Goal: Task Accomplishment & Management: Complete application form

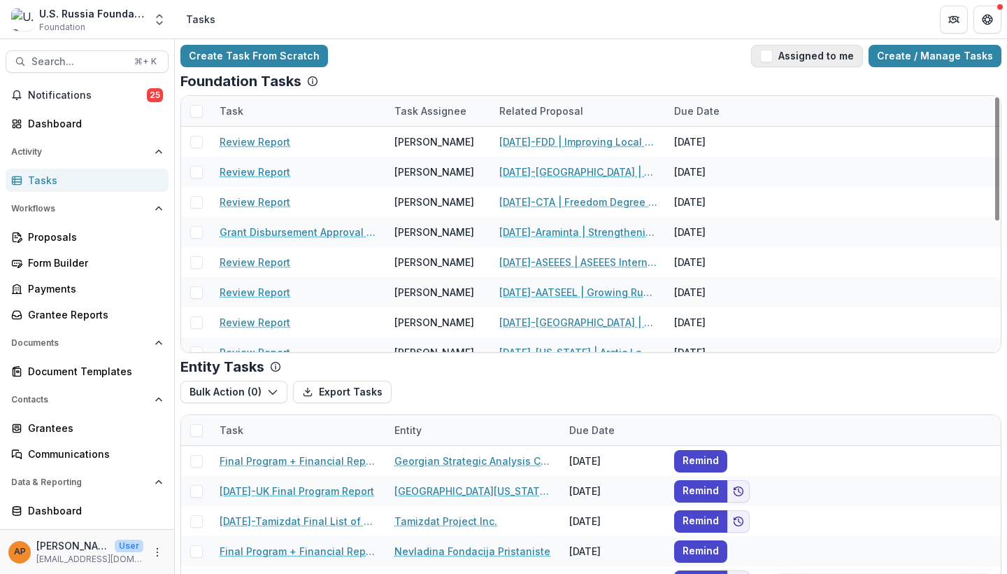
click at [604, 63] on button "Assigned to me" at bounding box center [807, 56] width 112 height 22
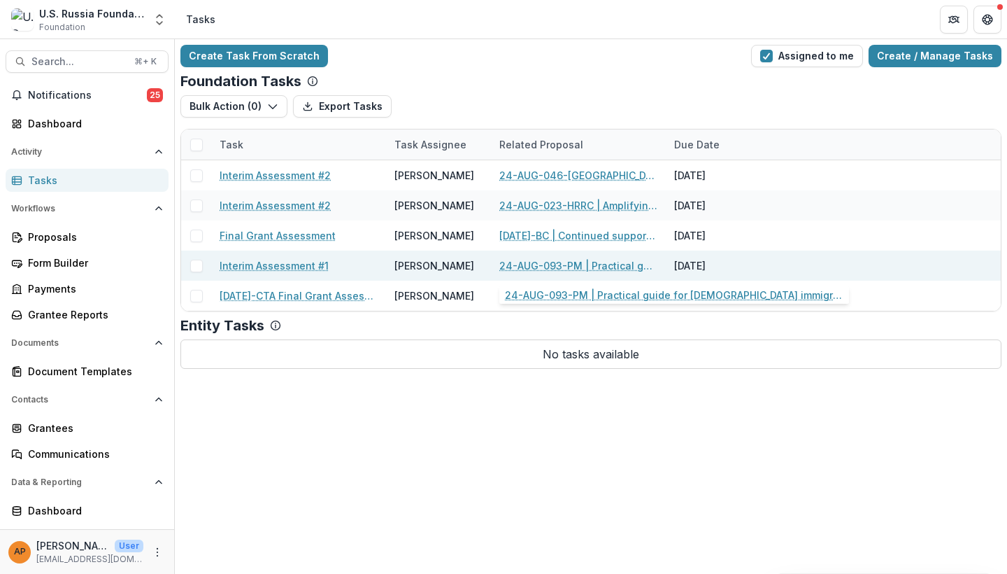
click at [604, 263] on link "24-AUG-093-PM | Practical guide for [DEMOGRAPHIC_DATA] immigrants moving to [GE…" at bounding box center [579, 265] width 158 height 15
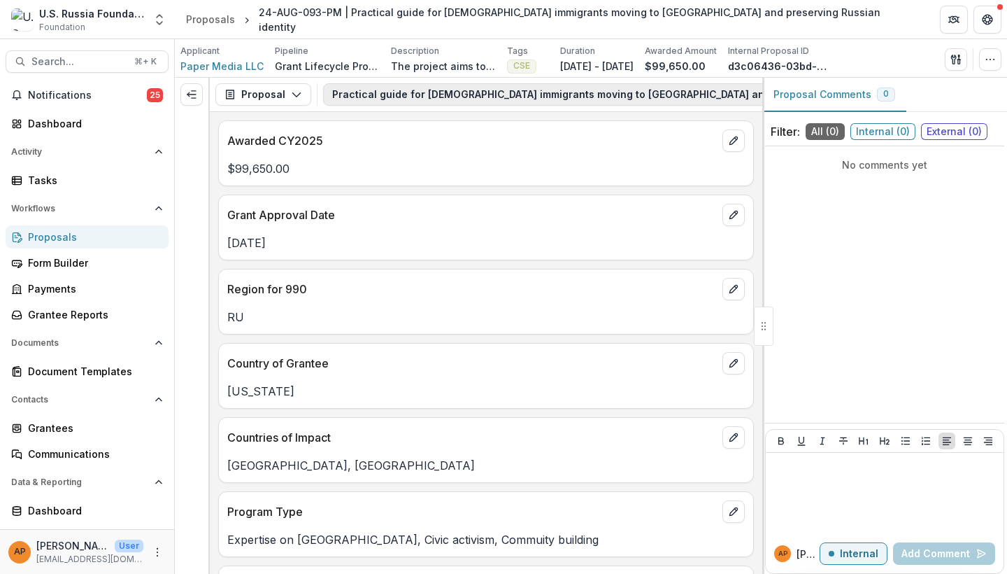
click at [348, 95] on button "Practical guide for Russian-speaking immigrants moving to Argentina and preserv…" at bounding box center [637, 94] width 629 height 22
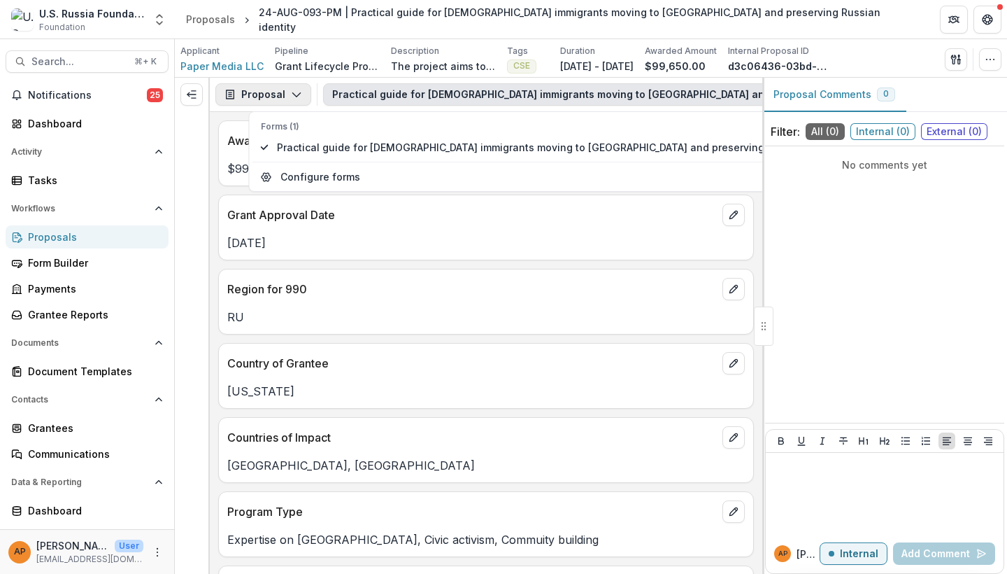
click at [291, 94] on icon "button" at bounding box center [296, 94] width 11 height 11
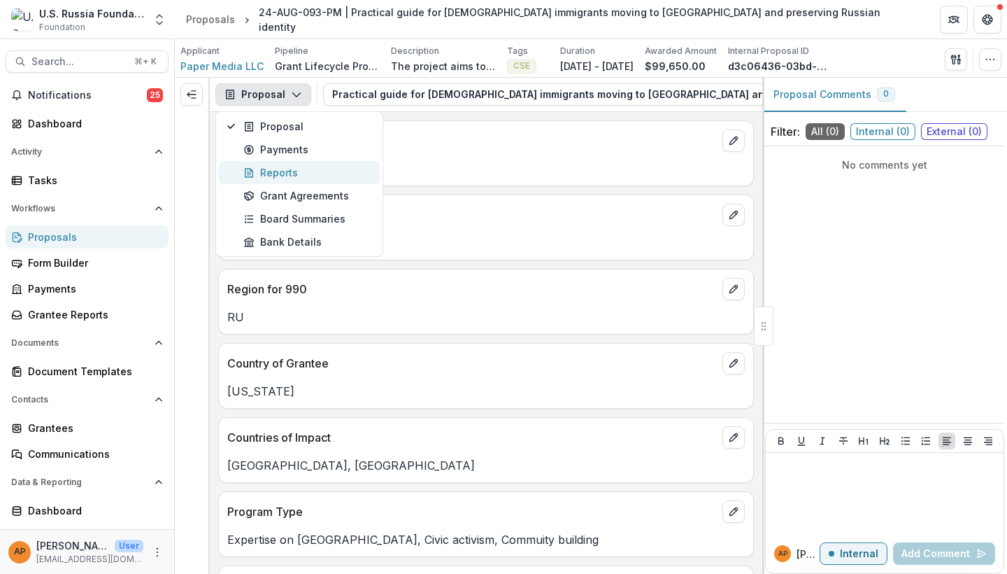
click at [293, 167] on div "Reports" at bounding box center [307, 172] width 128 height 15
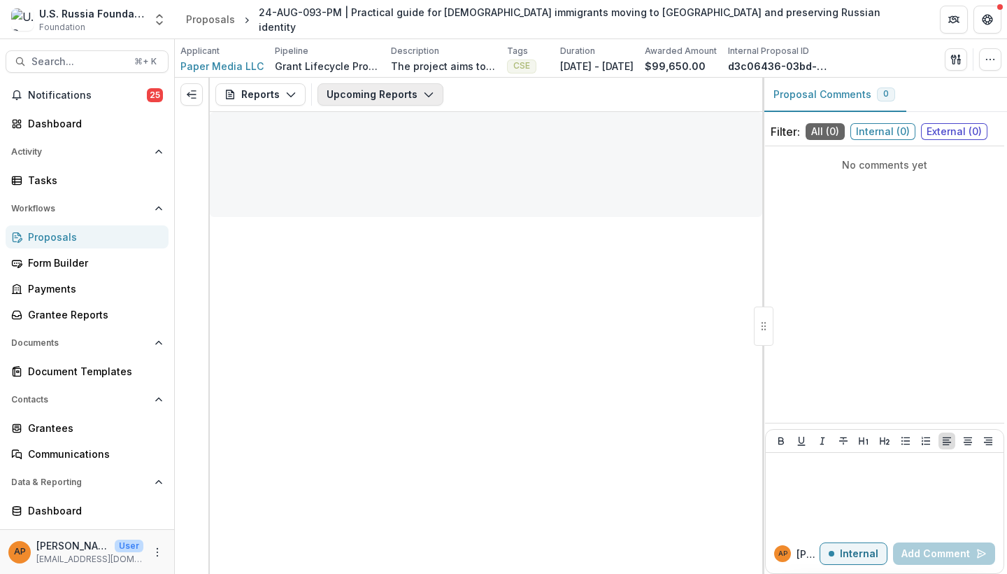
click at [339, 103] on button "Upcoming Reports" at bounding box center [381, 94] width 126 height 22
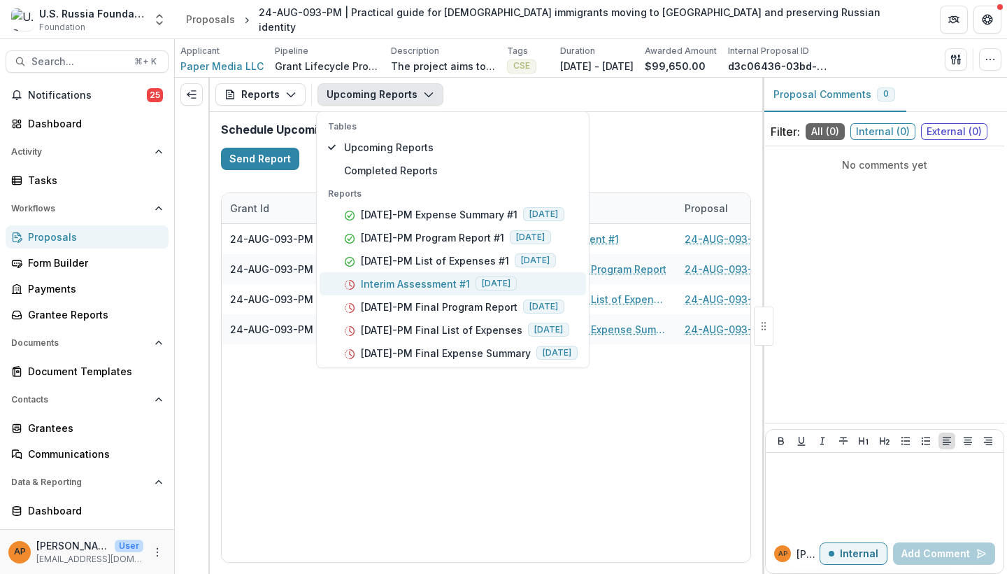
click at [418, 284] on p "Interim Assessment #1" at bounding box center [415, 283] width 109 height 15
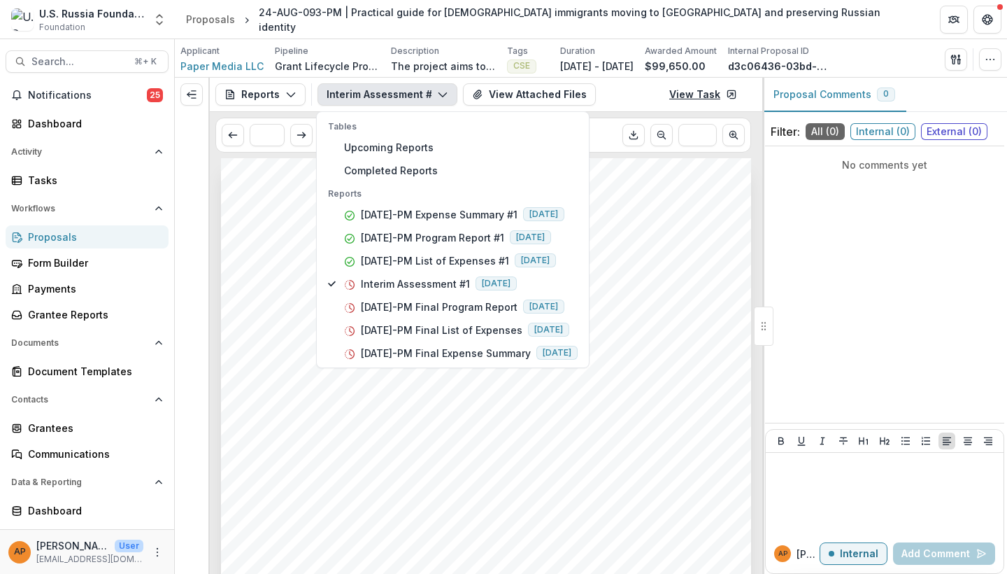
click at [604, 100] on link "View Task" at bounding box center [703, 94] width 85 height 22
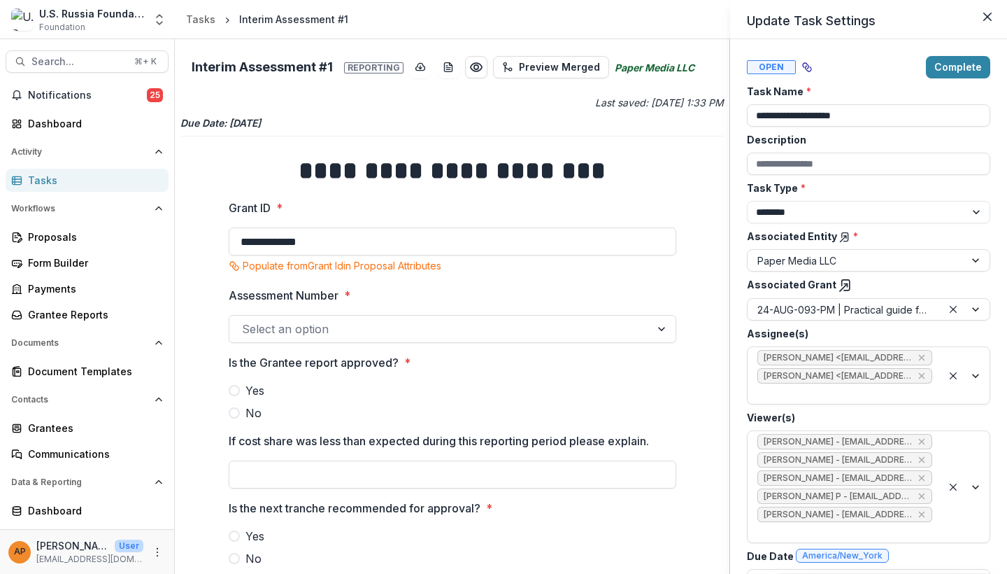
click at [395, 333] on div "**********" at bounding box center [503, 287] width 1007 height 574
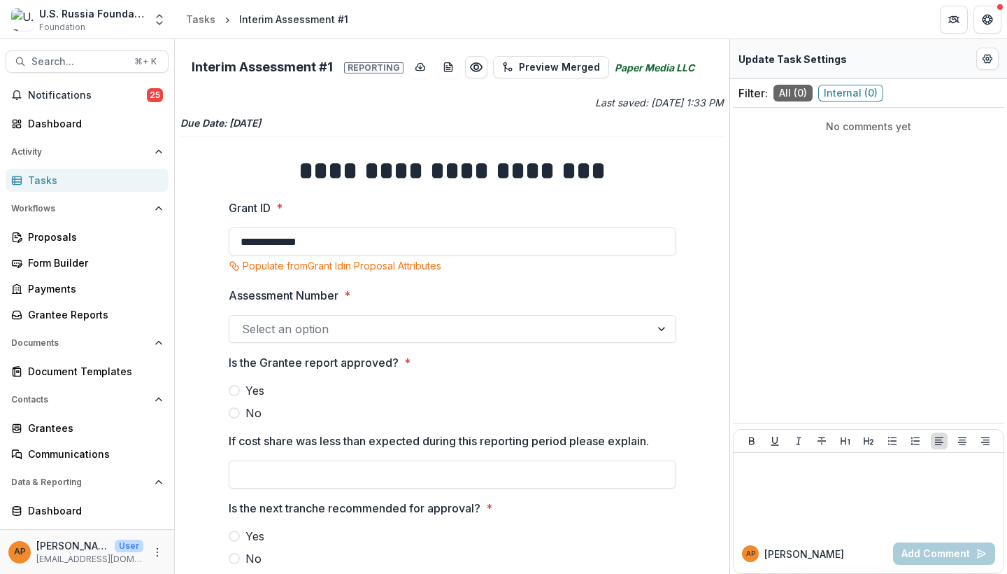
click at [342, 339] on div "Select an option" at bounding box center [439, 329] width 421 height 22
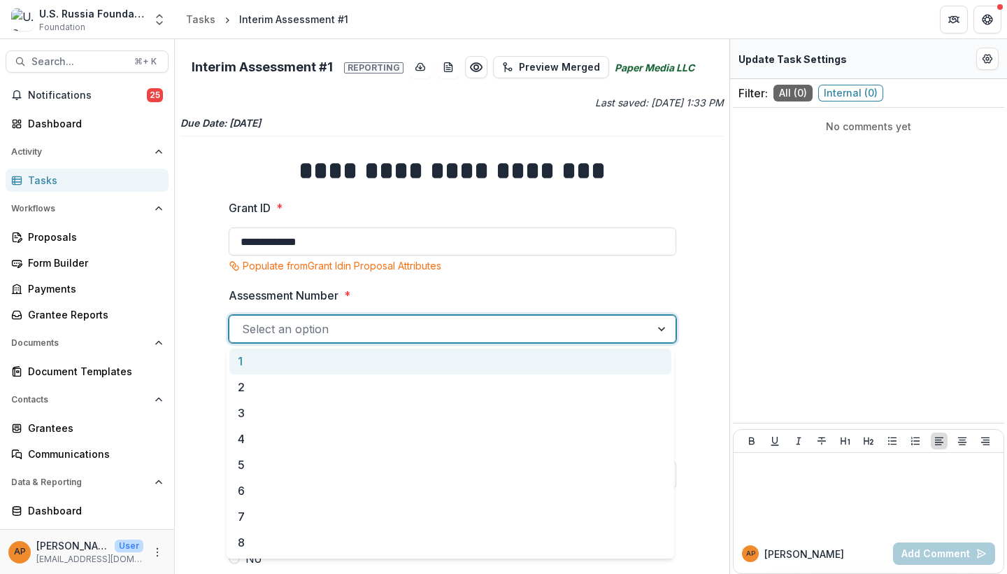
click at [337, 360] on div "1" at bounding box center [450, 361] width 442 height 26
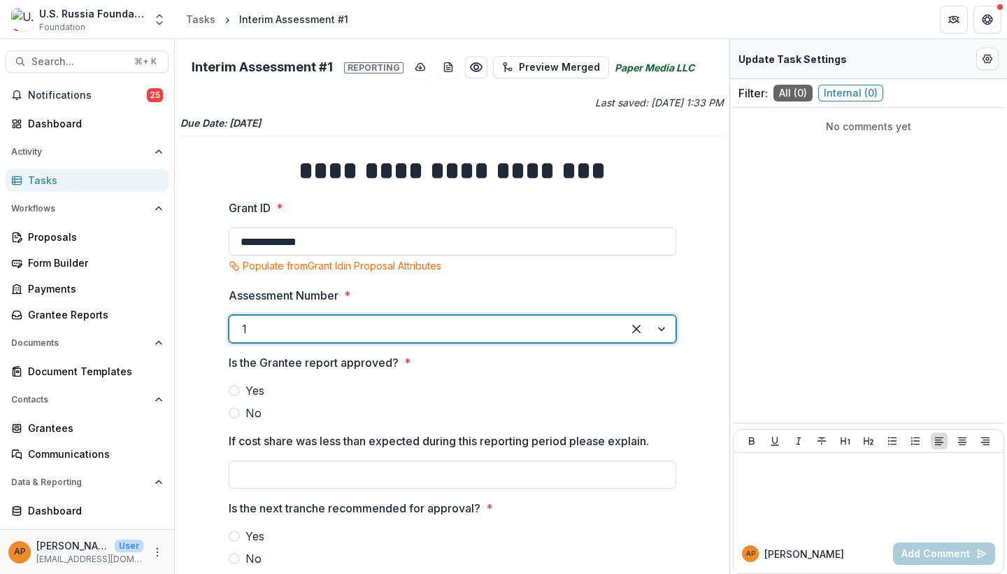
click at [242, 384] on label "Yes" at bounding box center [453, 390] width 448 height 17
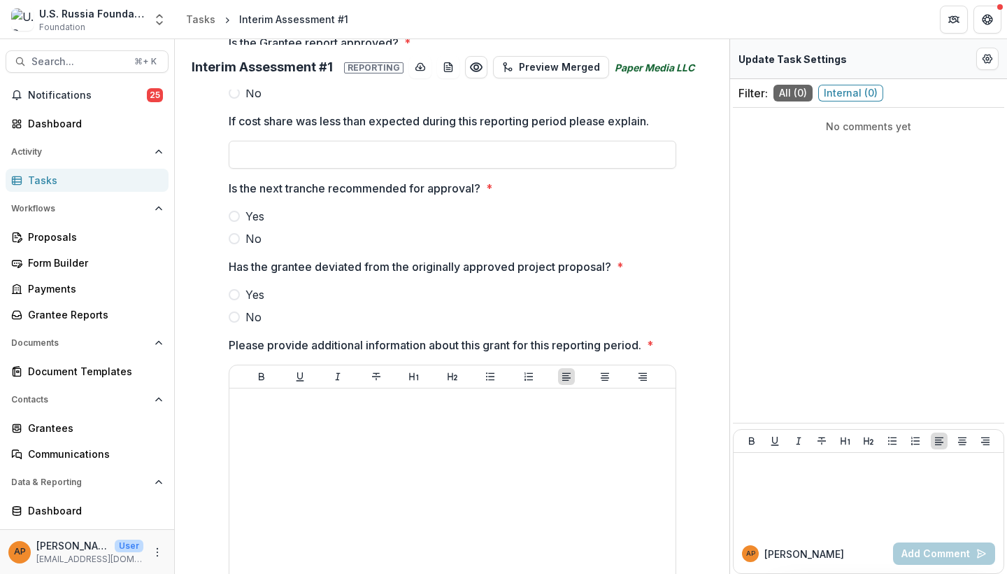
scroll to position [390, 0]
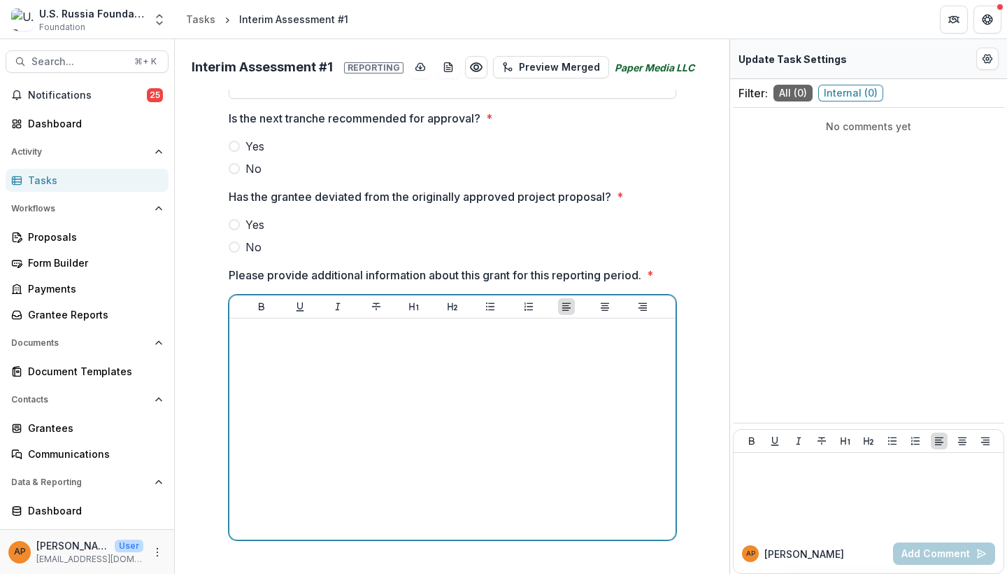
click at [304, 400] on div at bounding box center [452, 429] width 435 height 210
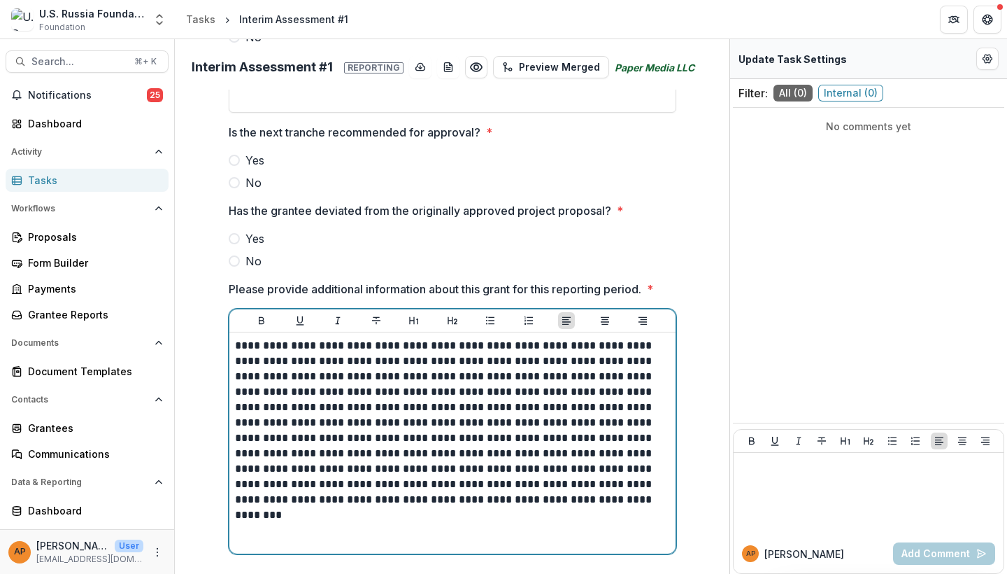
scroll to position [368, 0]
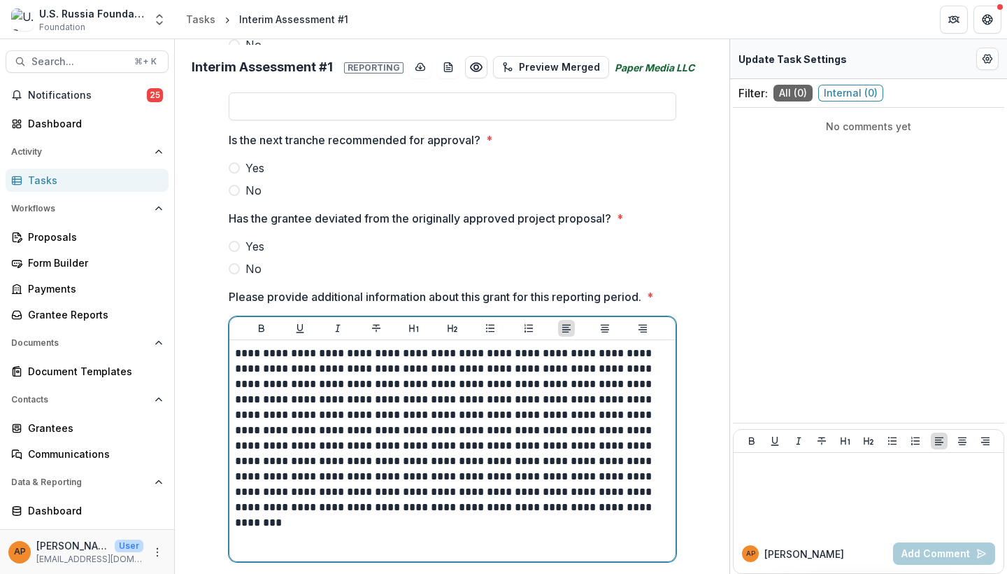
click at [246, 267] on span "No" at bounding box center [254, 268] width 16 height 17
click at [247, 171] on span "Yes" at bounding box center [255, 168] width 19 height 17
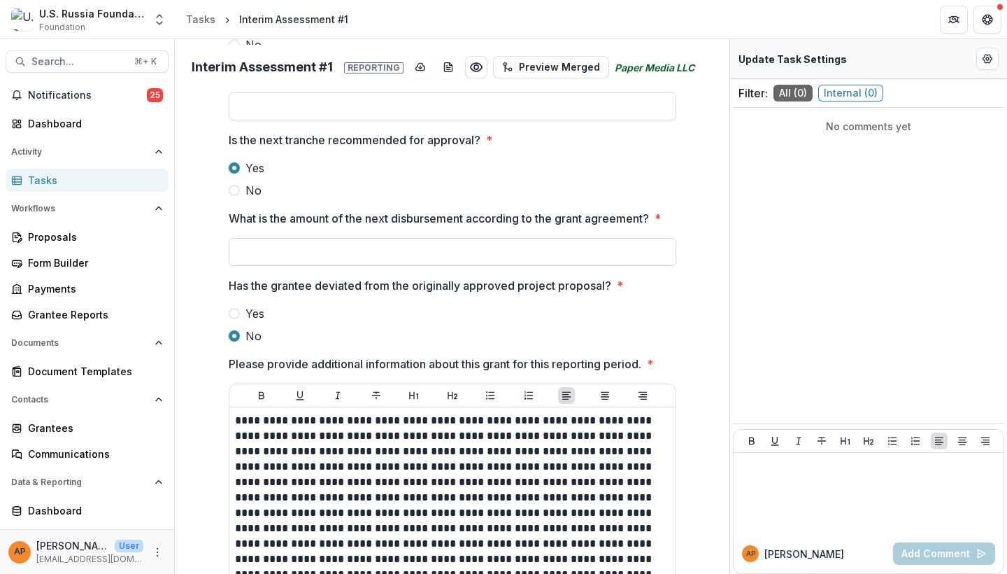
click at [357, 252] on input "What is the amount of the next disbursement according to the grant agreement? *" at bounding box center [453, 252] width 448 height 28
type input "*******"
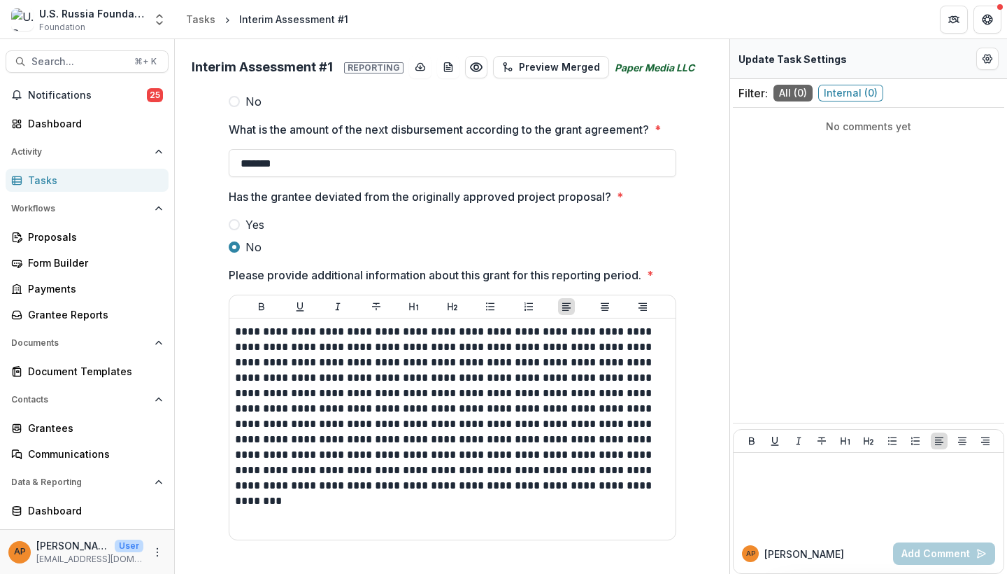
scroll to position [457, 0]
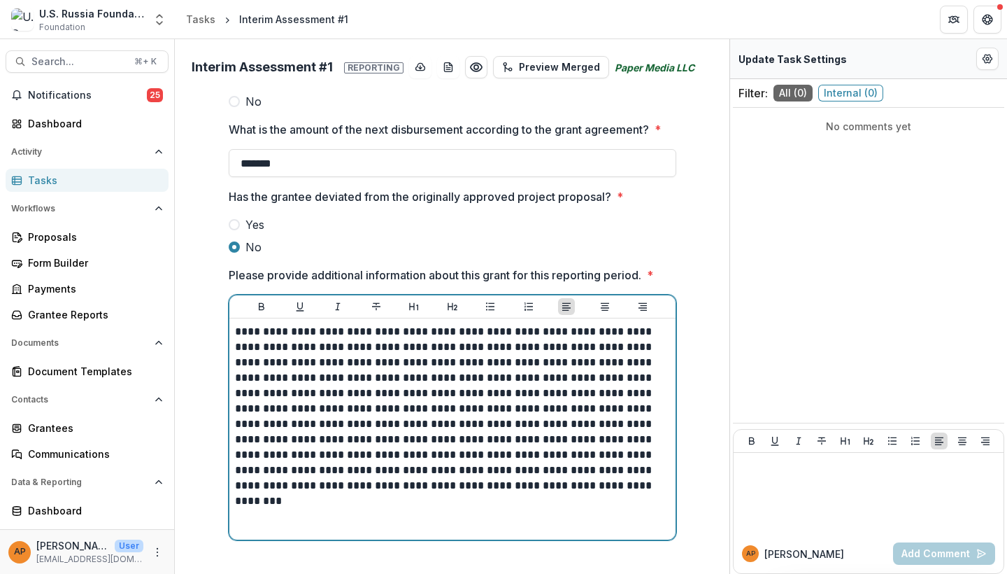
click at [644, 392] on p "**********" at bounding box center [452, 408] width 435 height 169
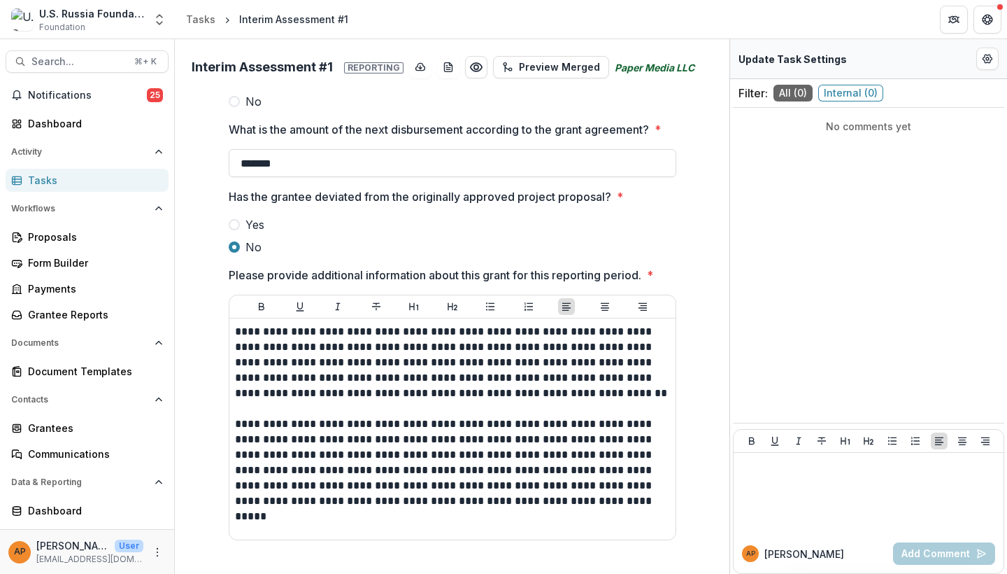
click at [693, 356] on div "**********" at bounding box center [453, 126] width 544 height 883
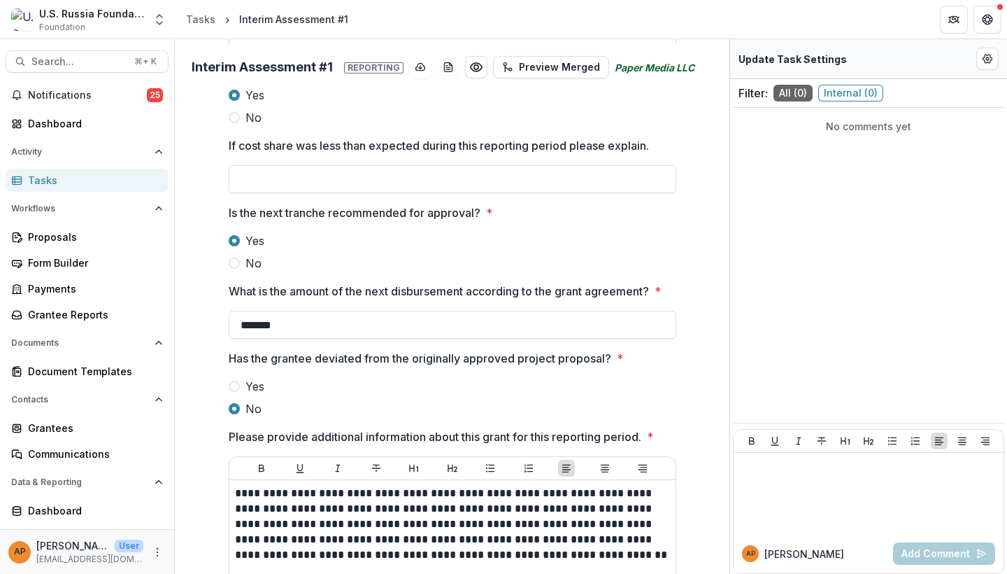
scroll to position [301, 0]
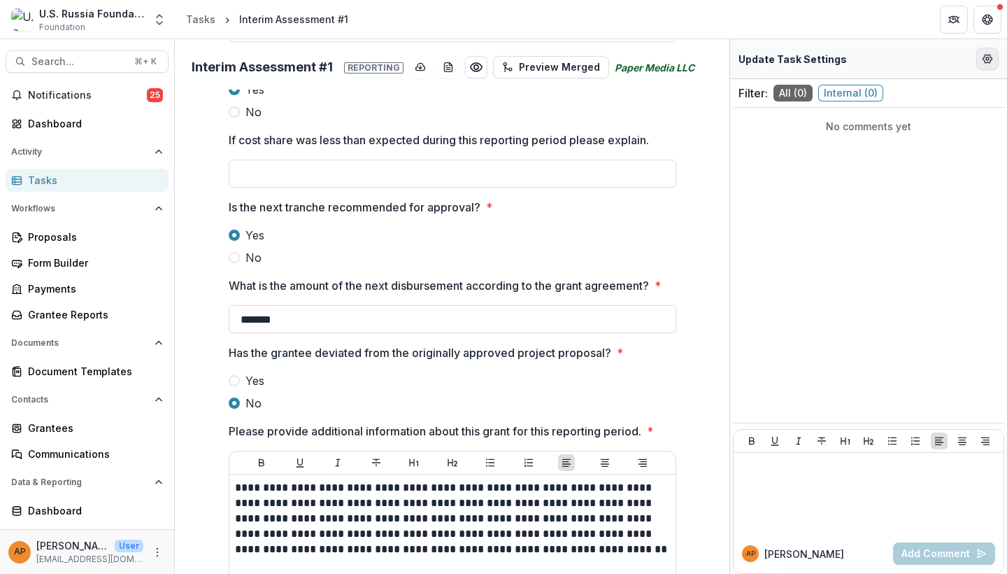
click at [992, 57] on icon "Edit Form Settings" at bounding box center [987, 58] width 11 height 11
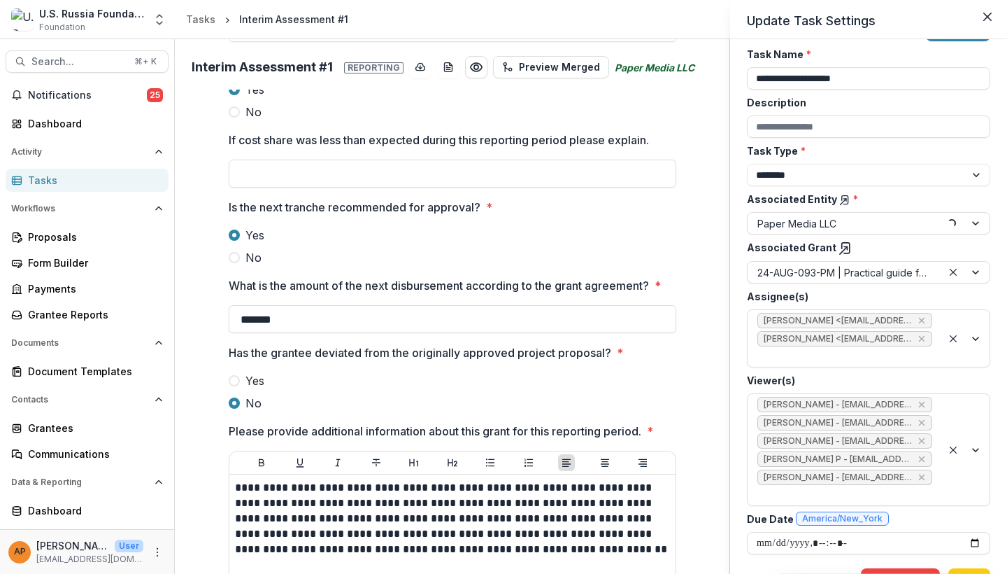
scroll to position [36, 0]
click at [977, 569] on button "Save" at bounding box center [970, 580] width 42 height 22
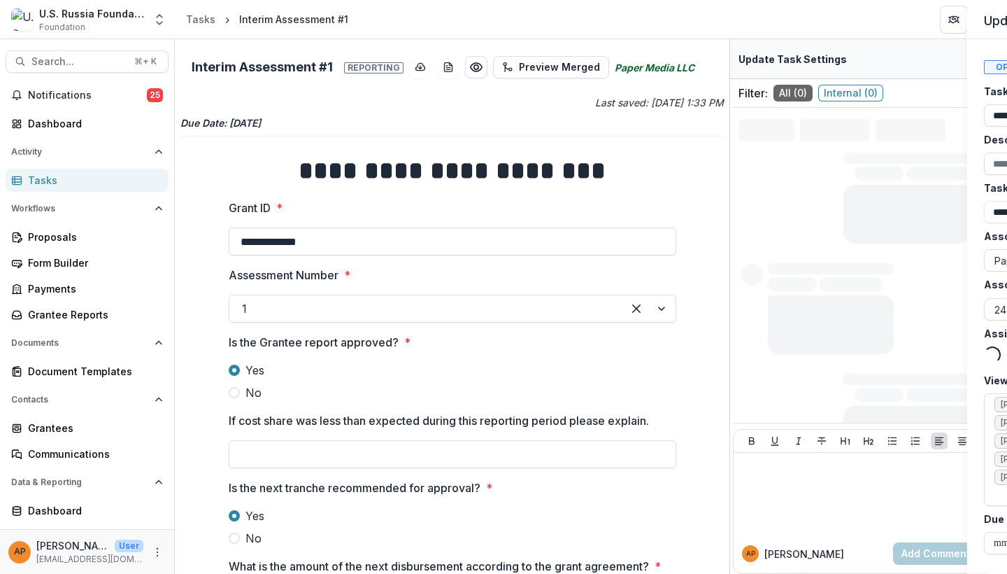
type input "*******"
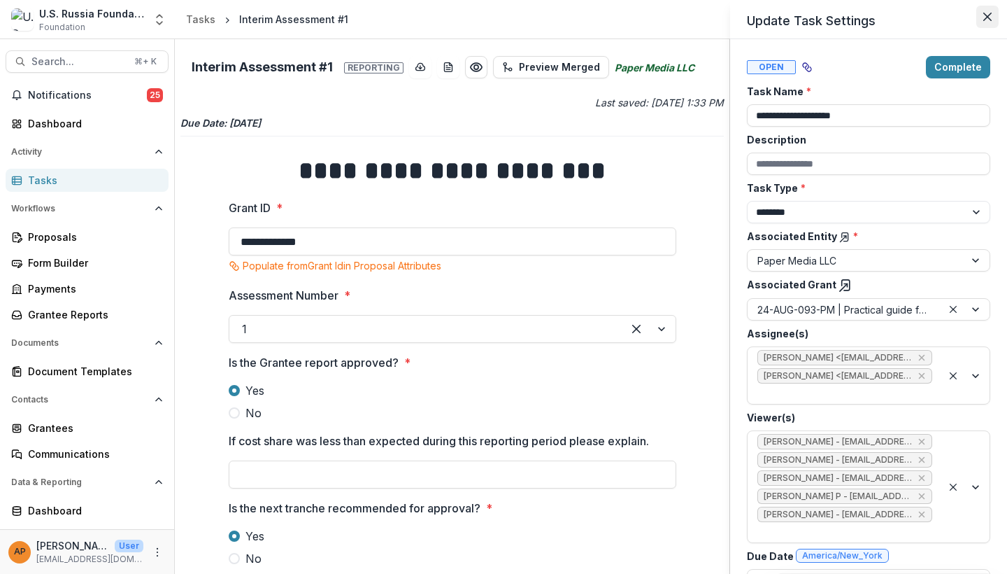
click at [990, 11] on button "Close" at bounding box center [988, 17] width 22 height 22
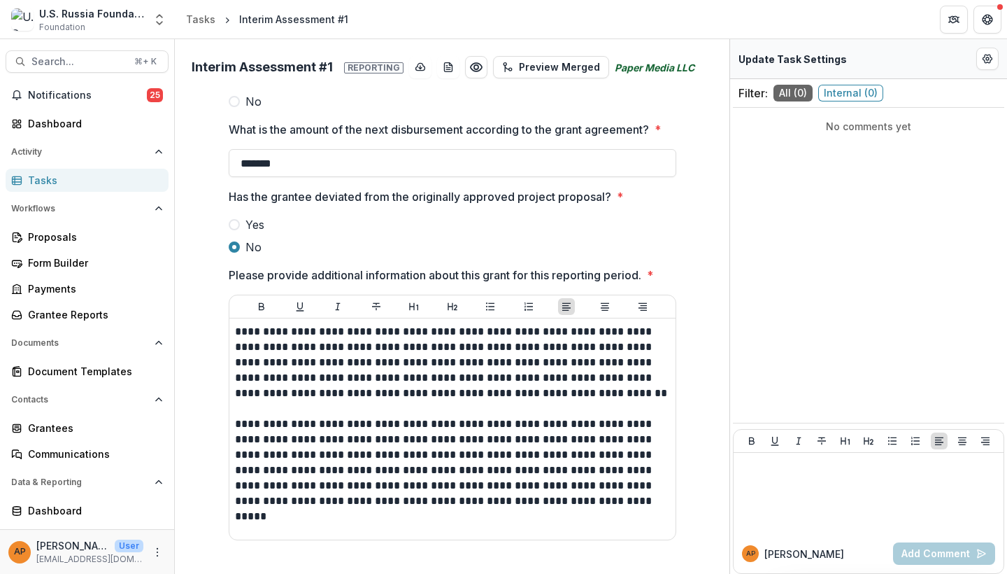
scroll to position [457, 0]
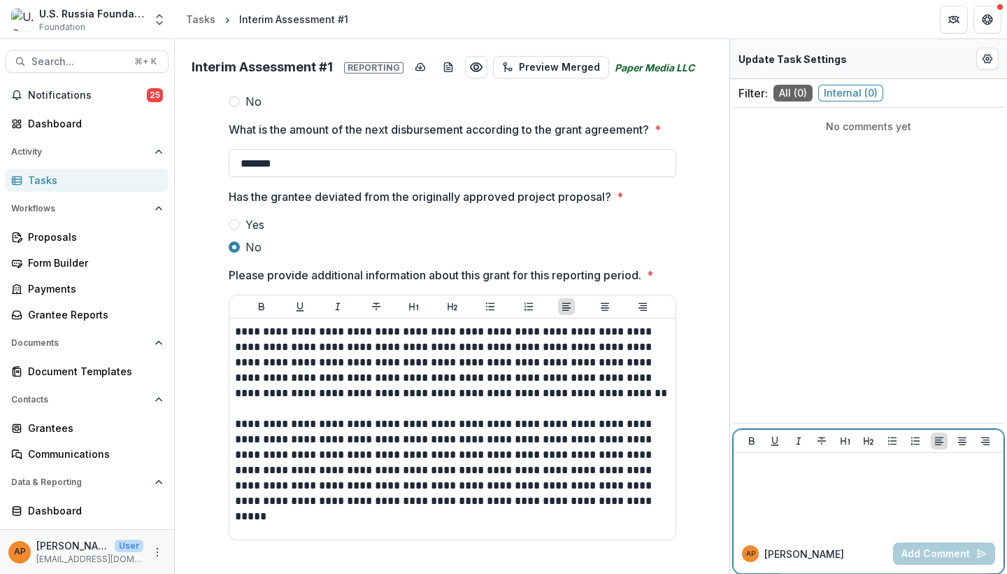
click at [800, 472] on p at bounding box center [869, 465] width 259 height 15
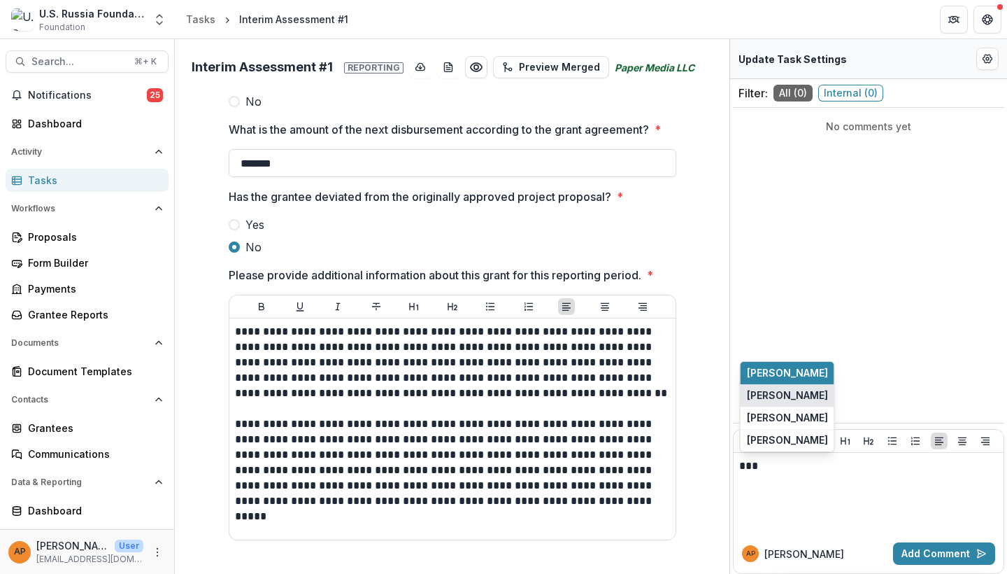
click at [804, 403] on button "[PERSON_NAME]" at bounding box center [788, 395] width 94 height 22
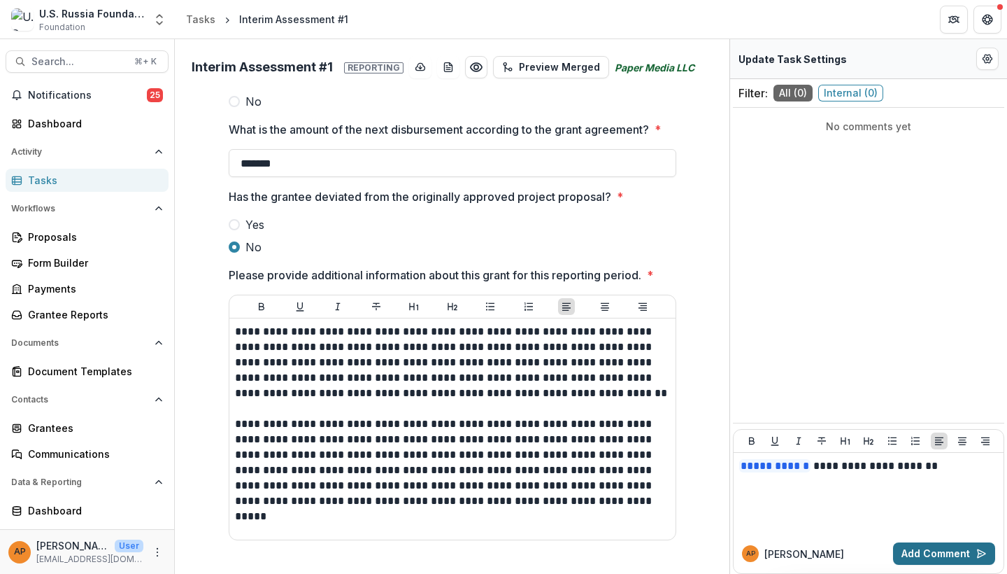
click at [972, 548] on button "Add Comment" at bounding box center [944, 553] width 102 height 22
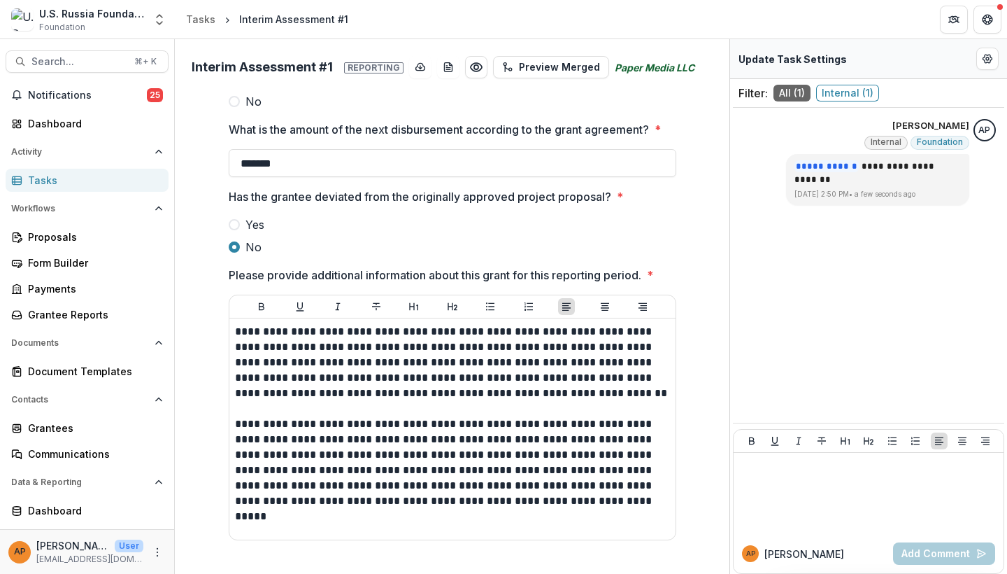
click at [84, 182] on div "Tasks" at bounding box center [92, 180] width 129 height 15
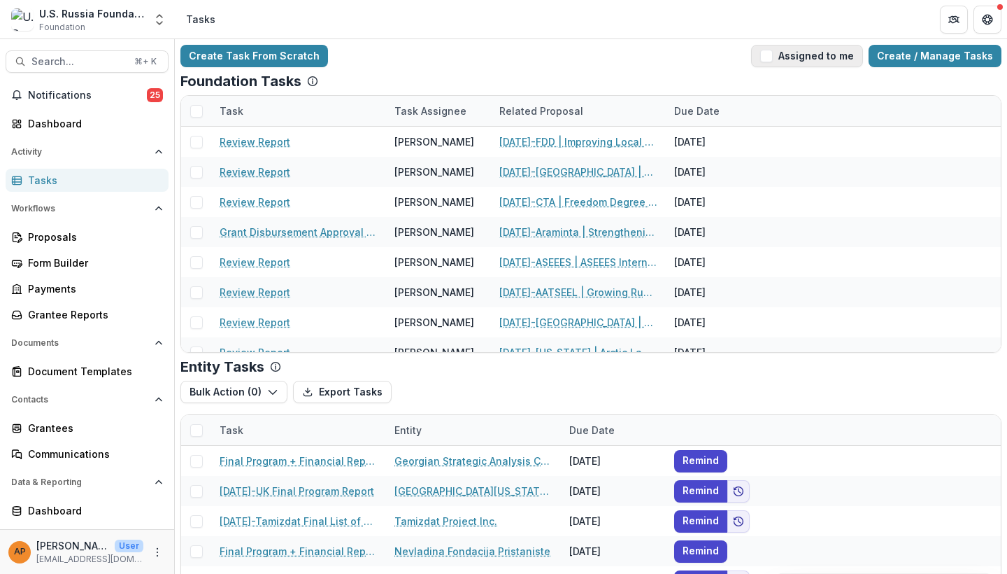
click at [798, 57] on button "Assigned to me" at bounding box center [807, 56] width 112 height 22
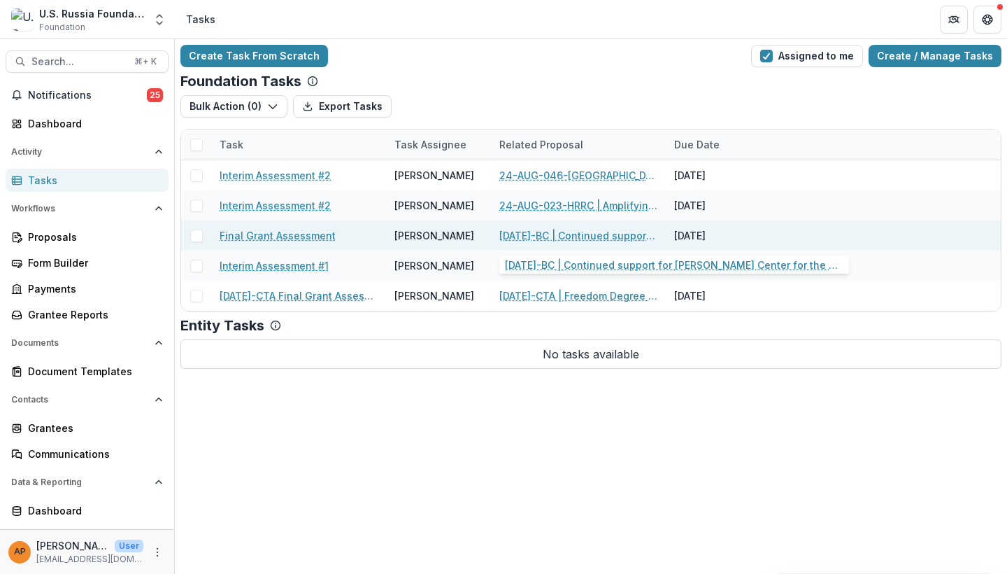
click at [630, 239] on link "[DATE]-BC | Continued support for [PERSON_NAME] Center for the Study of Civil S…" at bounding box center [579, 235] width 158 height 15
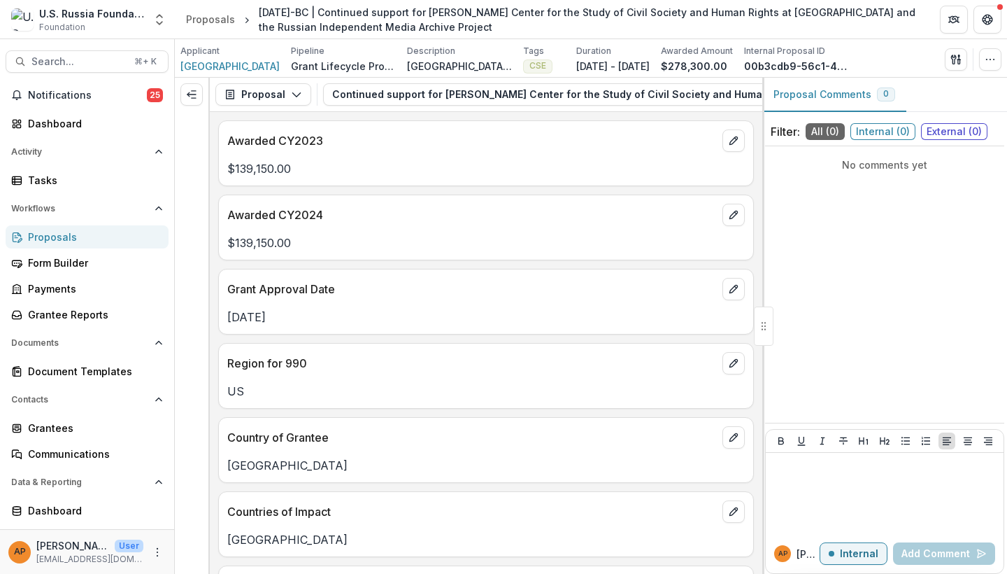
scroll to position [26, 0]
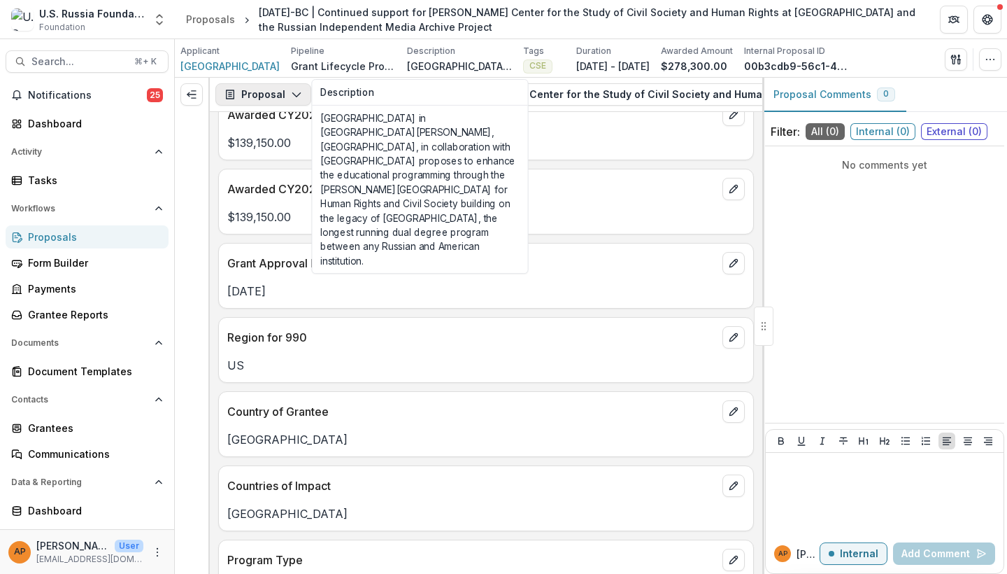
click at [295, 97] on polyline "button" at bounding box center [296, 95] width 8 height 4
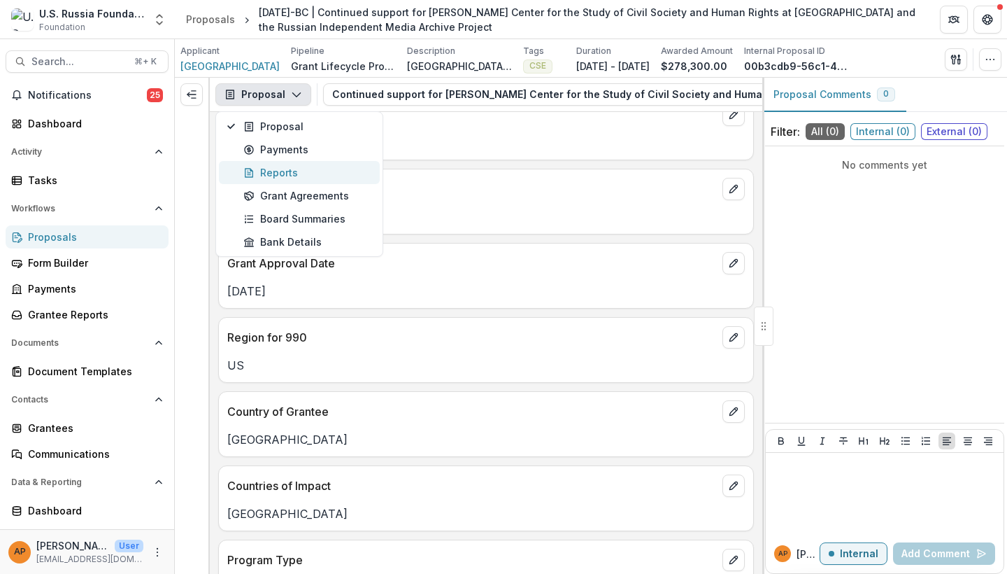
click at [304, 164] on button "Reports" at bounding box center [299, 172] width 161 height 23
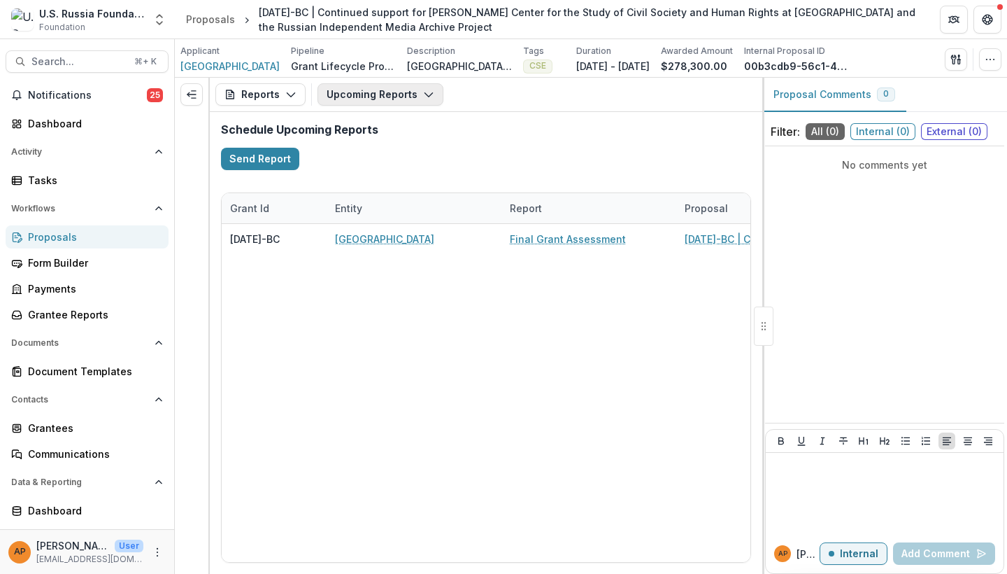
click at [395, 93] on button "Upcoming Reports" at bounding box center [381, 94] width 126 height 22
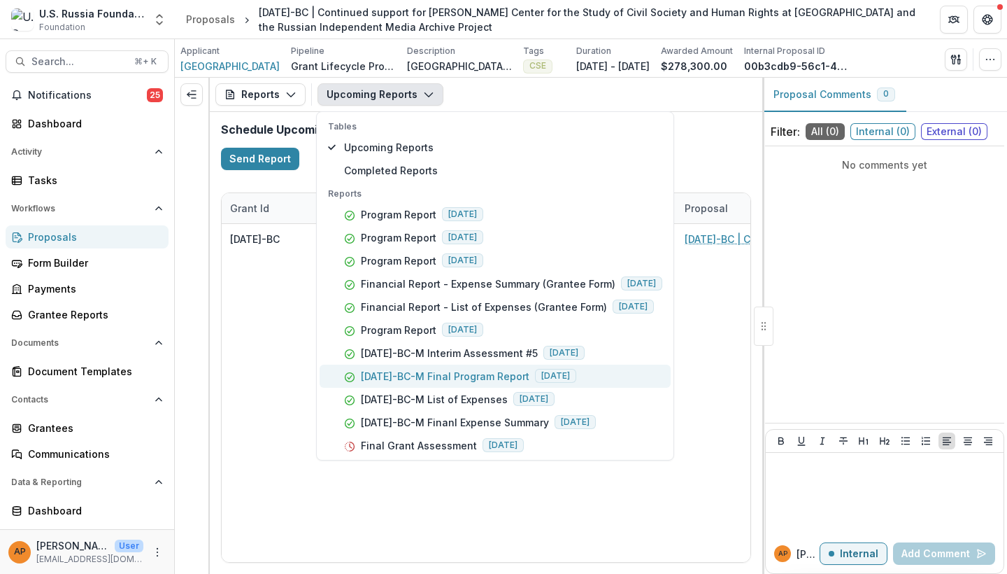
click at [427, 381] on p "[DATE]-BC-M Final Program Report" at bounding box center [445, 376] width 169 height 15
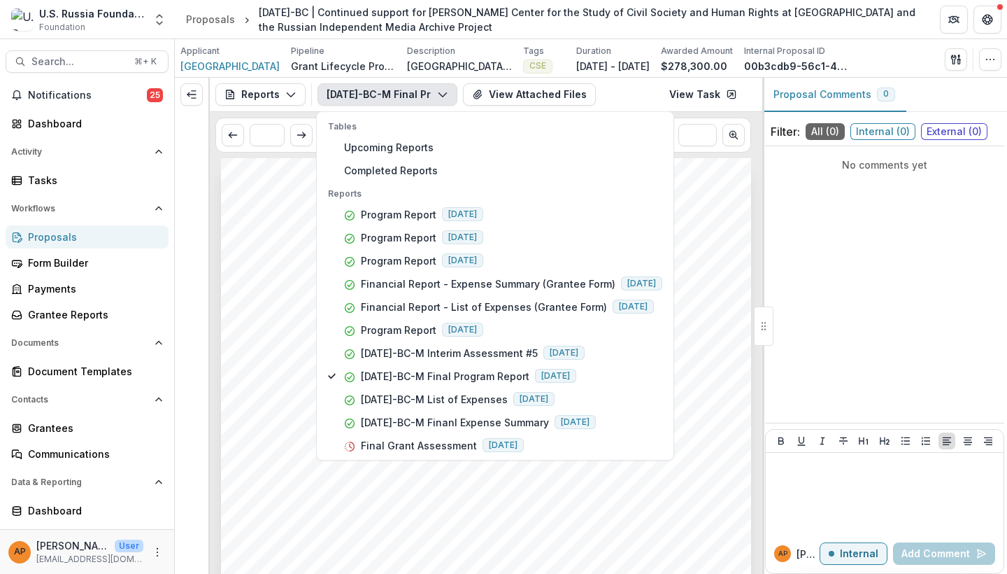
click at [274, 378] on span "Section 1: Progress Report According to Project Objectives" at bounding box center [454, 385] width 403 height 14
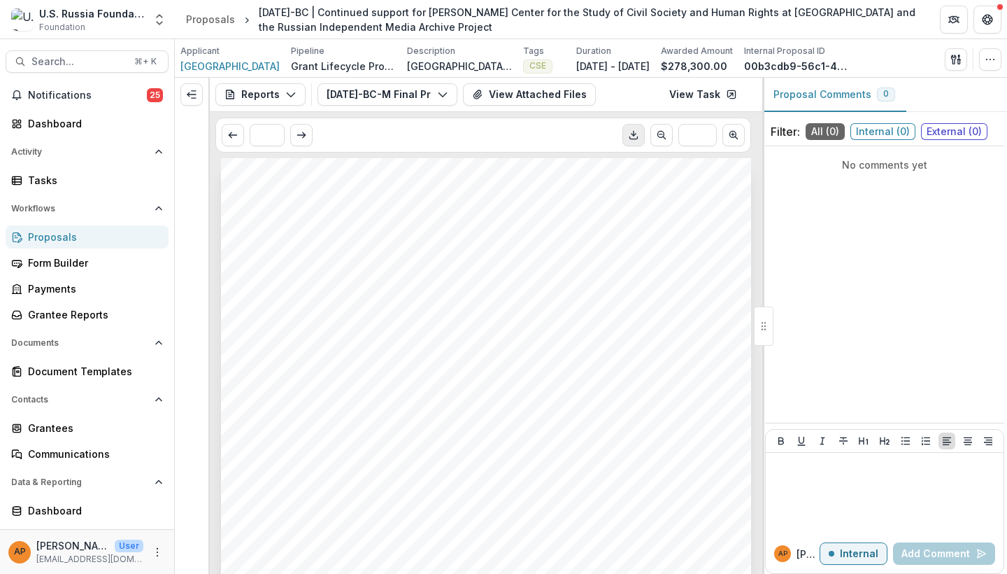
click at [635, 132] on icon "Download PDF" at bounding box center [633, 134] width 11 height 11
click at [441, 94] on icon "button" at bounding box center [442, 94] width 11 height 11
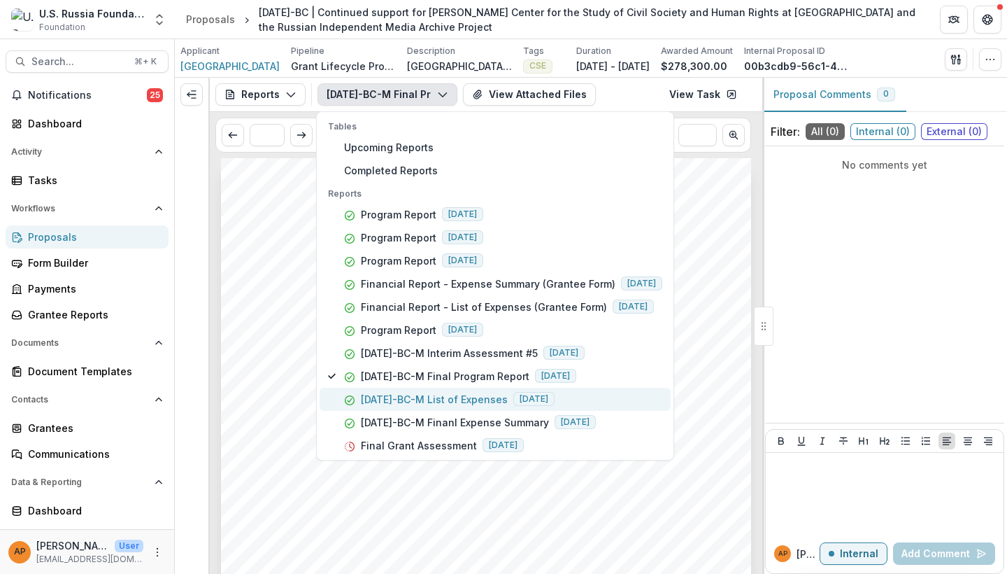
click at [485, 395] on p "[DATE]-BC-M List of Expenses" at bounding box center [434, 399] width 147 height 15
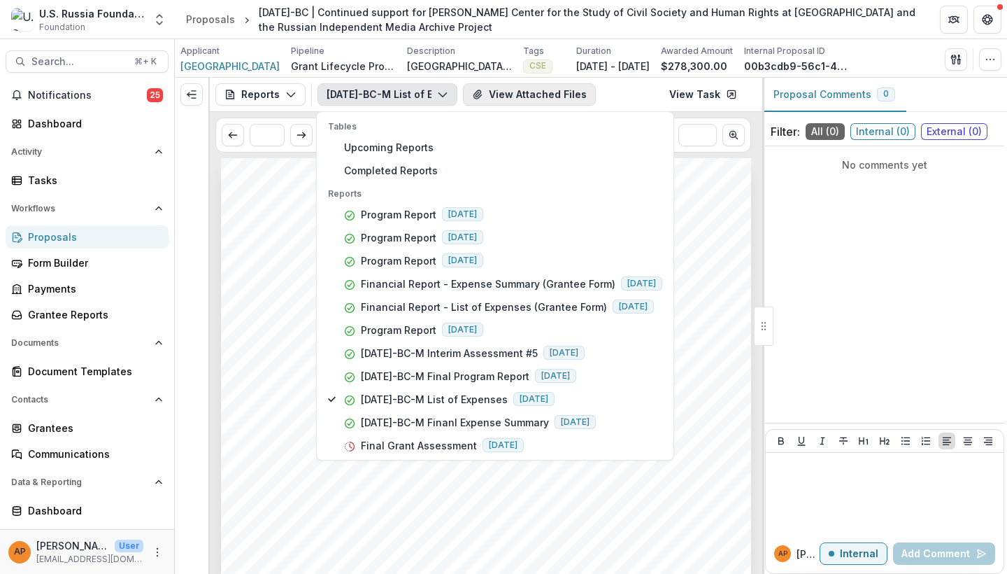
click at [548, 92] on button "View Attached Files" at bounding box center [529, 94] width 133 height 22
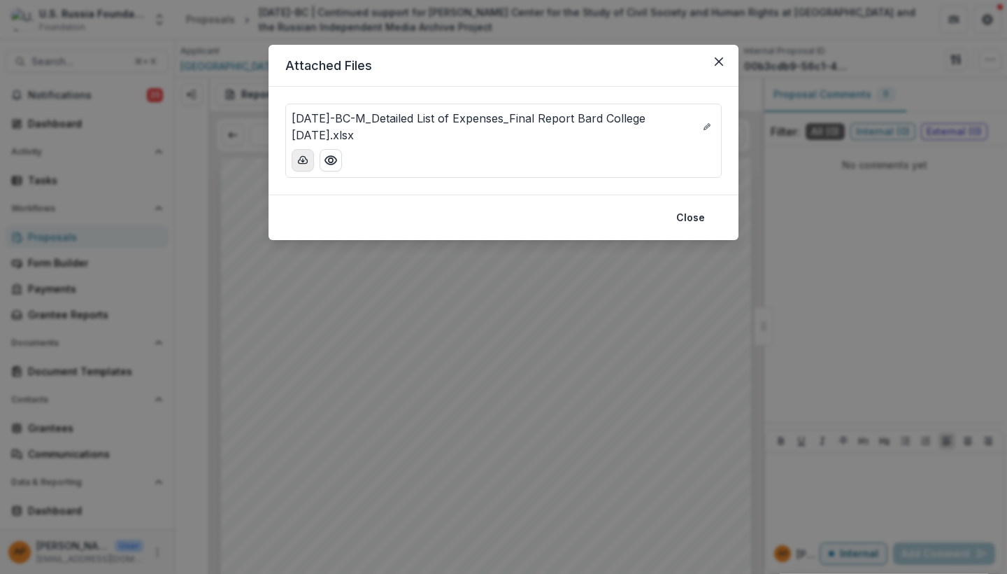
click at [302, 170] on button "download-button" at bounding box center [303, 160] width 22 height 22
click at [716, 60] on icon "Close" at bounding box center [719, 61] width 8 height 8
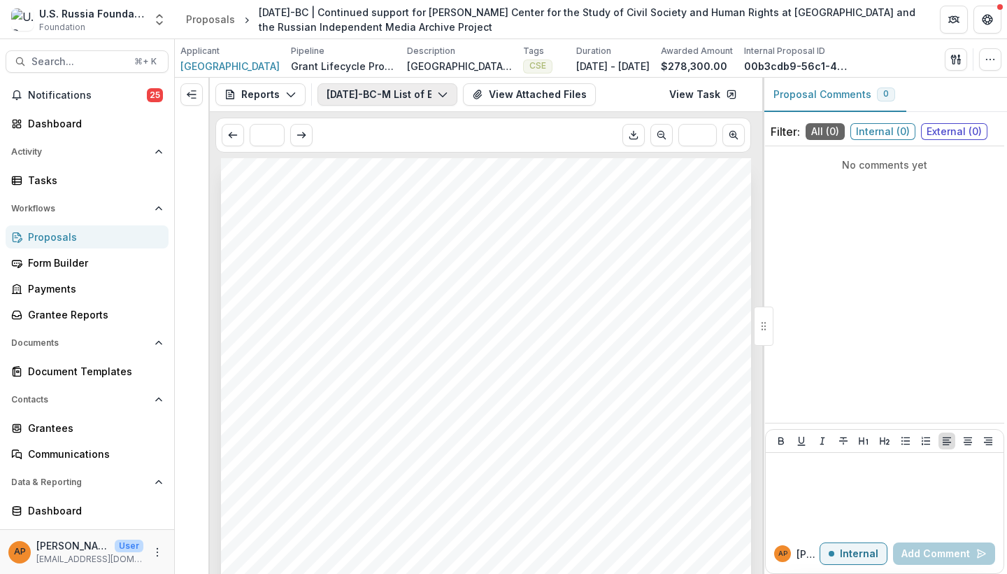
click at [439, 101] on button "[DATE]-BC-M List of Expenses" at bounding box center [388, 94] width 140 height 22
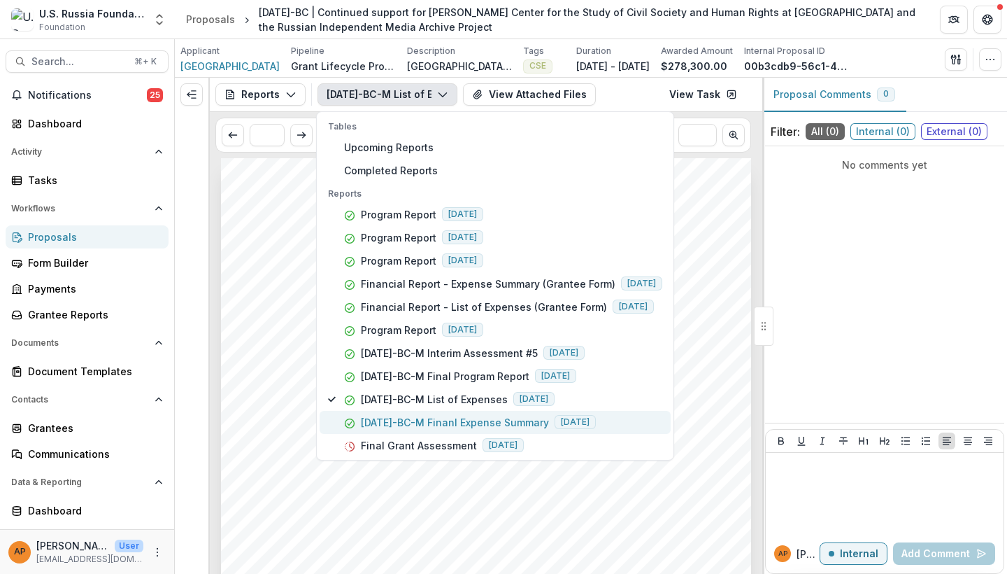
click at [452, 417] on p "[DATE]-BC-M Finanl Expense Summary" at bounding box center [455, 422] width 188 height 15
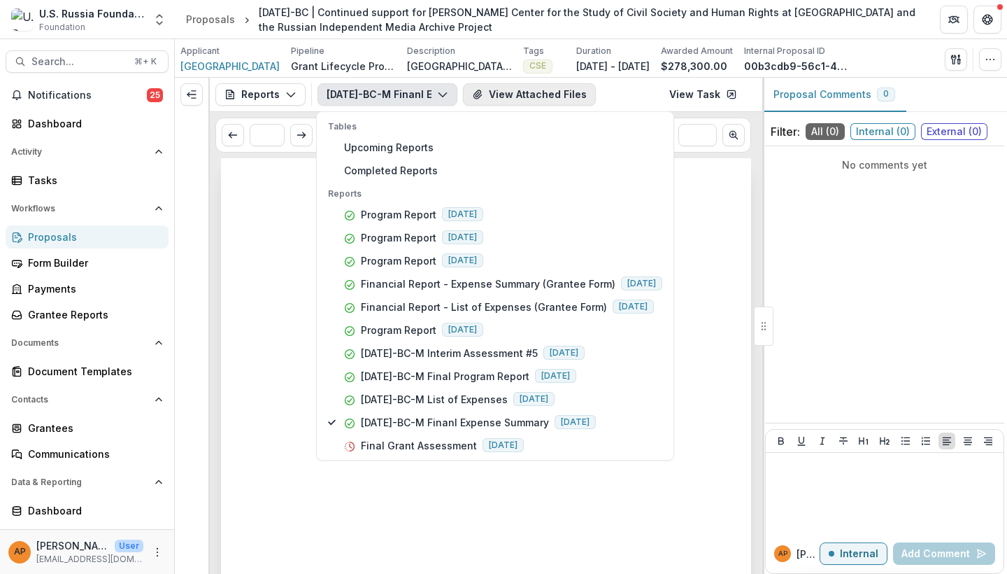
click at [509, 94] on button "View Attached Files" at bounding box center [529, 94] width 133 height 22
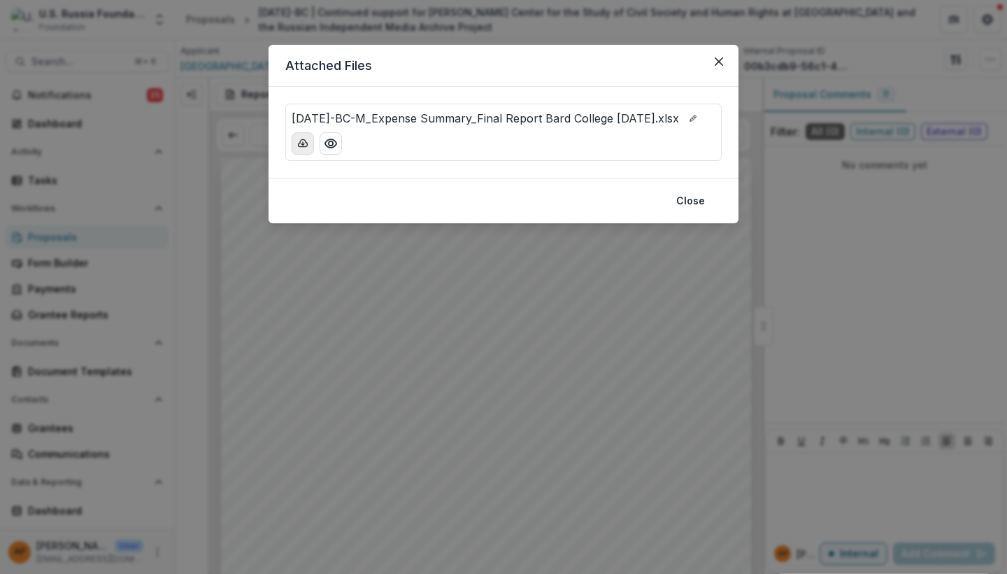
click at [302, 145] on polyline "download-button" at bounding box center [303, 143] width 3 height 1
click at [723, 64] on button "Close" at bounding box center [719, 61] width 22 height 22
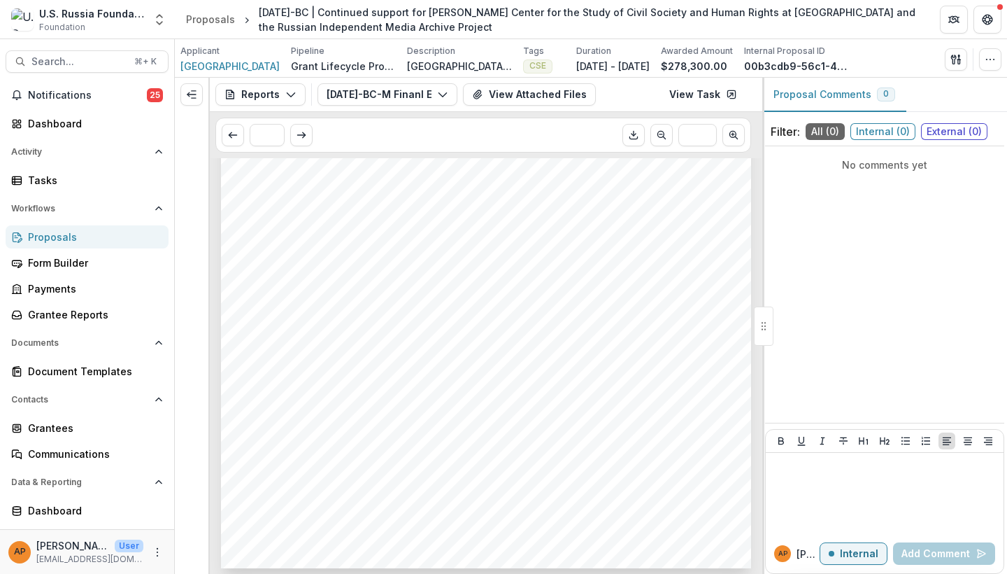
scroll to position [223, 0]
click at [64, 239] on div "Proposals" at bounding box center [92, 236] width 129 height 15
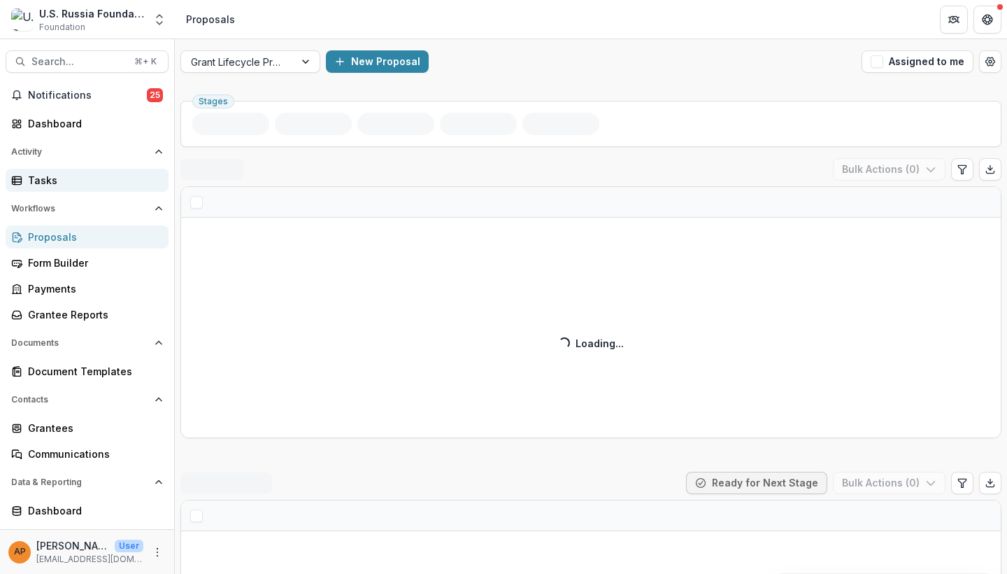
click at [82, 181] on div "Tasks" at bounding box center [92, 180] width 129 height 15
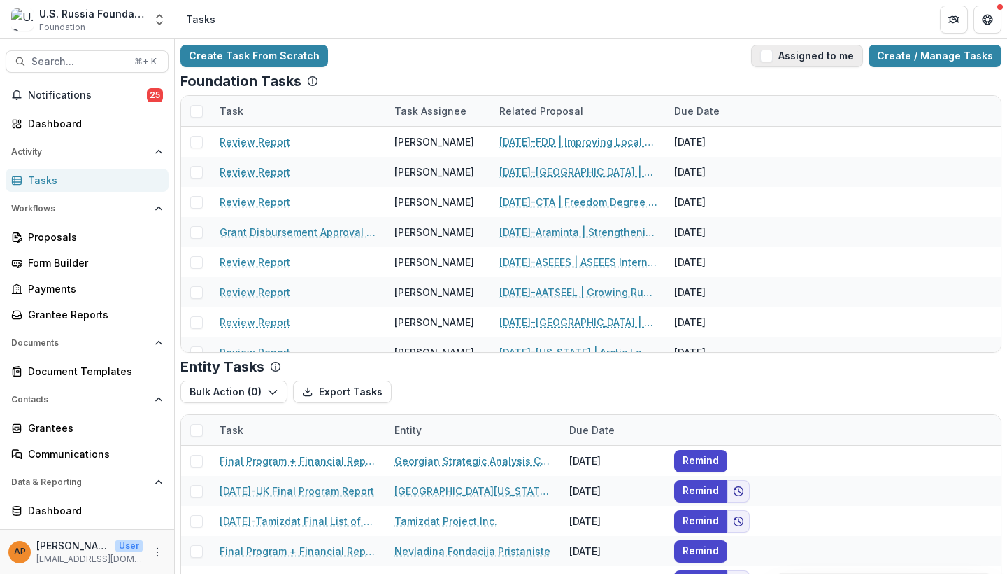
click at [787, 52] on button "Assigned to me" at bounding box center [807, 56] width 112 height 22
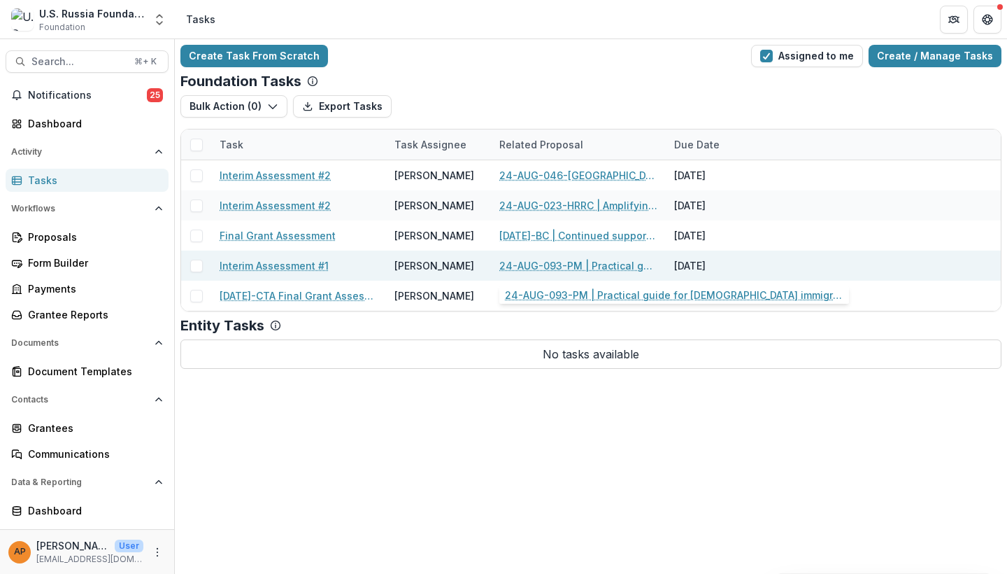
click at [600, 267] on link "24-AUG-093-PM | Practical guide for [DEMOGRAPHIC_DATA] immigrants moving to [GE…" at bounding box center [579, 265] width 158 height 15
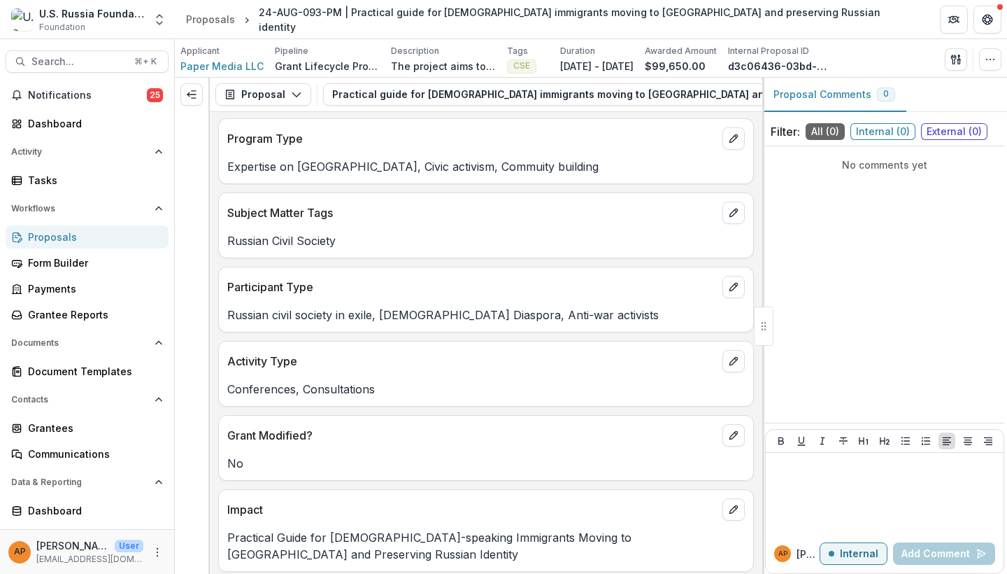
scroll to position [374, 0]
click at [303, 87] on button "Proposal" at bounding box center [263, 94] width 96 height 22
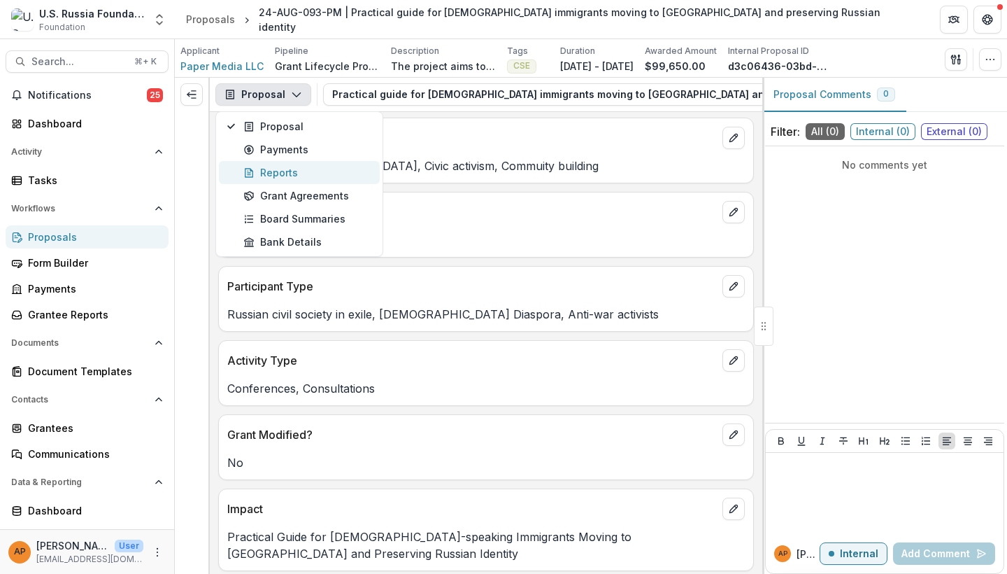
click at [332, 174] on div "Reports" at bounding box center [307, 172] width 128 height 15
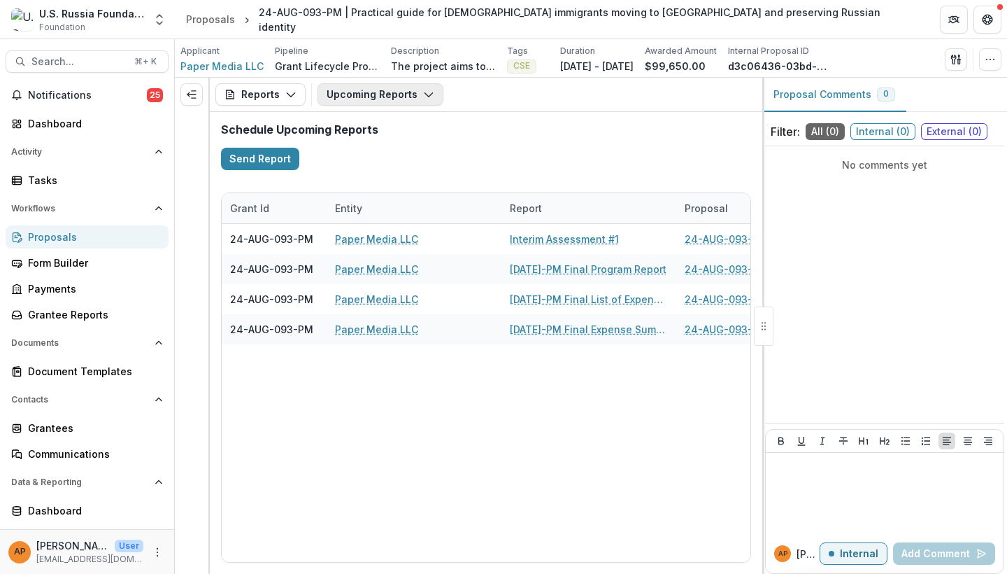
click at [379, 98] on button "Upcoming Reports" at bounding box center [381, 94] width 126 height 22
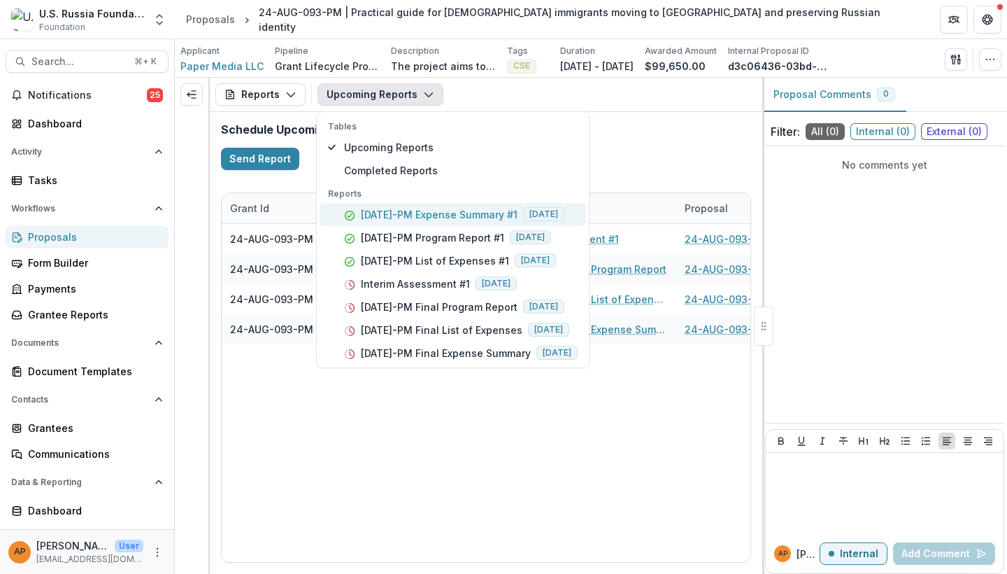
click at [411, 218] on p "[DATE]-PM Expense Summary #1" at bounding box center [439, 214] width 157 height 15
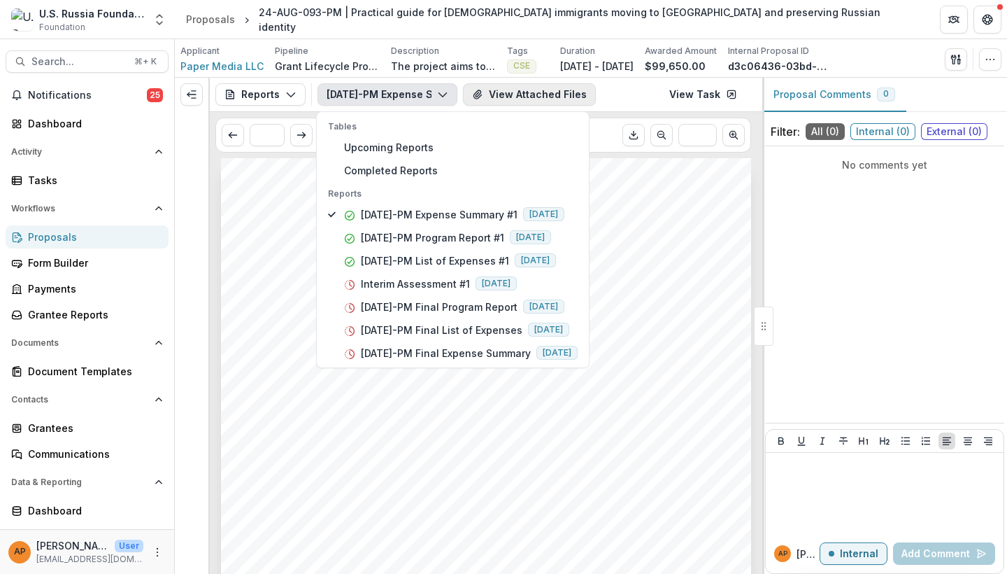
click at [544, 104] on button "View Attached Files" at bounding box center [529, 94] width 133 height 22
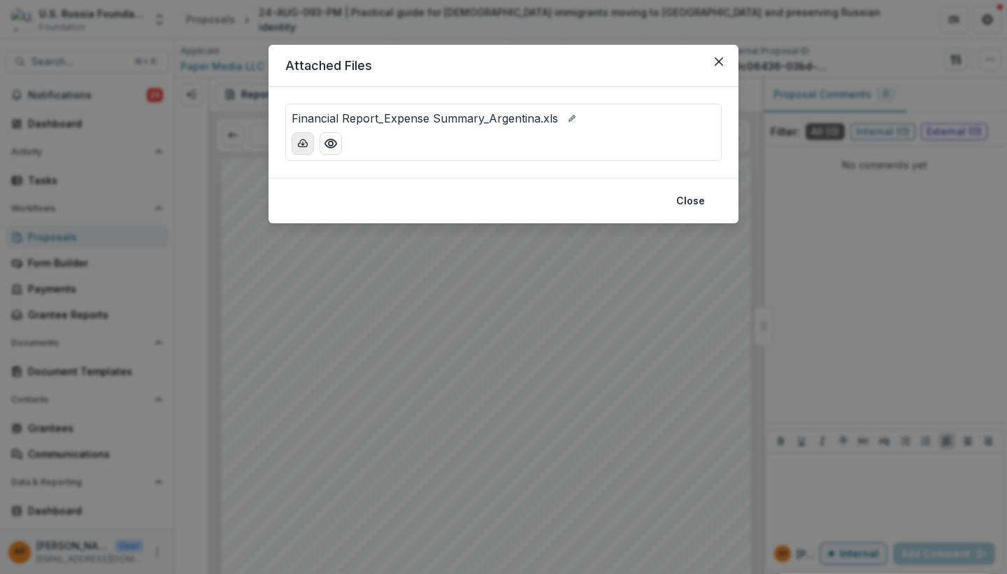
click at [299, 150] on button "download-button" at bounding box center [303, 143] width 22 height 22
click at [718, 55] on button "Close" at bounding box center [719, 61] width 22 height 22
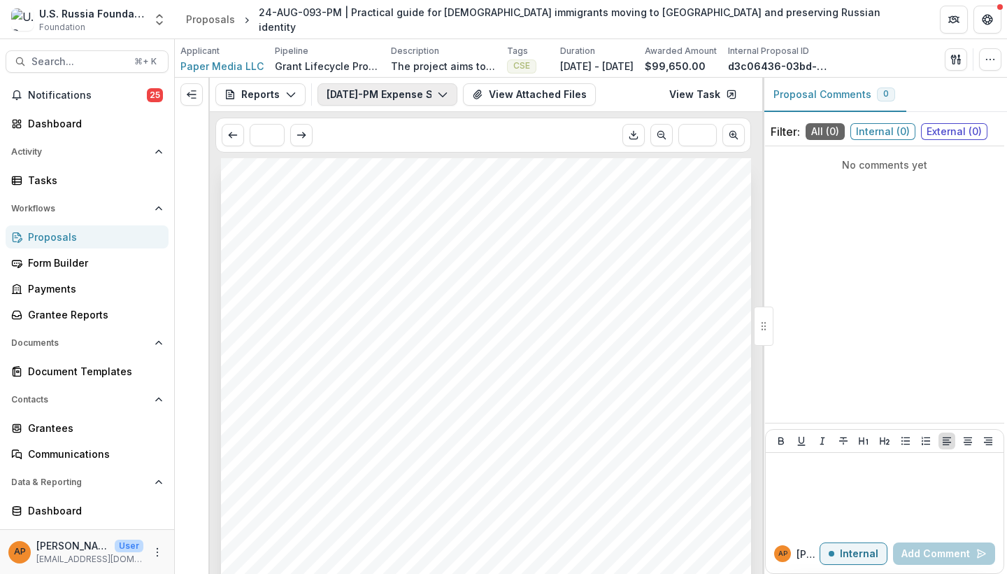
click at [415, 98] on button "[DATE]-PM Expense Summary #1" at bounding box center [388, 94] width 140 height 22
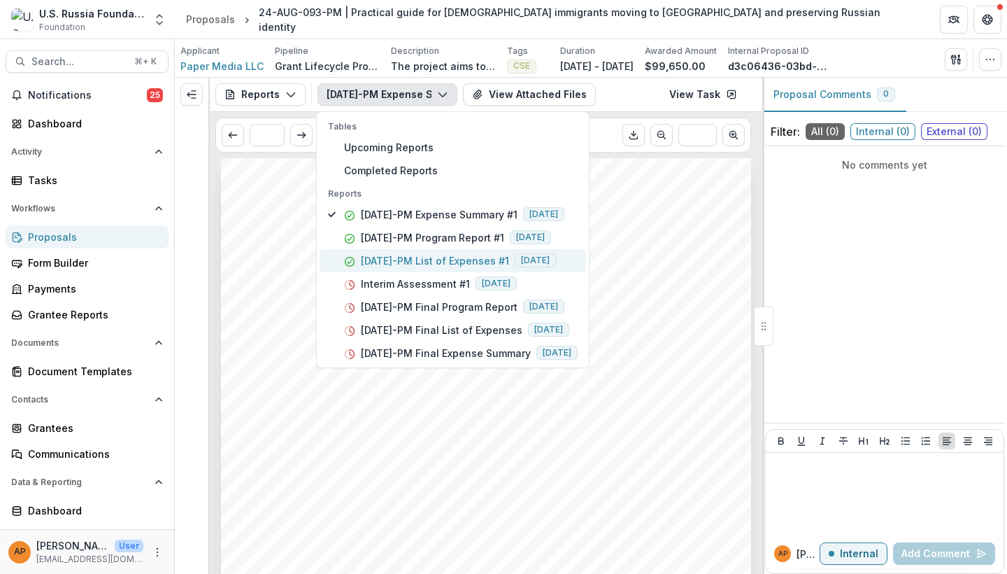
click at [420, 257] on p "[DATE]-PM List of Expenses #1" at bounding box center [435, 260] width 148 height 15
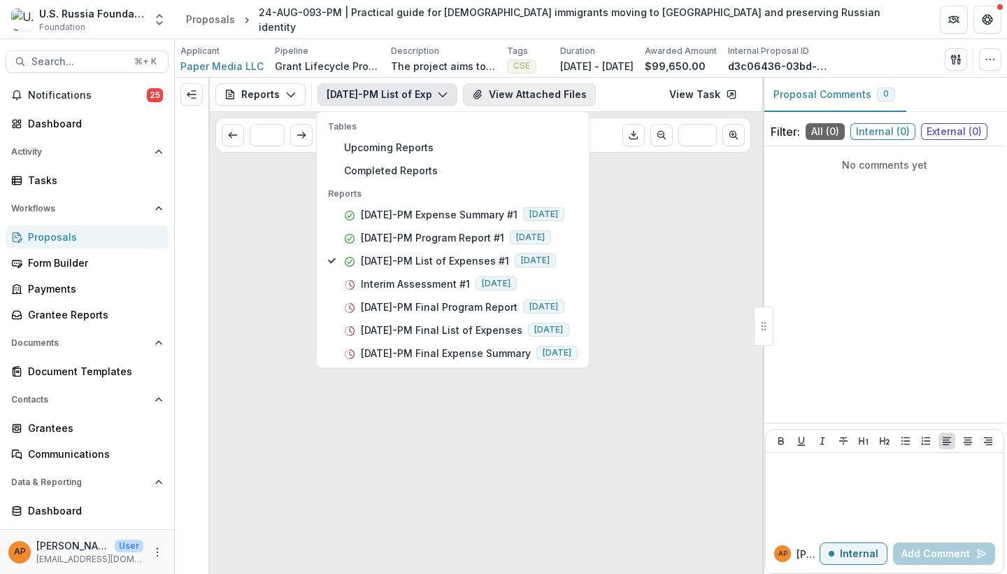
click at [507, 95] on button "View Attached Files" at bounding box center [529, 94] width 133 height 22
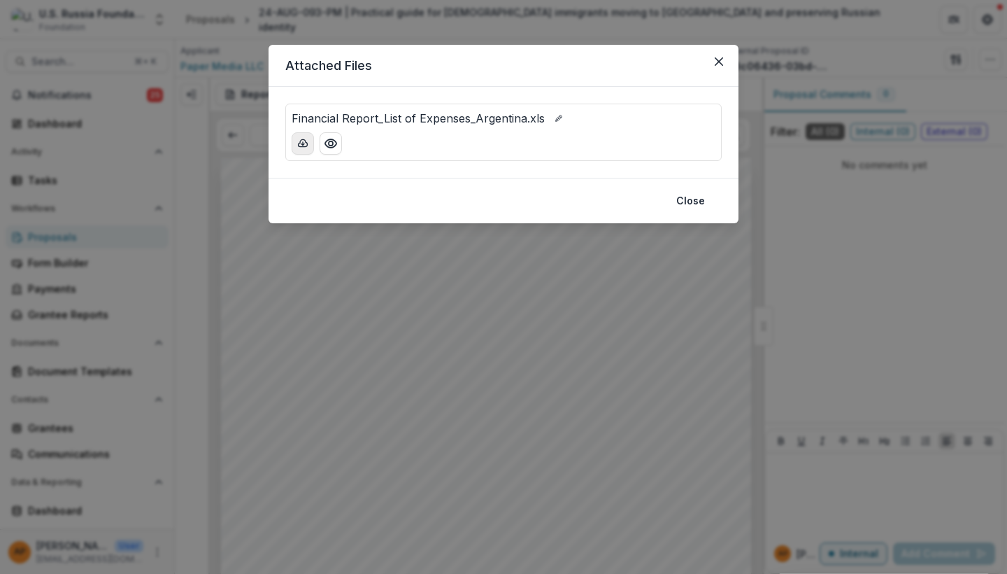
click at [308, 145] on icon "download-button" at bounding box center [303, 142] width 9 height 7
click at [451, 293] on div "Attached Files Financial Report_List of Expenses_Argentina.xls Close" at bounding box center [503, 287] width 1007 height 574
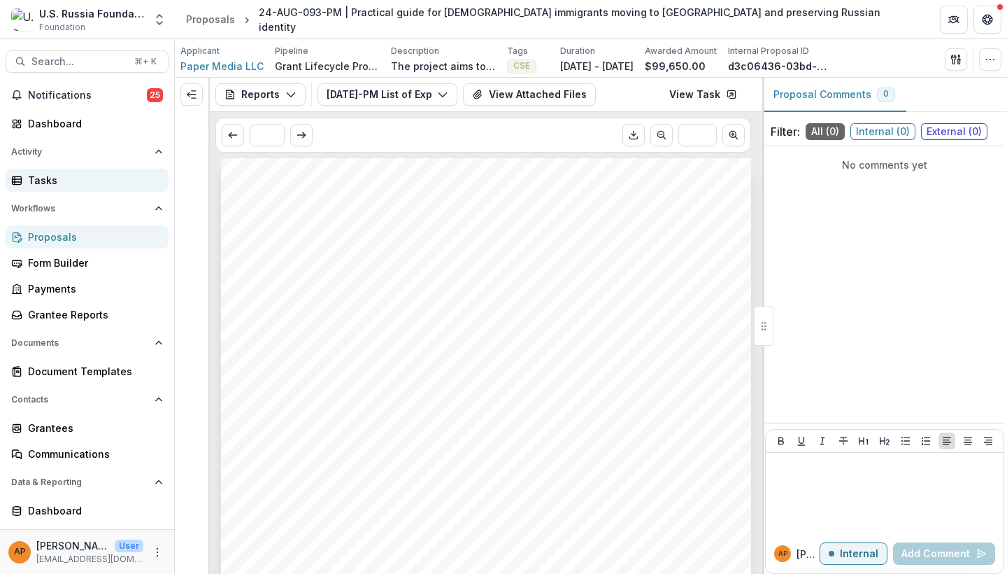
click at [50, 175] on div "Tasks" at bounding box center [92, 180] width 129 height 15
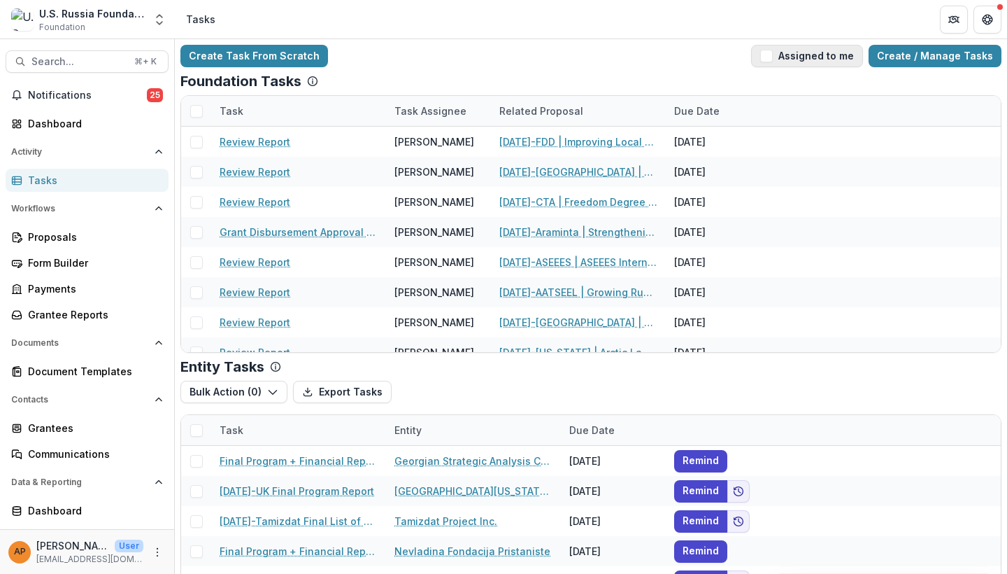
click at [796, 64] on button "Assigned to me" at bounding box center [807, 56] width 112 height 22
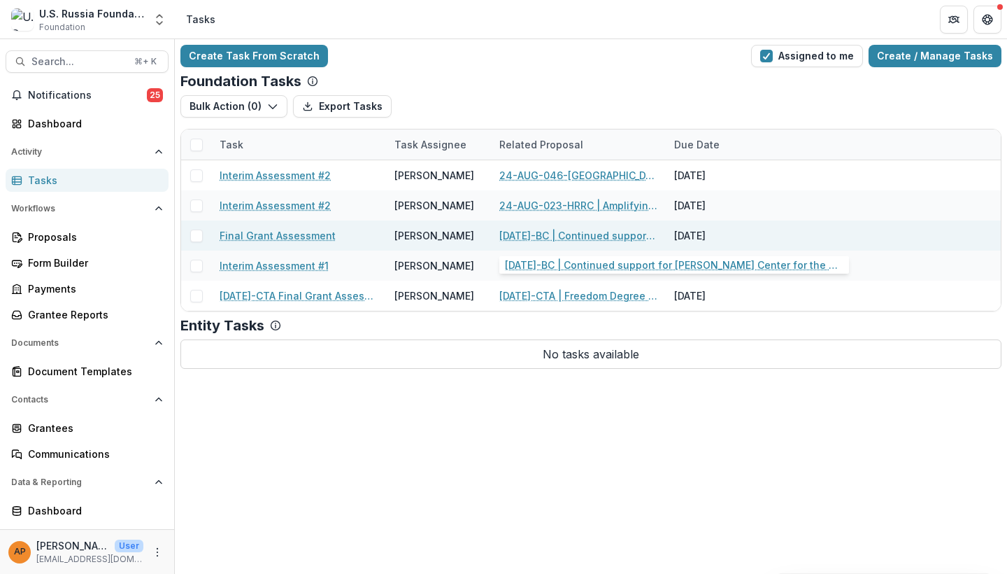
click at [557, 241] on link "[DATE]-BC | Continued support for [PERSON_NAME] Center for the Study of Civil S…" at bounding box center [579, 235] width 158 height 15
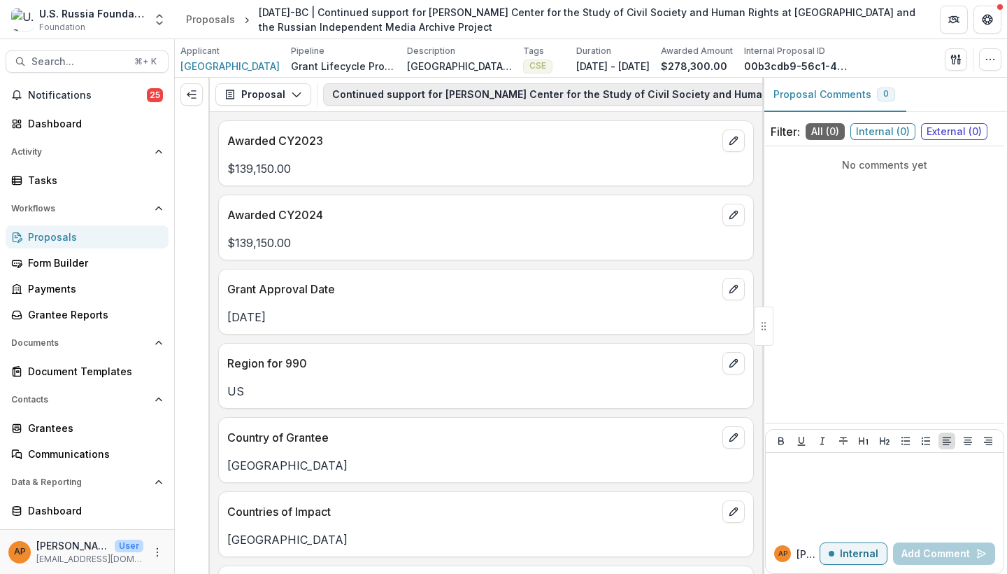
click at [375, 93] on button "Continued support for [PERSON_NAME] Center for the Study of Civil Society and H…" at bounding box center [772, 94] width 899 height 22
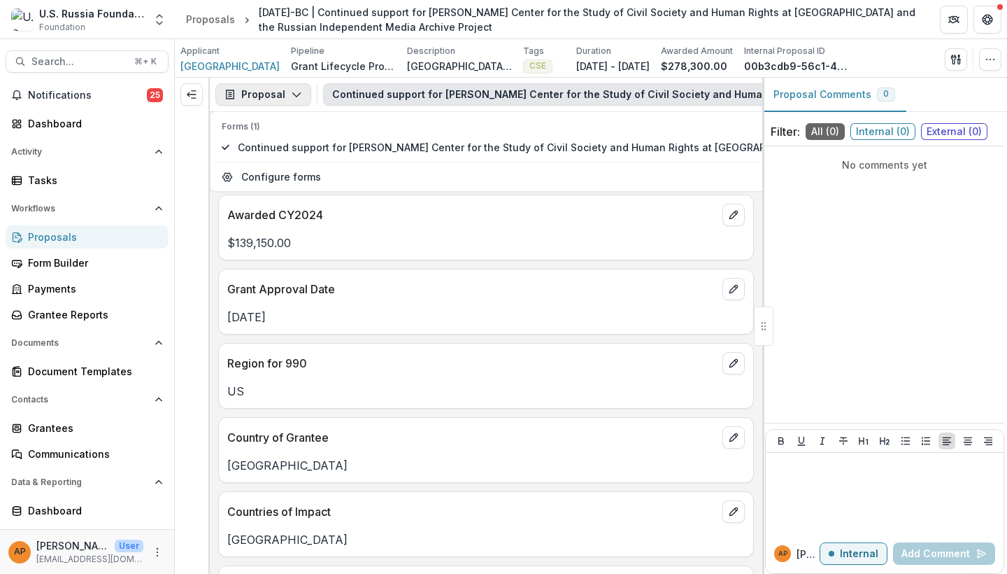
click at [297, 97] on icon "button" at bounding box center [296, 94] width 11 height 11
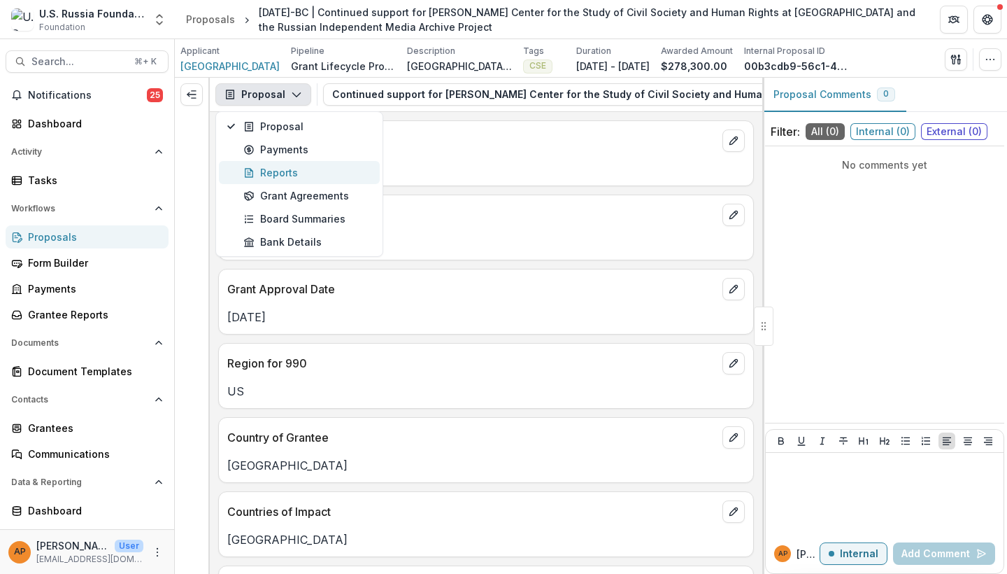
click at [292, 175] on div "Reports" at bounding box center [307, 172] width 128 height 15
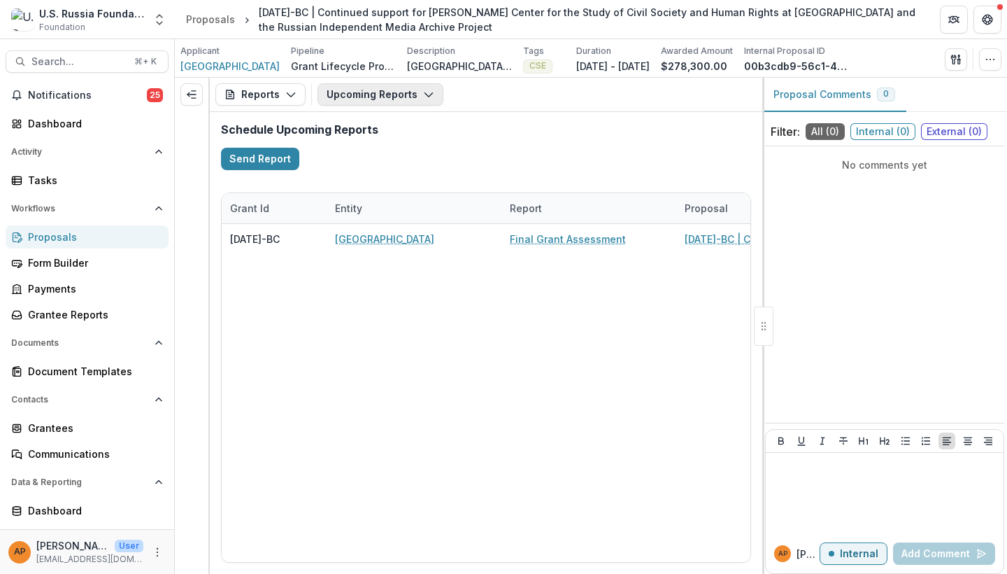
click at [393, 104] on button "Upcoming Reports" at bounding box center [381, 94] width 126 height 22
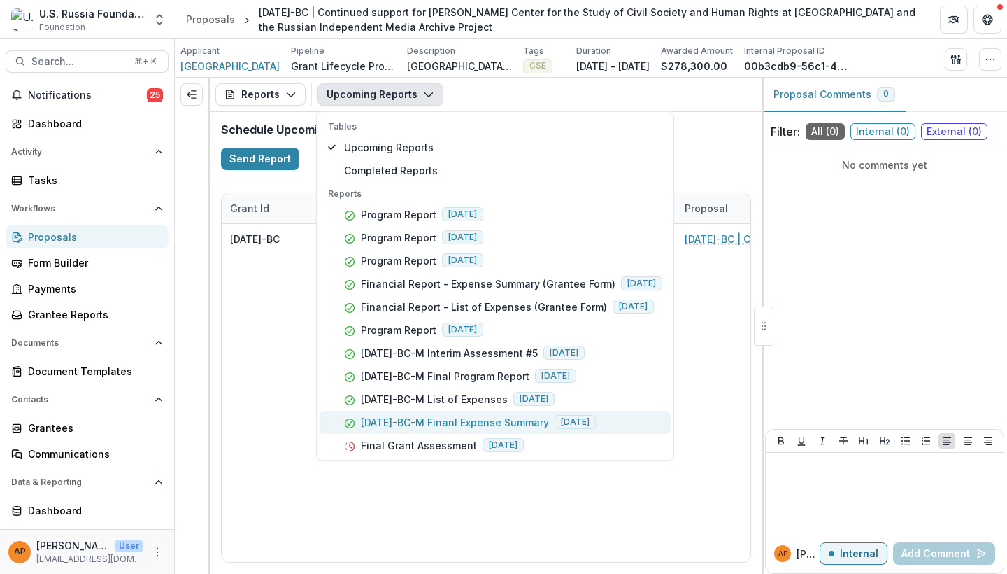
click at [449, 427] on p "[DATE]-BC-M Finanl Expense Summary" at bounding box center [455, 422] width 188 height 15
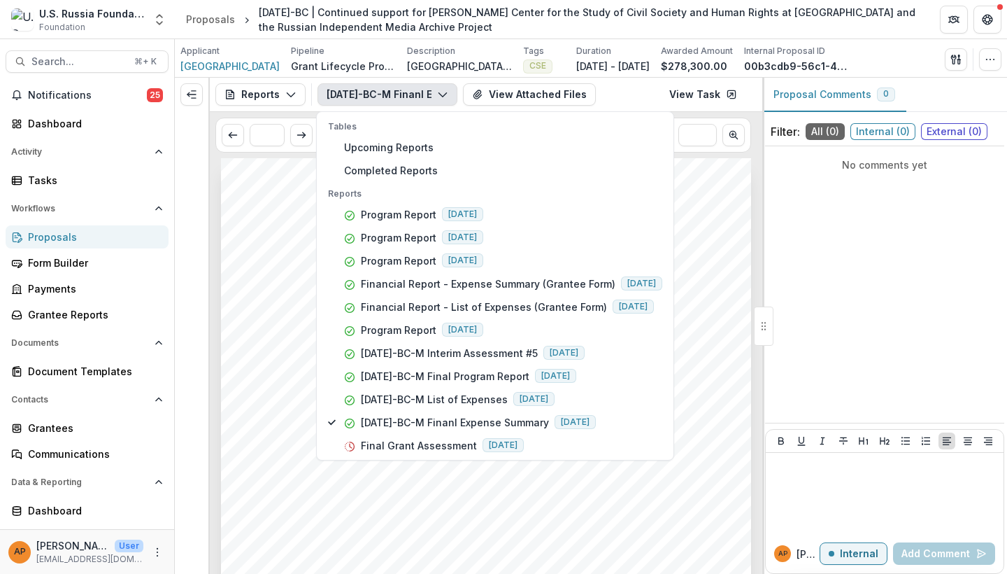
click at [611, 86] on div "[DATE]-BC-M Finanl Expense Summary Tables Upcoming Reports Completed Reports Re…" at bounding box center [537, 94] width 439 height 22
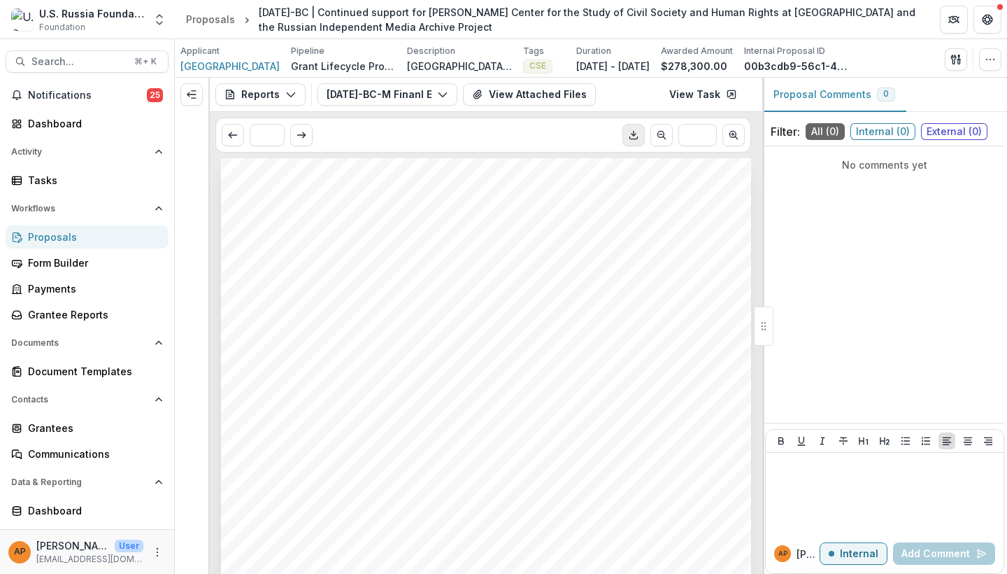
click at [629, 128] on button "Download PDF" at bounding box center [634, 135] width 22 height 22
click at [194, 184] on div at bounding box center [192, 326] width 35 height 496
click at [278, 95] on button "Reports" at bounding box center [260, 94] width 90 height 22
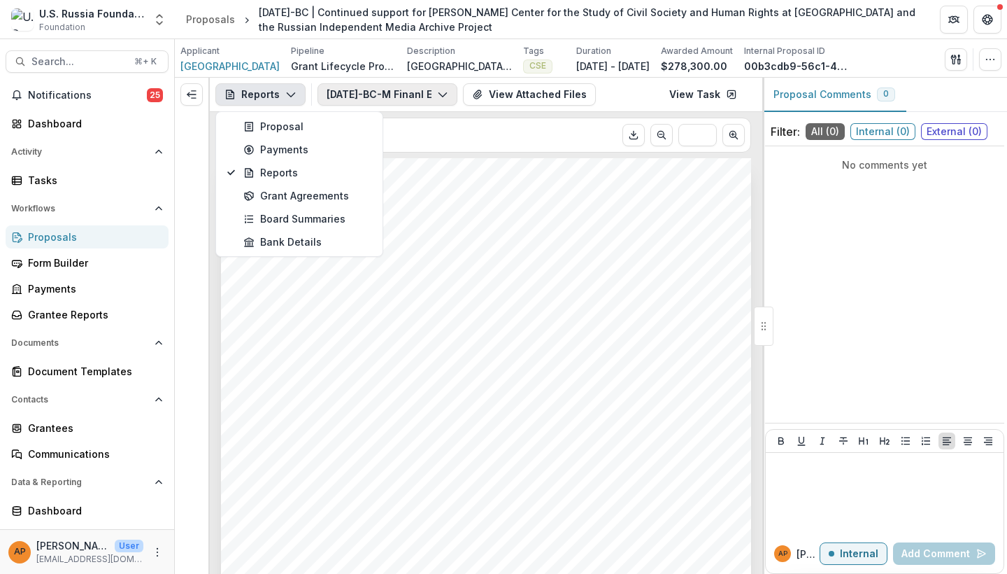
click at [374, 92] on button "[DATE]-BC-M Finanl Expense Summary" at bounding box center [388, 94] width 140 height 22
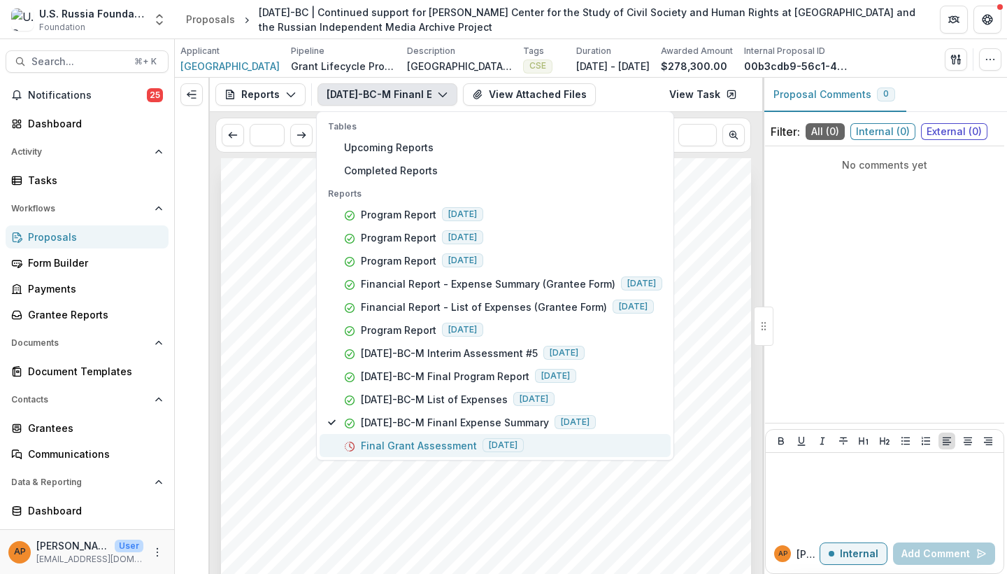
click at [434, 446] on p "Final Grant Assessment" at bounding box center [419, 445] width 116 height 15
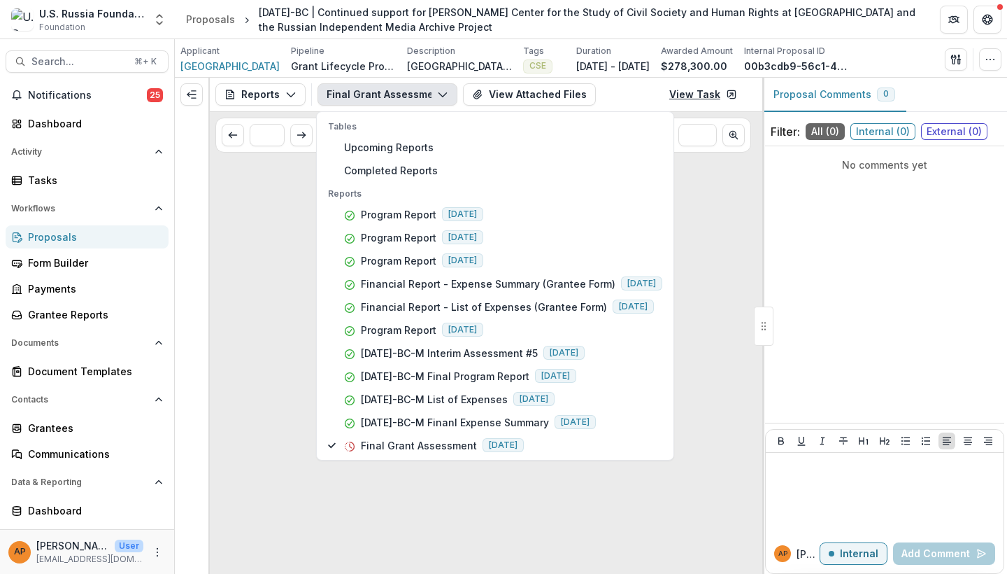
click at [700, 104] on link "View Task" at bounding box center [703, 94] width 85 height 22
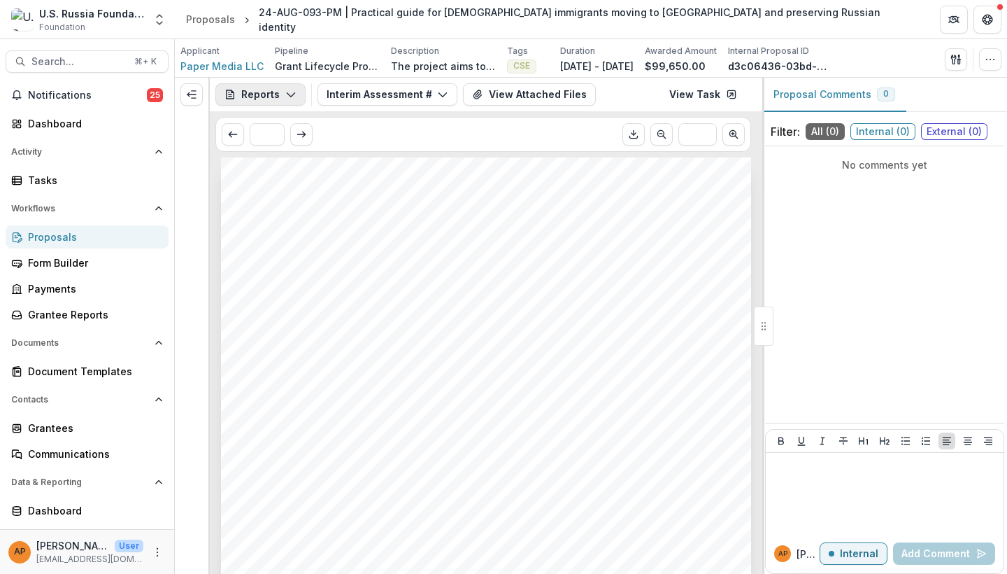
click at [269, 93] on button "Reports" at bounding box center [260, 94] width 90 height 22
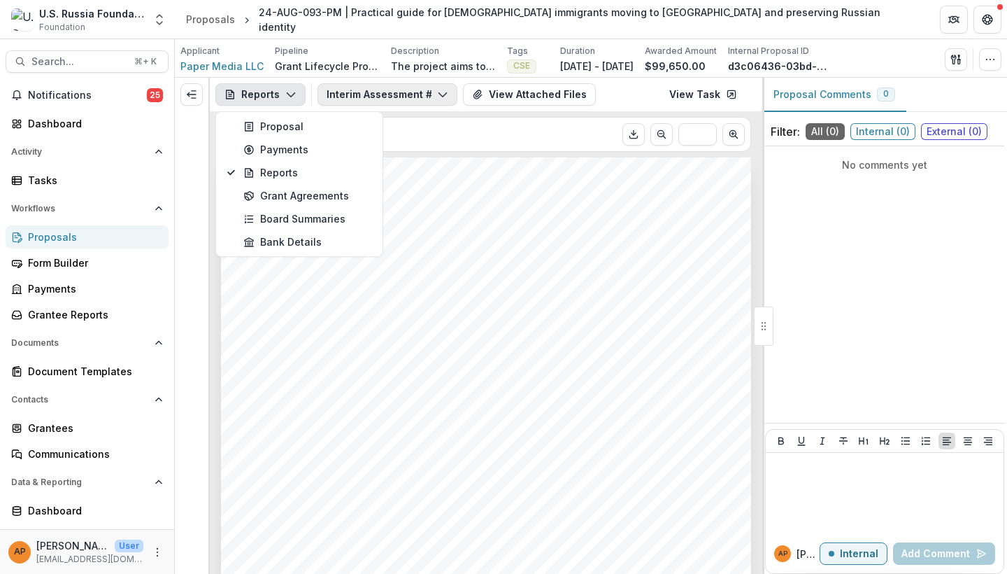
click at [358, 98] on button "Interim Assessment #1" at bounding box center [388, 94] width 140 height 22
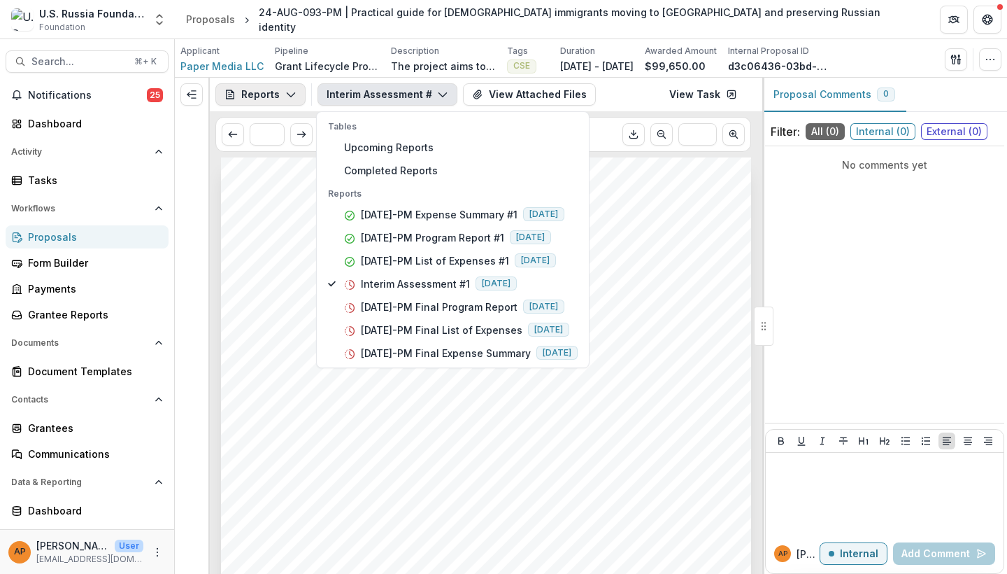
click at [262, 94] on button "Reports" at bounding box center [260, 94] width 90 height 22
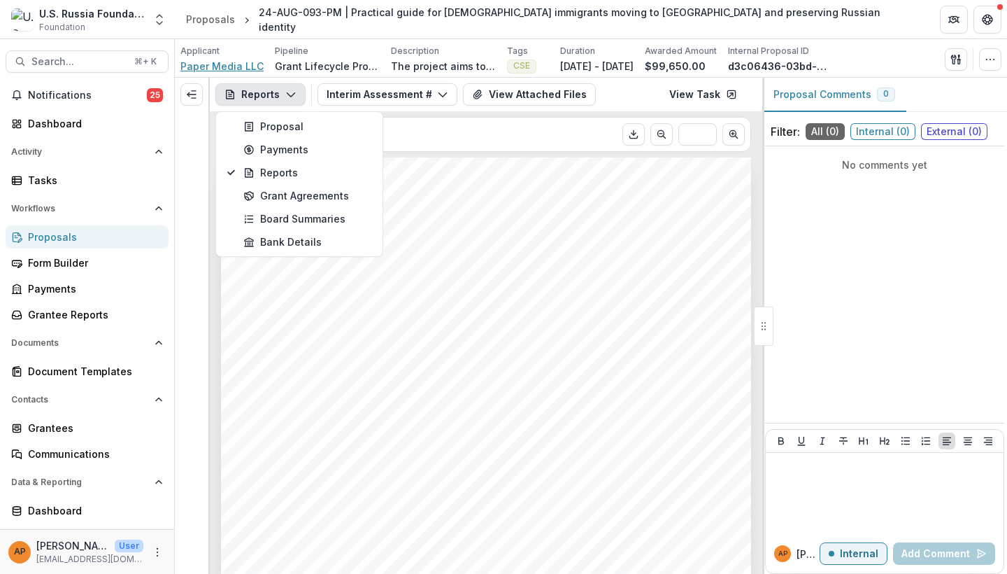
click at [247, 66] on span "Paper Media LLC" at bounding box center [222, 66] width 83 height 15
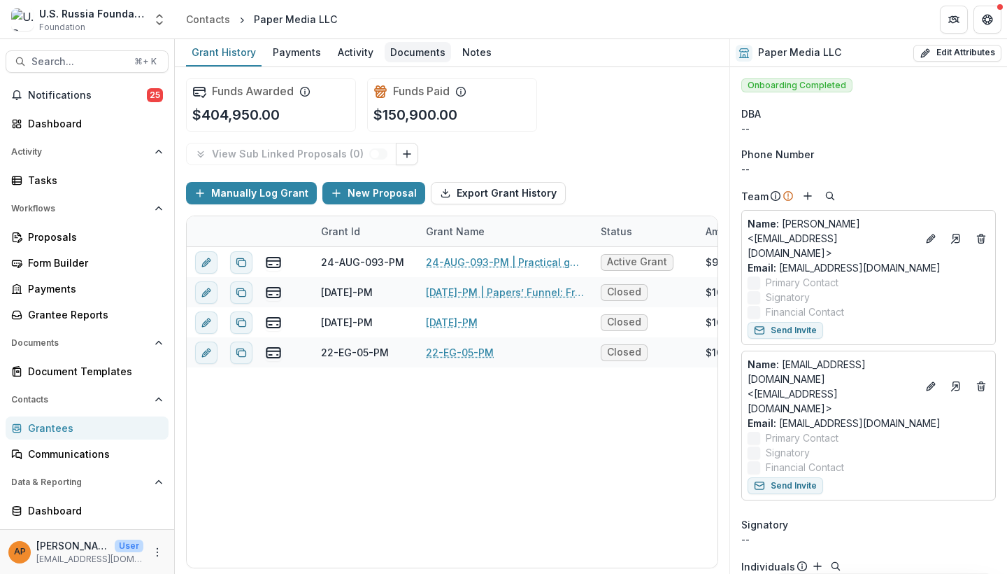
click at [417, 58] on div "Documents" at bounding box center [418, 52] width 66 height 20
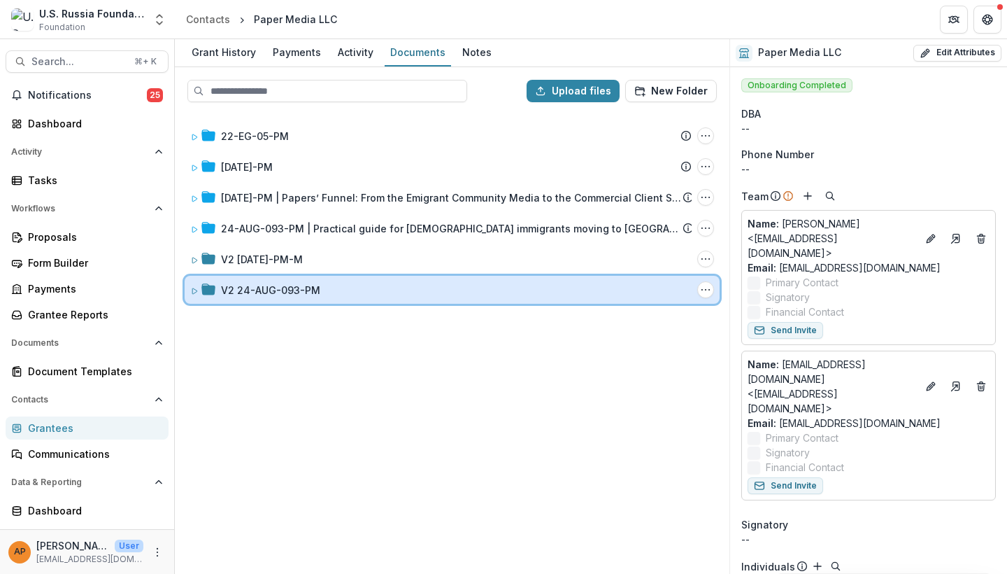
click at [320, 297] on div "V2 24-AUG-093-PM" at bounding box center [456, 290] width 471 height 15
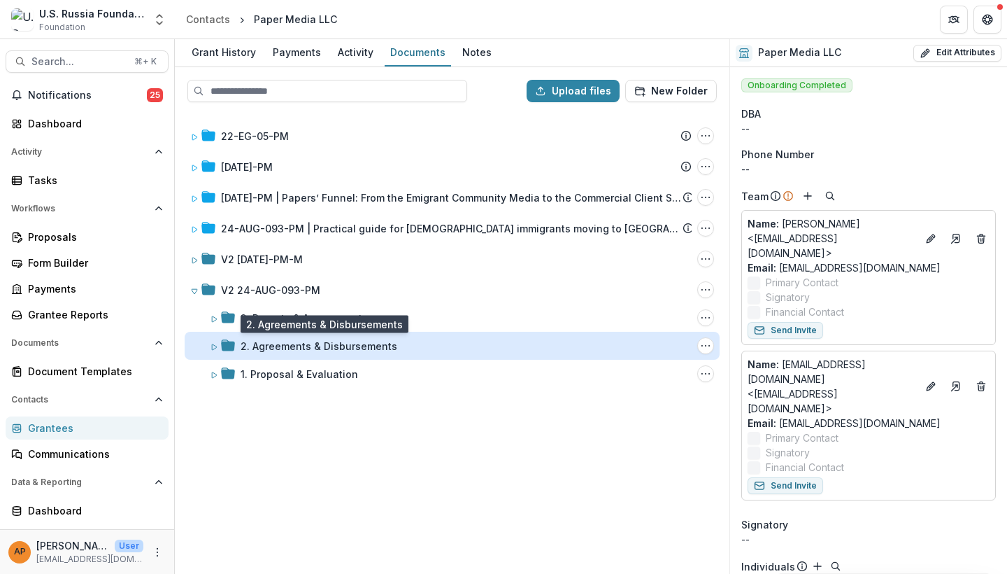
click at [313, 346] on div "2. Agreements & Disbursements" at bounding box center [319, 346] width 157 height 15
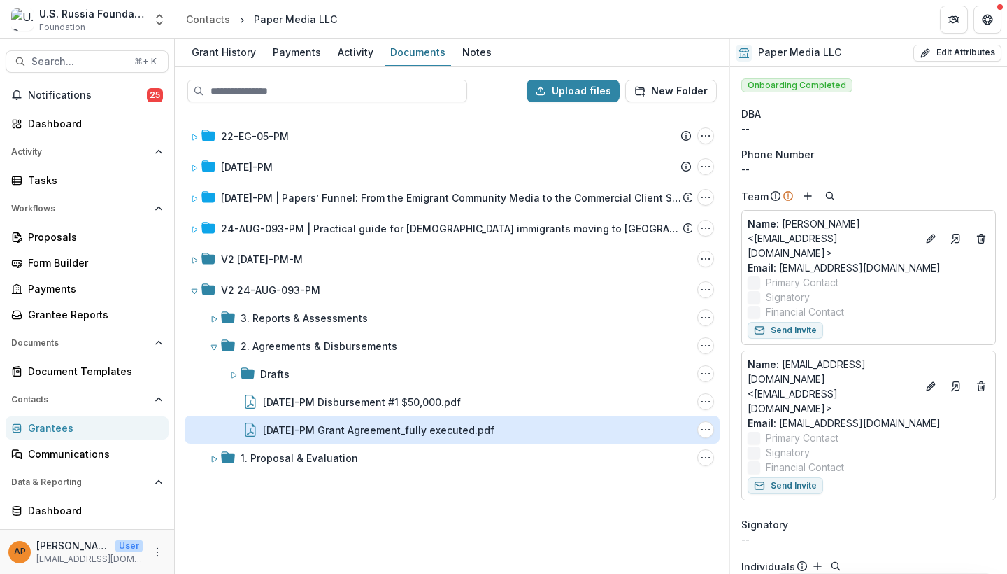
click at [348, 423] on div "24-AUG-93-PM Grant Agreement_fully executed.pdf" at bounding box center [379, 430] width 232 height 15
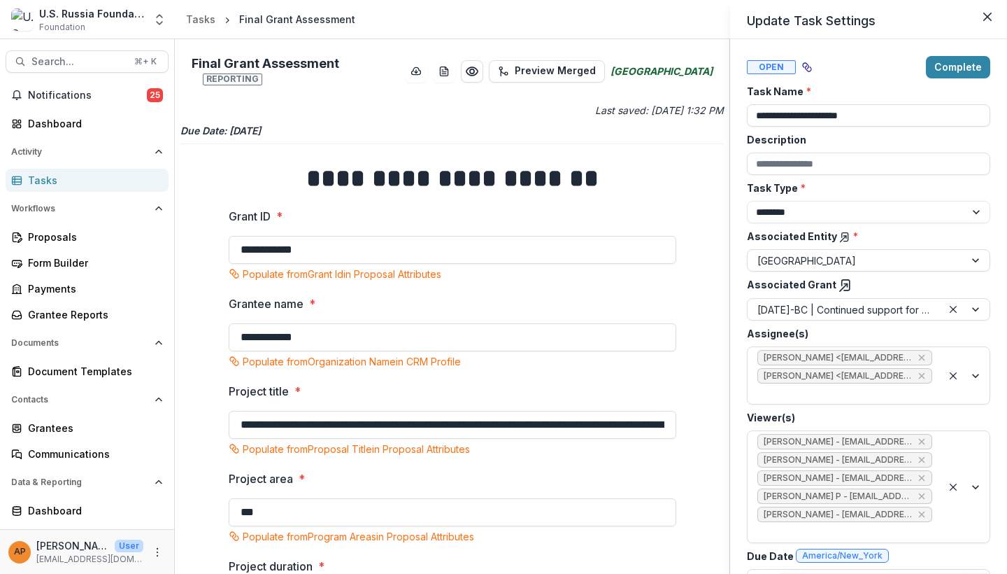
drag, startPoint x: 727, startPoint y: 155, endPoint x: 721, endPoint y: 212, distance: 56.9
click at [721, 212] on div "**********" at bounding box center [503, 287] width 1007 height 574
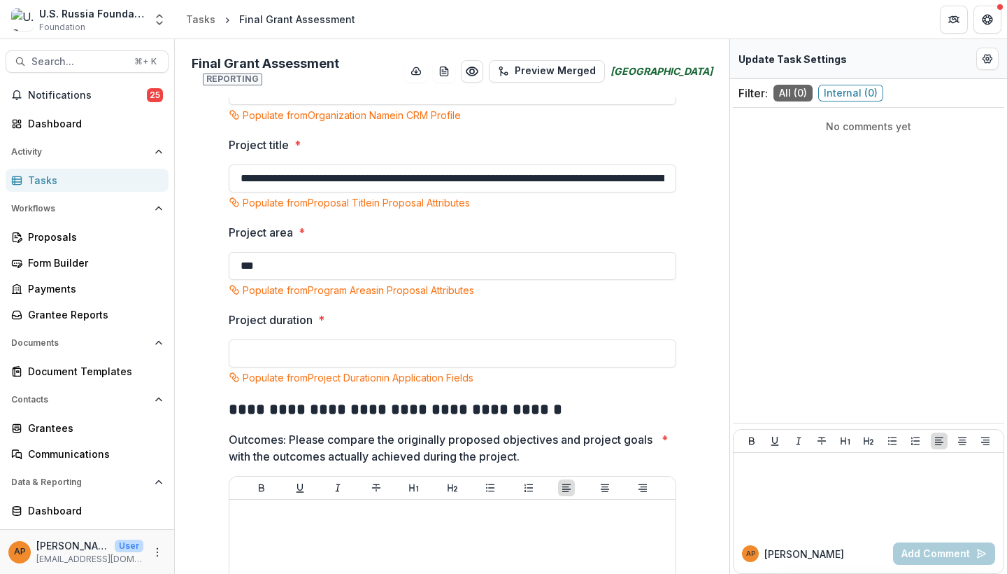
scroll to position [271, 0]
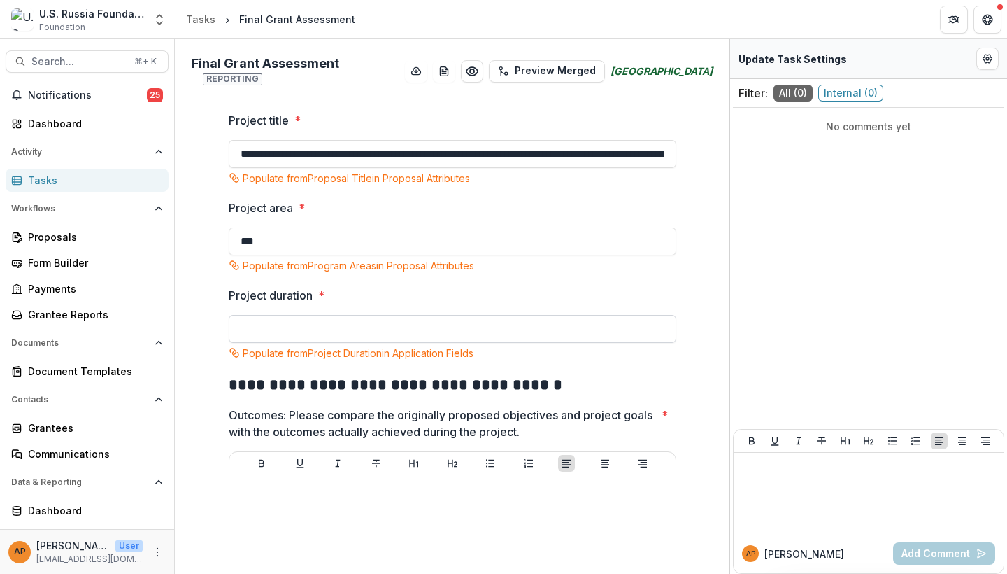
click at [326, 318] on input "Project duration *" at bounding box center [453, 329] width 448 height 28
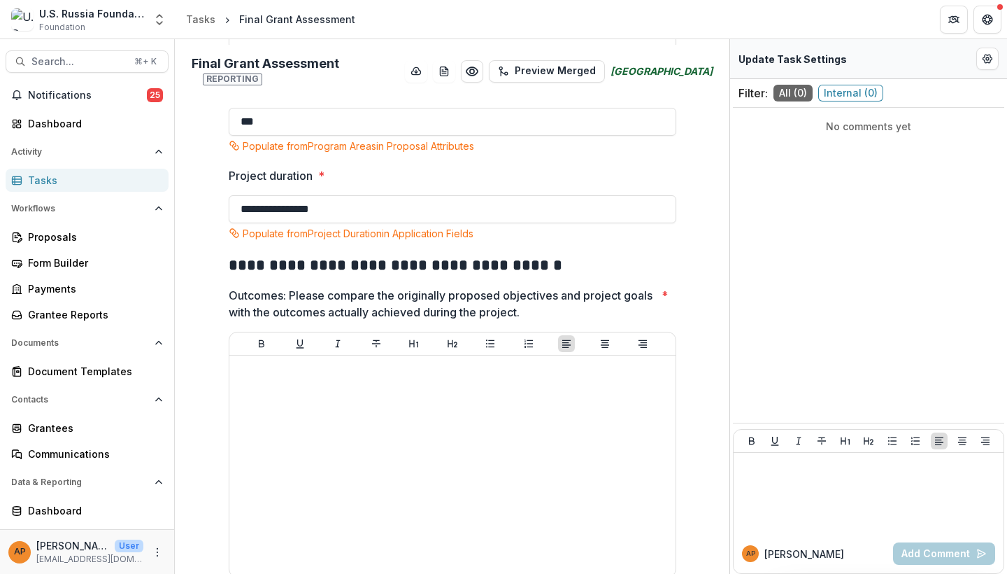
scroll to position [516, 0]
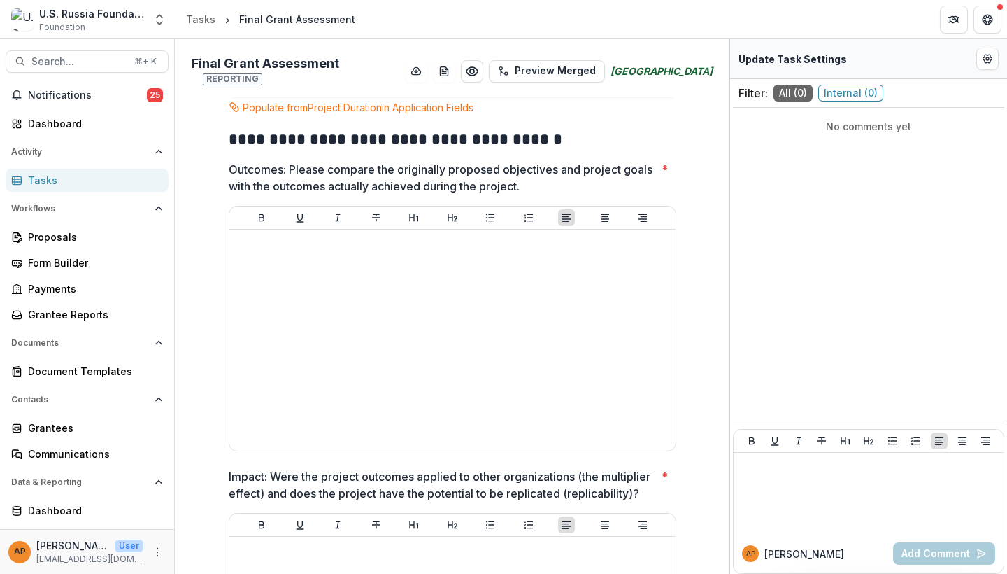
type input "**********"
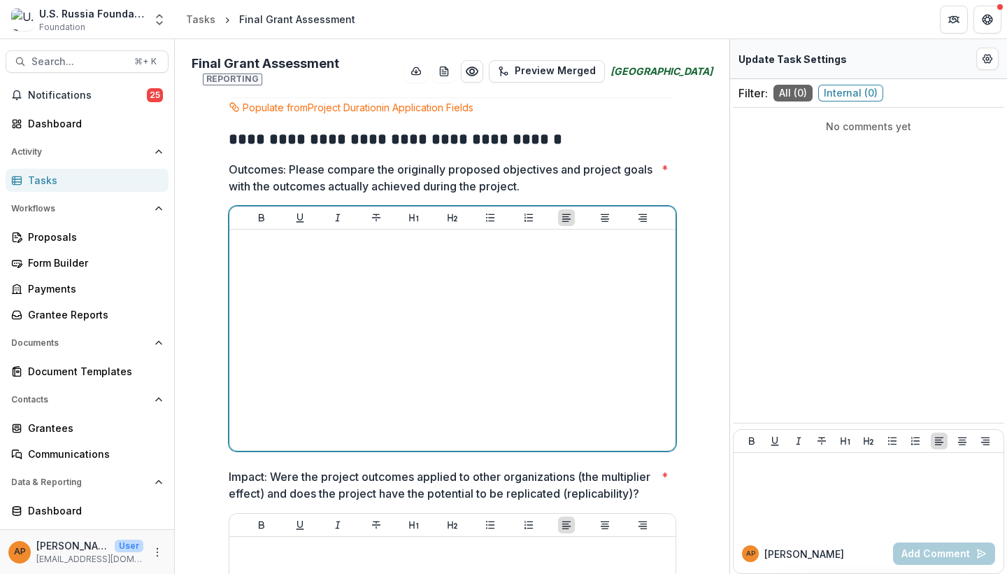
click at [631, 272] on div at bounding box center [452, 340] width 435 height 210
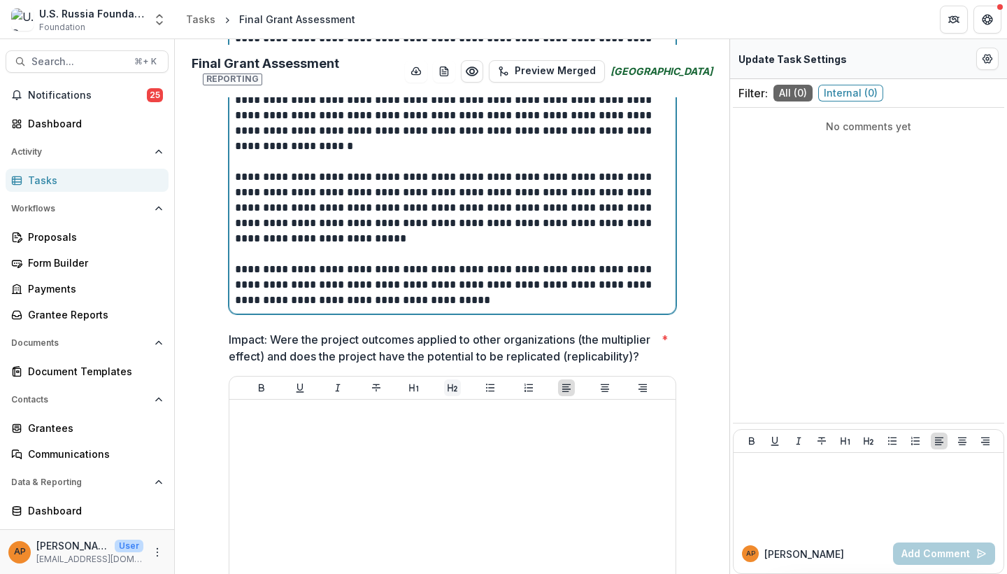
scroll to position [912, 0]
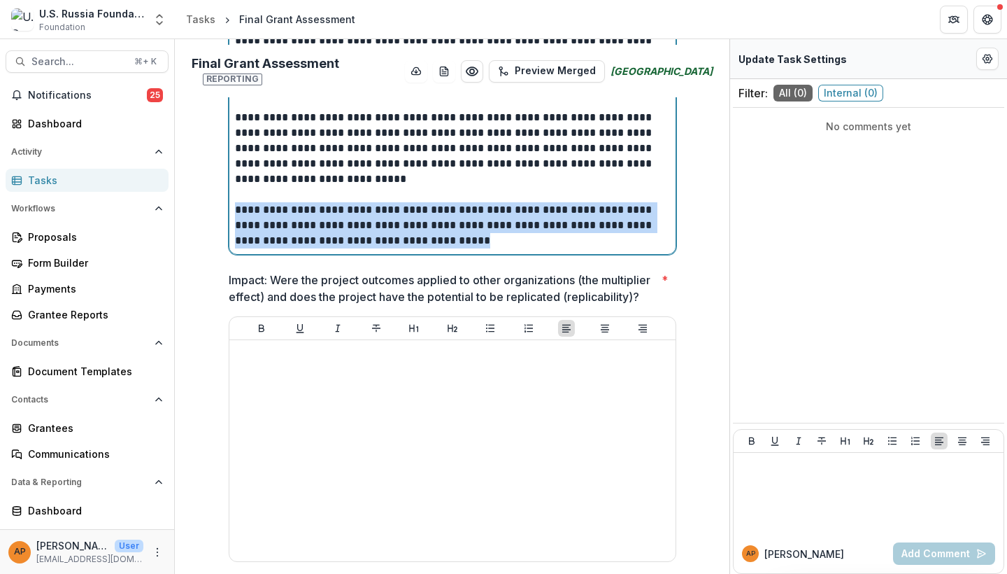
drag, startPoint x: 494, startPoint y: 232, endPoint x: 216, endPoint y: 200, distance: 279.5
click at [218, 200] on div "**********" at bounding box center [453, 379] width 470 height 2285
copy p "**********"
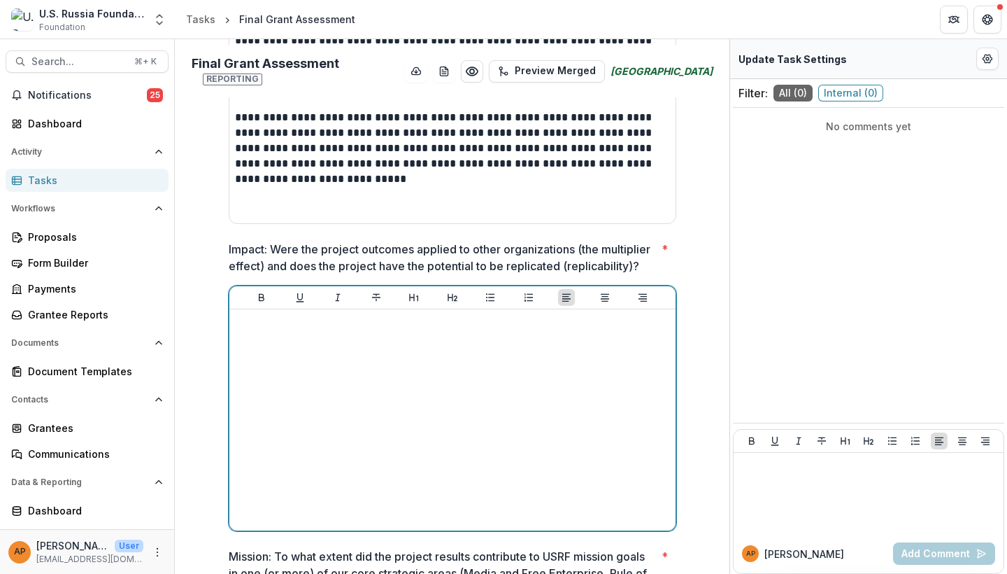
click at [281, 331] on div at bounding box center [452, 420] width 435 height 210
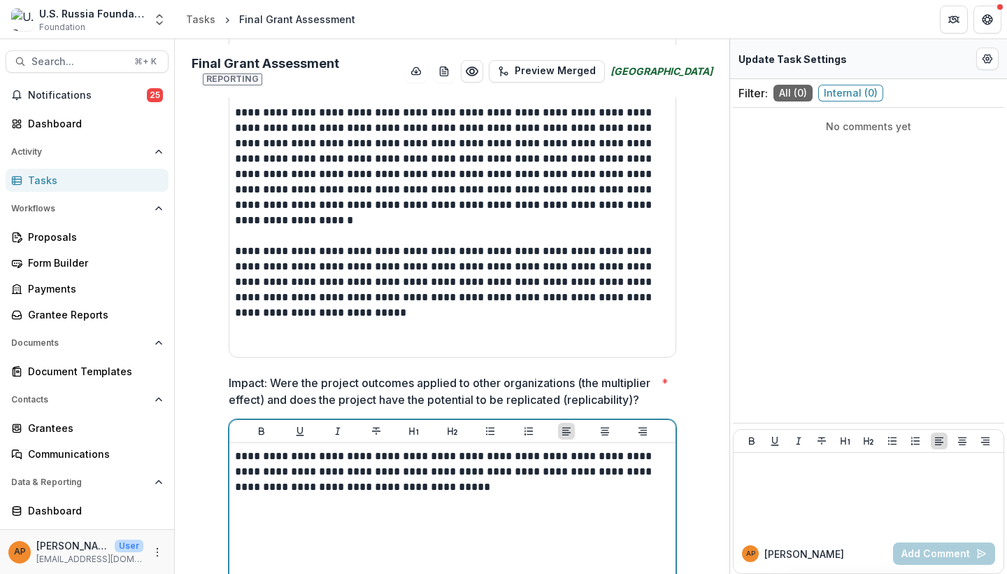
scroll to position [771, 0]
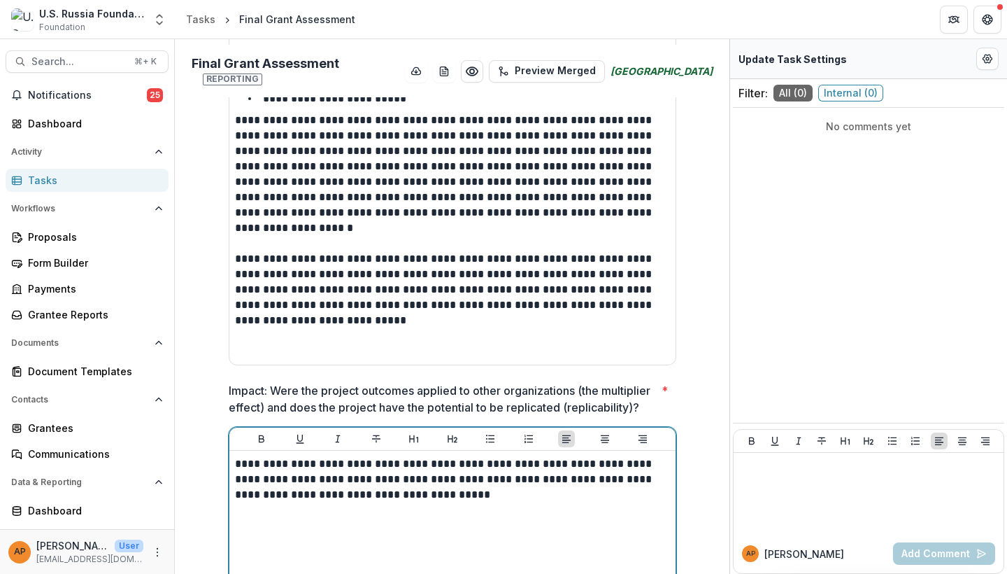
click at [451, 474] on p "**********" at bounding box center [452, 479] width 435 height 46
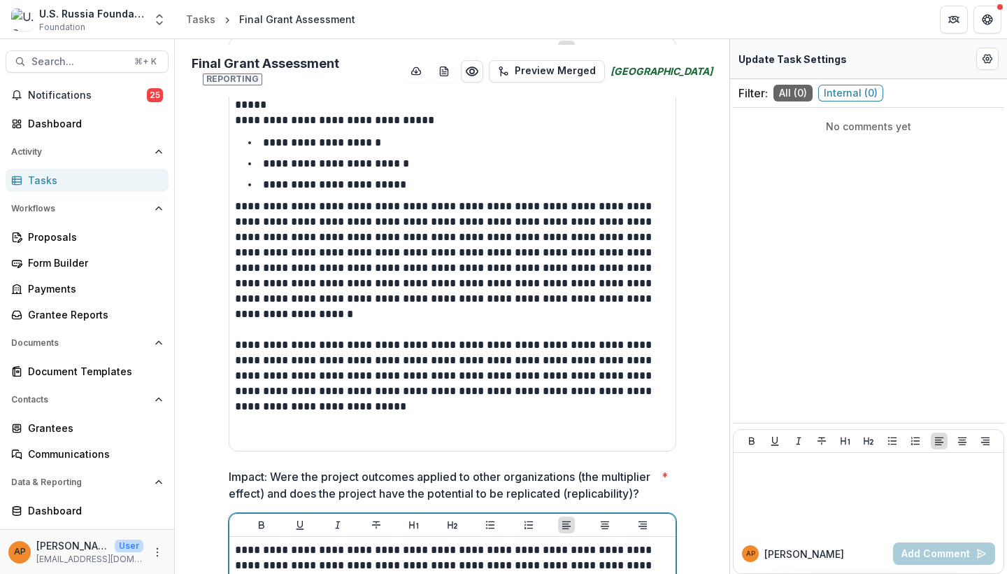
scroll to position [682, 0]
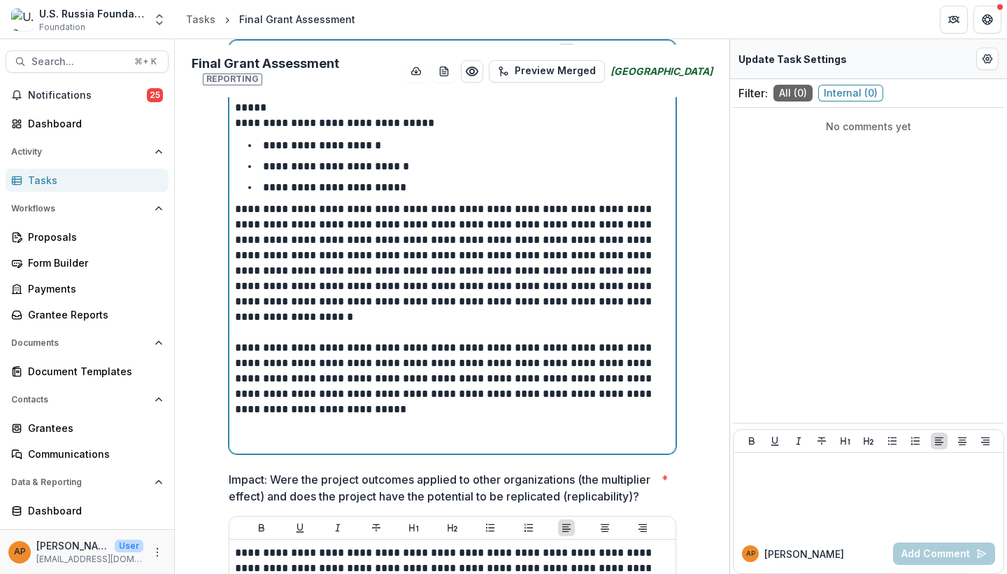
click at [455, 250] on p "**********" at bounding box center [452, 262] width 435 height 123
drag, startPoint x: 322, startPoint y: 222, endPoint x: 358, endPoint y: 232, distance: 36.8
click at [322, 222] on p "**********" at bounding box center [452, 262] width 435 height 123
drag, startPoint x: 432, startPoint y: 216, endPoint x: 409, endPoint y: 214, distance: 23.9
click at [409, 214] on p "**********" at bounding box center [452, 262] width 435 height 123
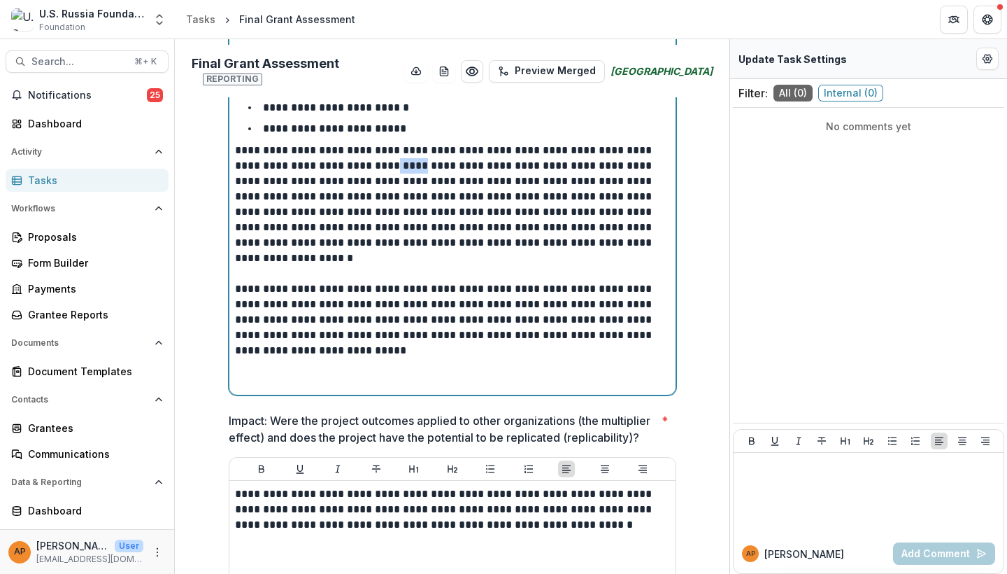
scroll to position [864, 0]
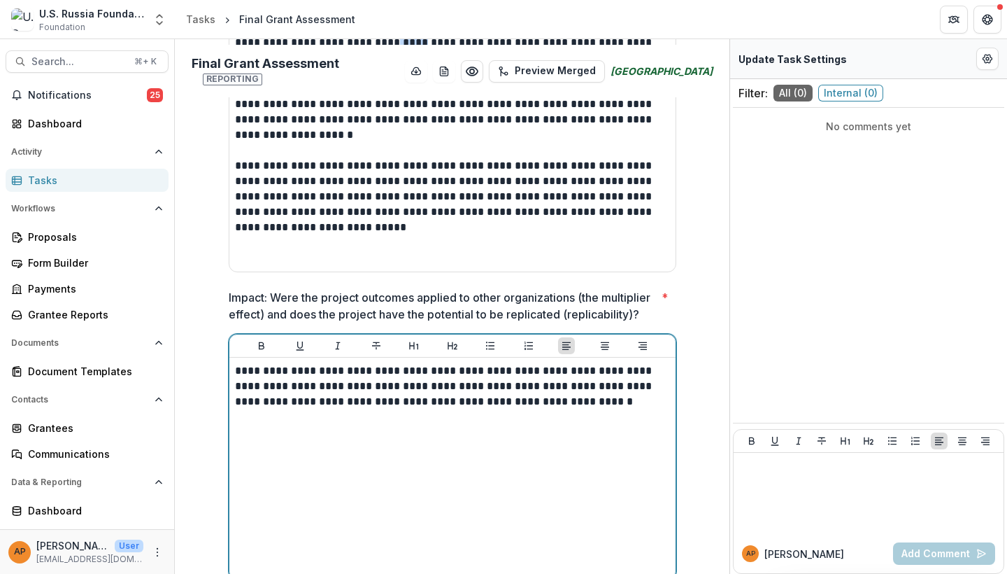
click at [392, 432] on div "**********" at bounding box center [452, 468] width 435 height 210
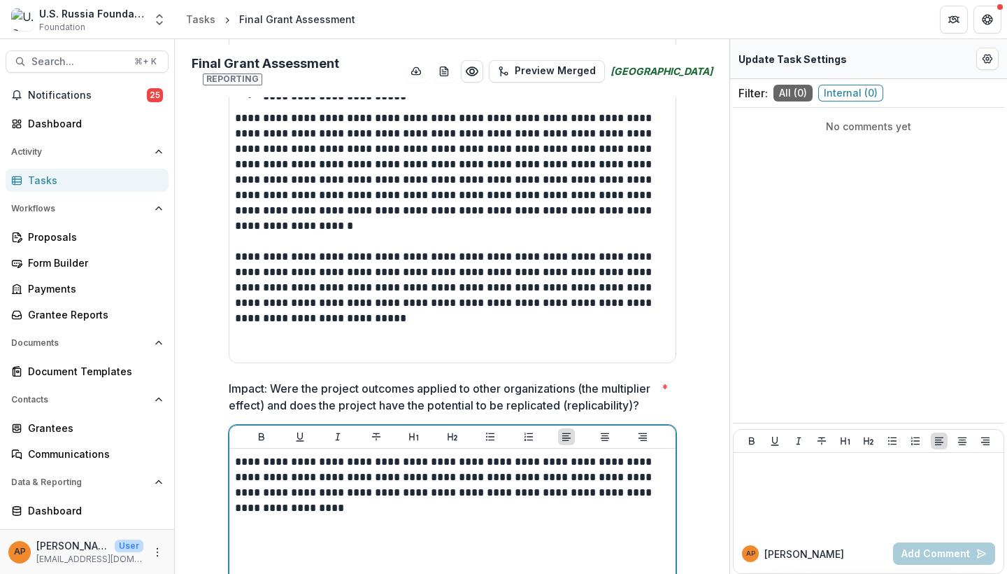
scroll to position [774, 0]
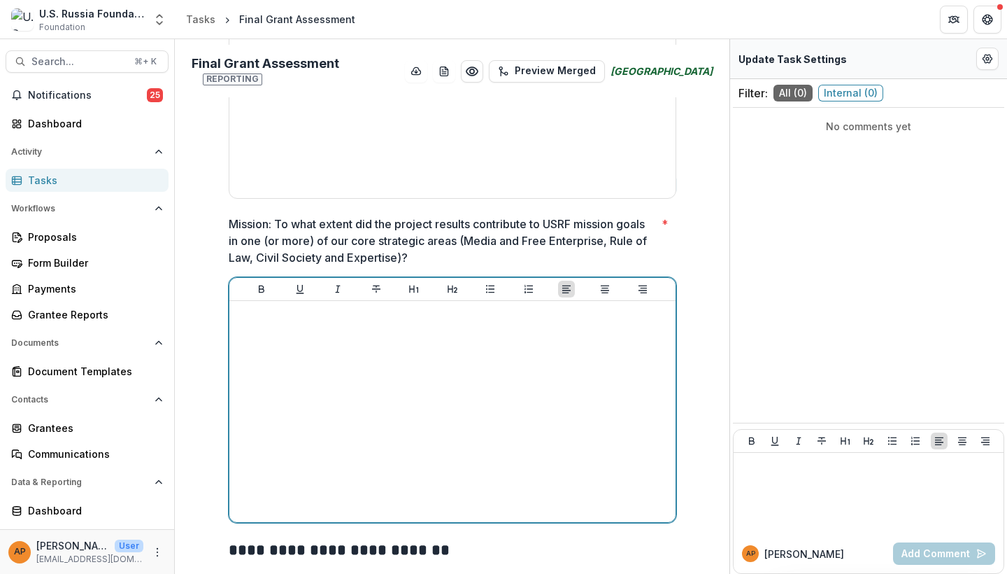
click at [339, 375] on div at bounding box center [452, 411] width 435 height 210
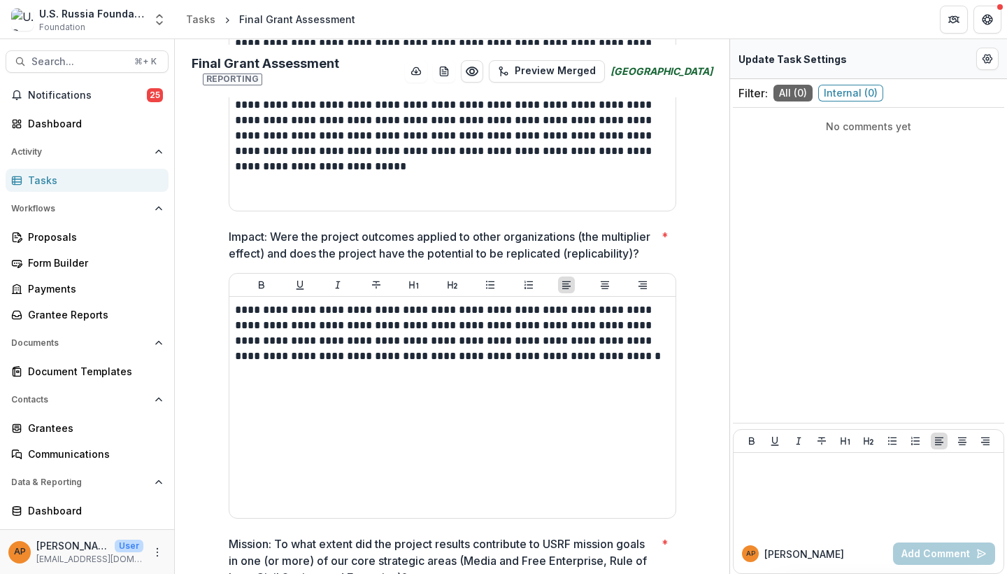
scroll to position [1156, 0]
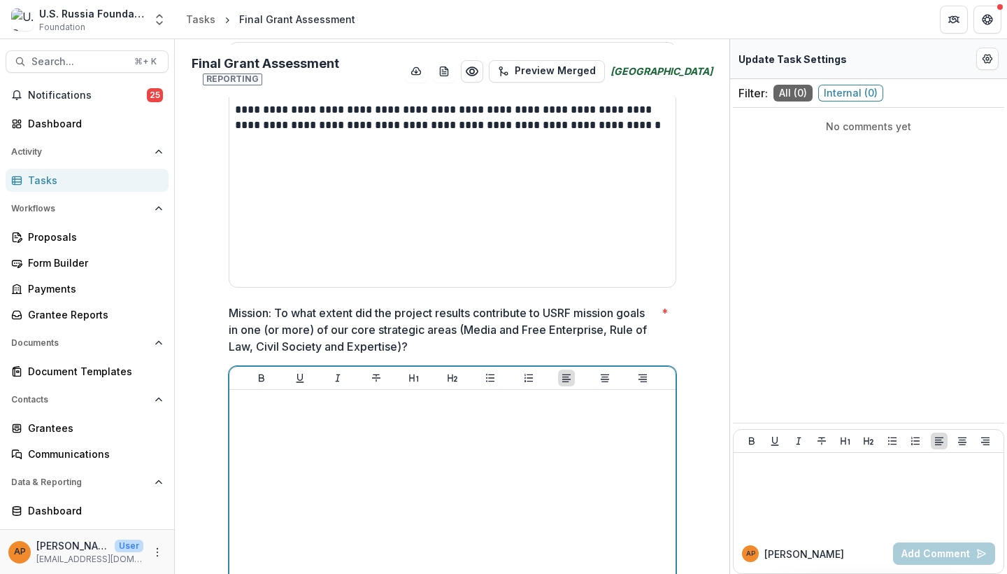
paste div
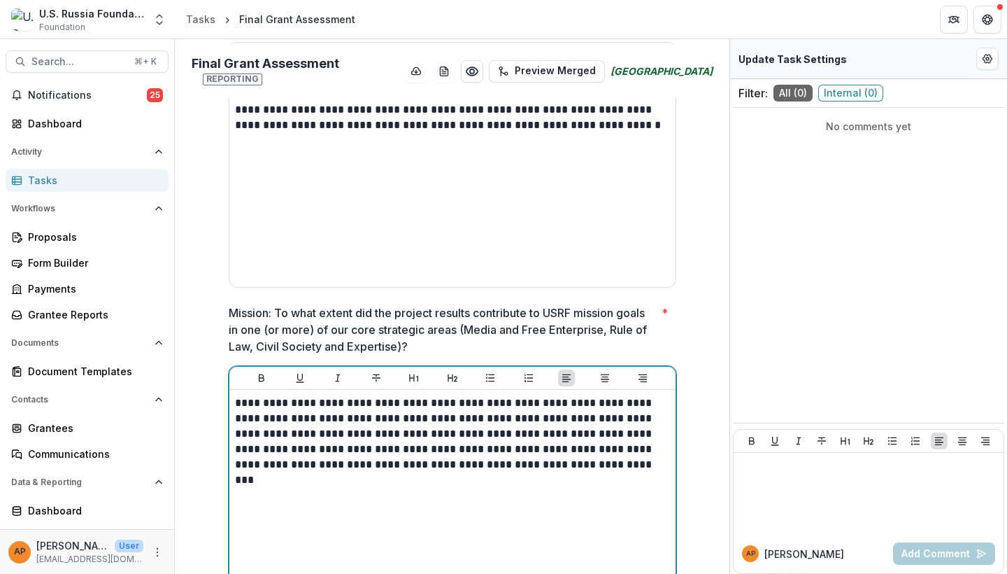
click at [604, 442] on p "**********" at bounding box center [452, 433] width 435 height 77
click at [537, 458] on p "**********" at bounding box center [452, 441] width 435 height 92
drag, startPoint x: 320, startPoint y: 492, endPoint x: 309, endPoint y: 476, distance: 20.0
click at [308, 476] on p "**********" at bounding box center [452, 441] width 435 height 92
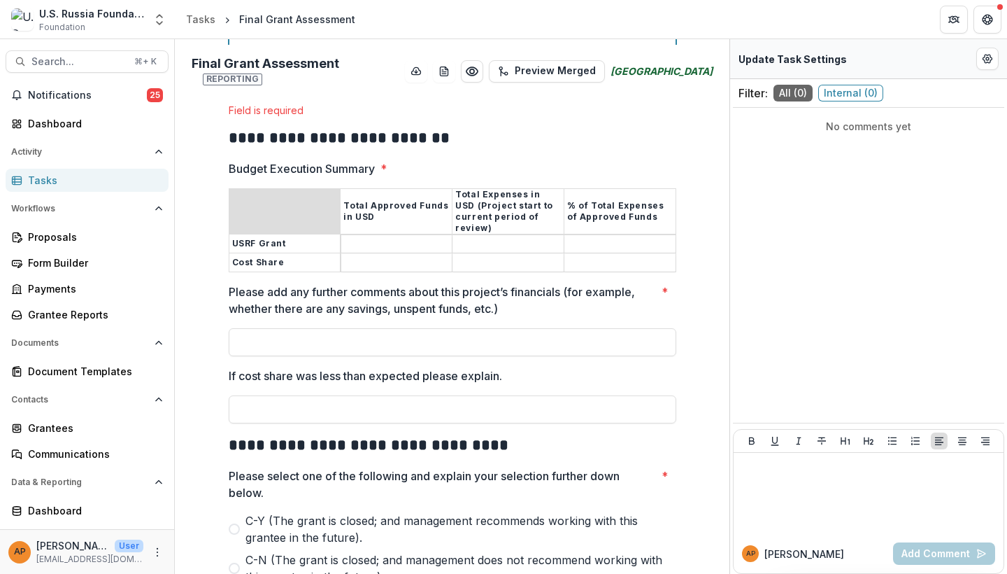
scroll to position [1697, 0]
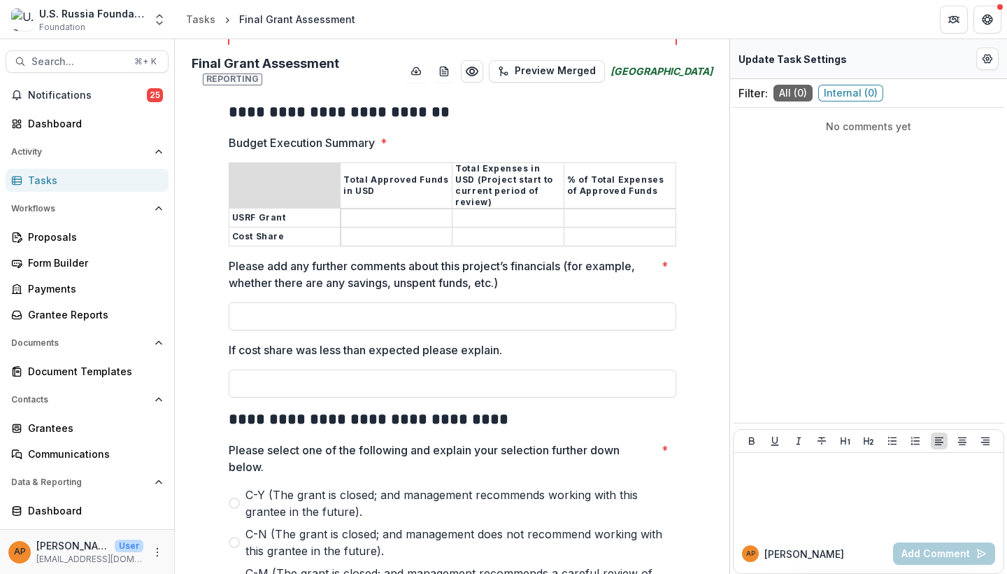
click at [388, 208] on tbody "USRF Grant Cost Share" at bounding box center [452, 227] width 447 height 38
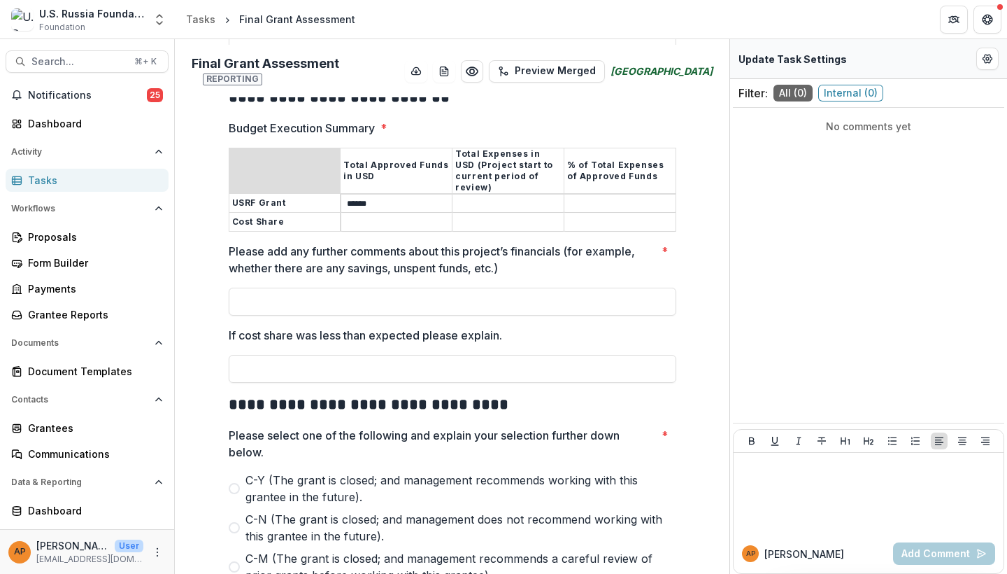
click at [343, 195] on input "******" at bounding box center [396, 203] width 111 height 17
click at [365, 195] on input "*******" at bounding box center [396, 203] width 111 height 17
click at [503, 214] on input "Budget Execution Summary *" at bounding box center [508, 222] width 111 height 17
click at [407, 195] on input "********" at bounding box center [396, 203] width 111 height 17
click at [486, 196] on input "Budget Execution Summary *" at bounding box center [508, 203] width 111 height 17
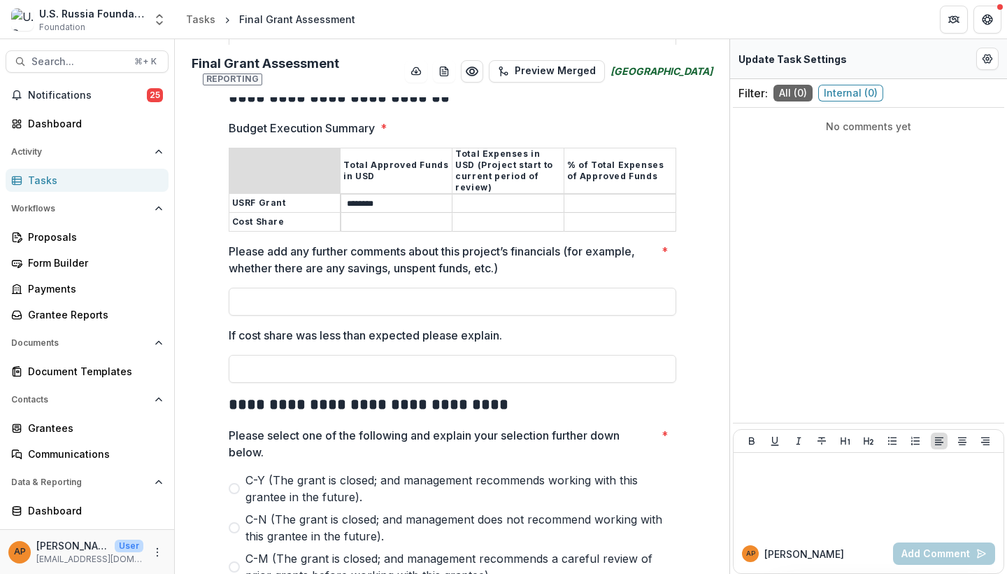
click at [418, 195] on input "********" at bounding box center [396, 203] width 111 height 17
type input "**********"
click at [509, 195] on input "Budget Execution Summary *" at bounding box center [508, 203] width 111 height 17
type input "**********"
click at [589, 199] on input "Budget Execution Summary *" at bounding box center [620, 203] width 111 height 17
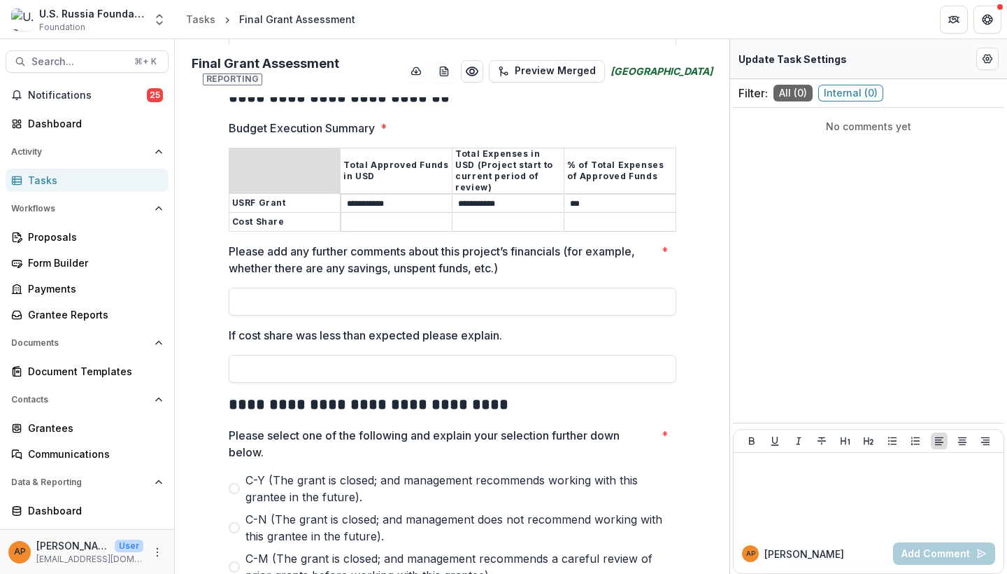
type input "***"
click at [385, 214] on input "Budget Execution Summary *" at bounding box center [396, 222] width 111 height 17
click at [334, 213] on th "Cost Share" at bounding box center [285, 222] width 112 height 19
click at [399, 214] on input "*" at bounding box center [396, 222] width 111 height 17
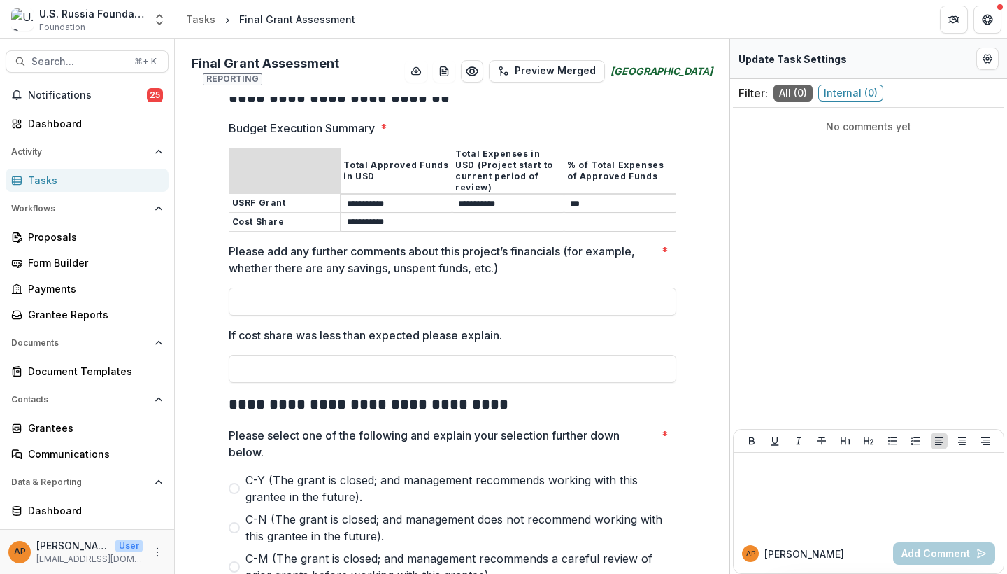
type input "**********"
click at [474, 214] on input "Budget Execution Summary *" at bounding box center [508, 222] width 111 height 17
type input "**********"
click at [603, 214] on input "Budget Execution Summary *" at bounding box center [620, 222] width 111 height 17
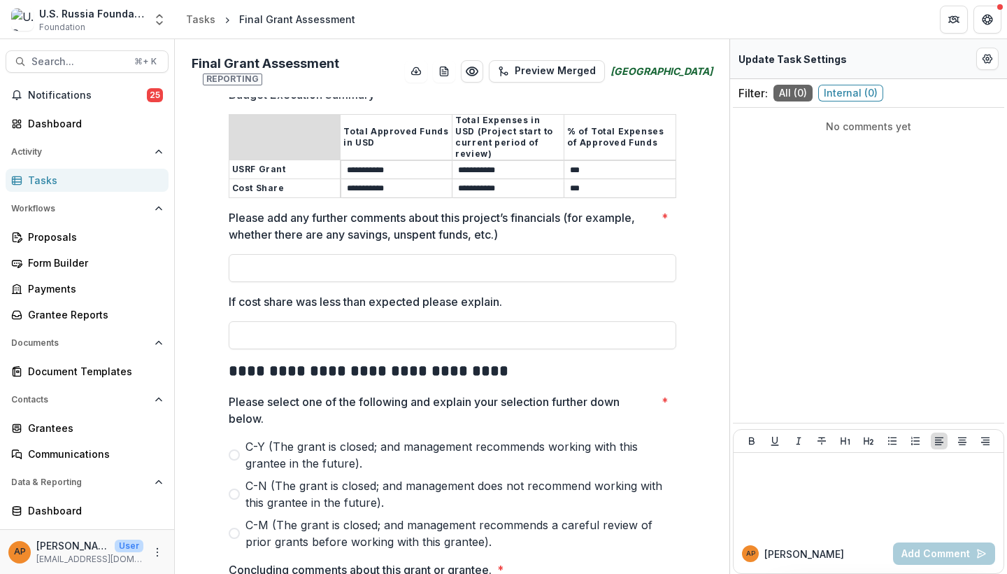
scroll to position [1743, 0]
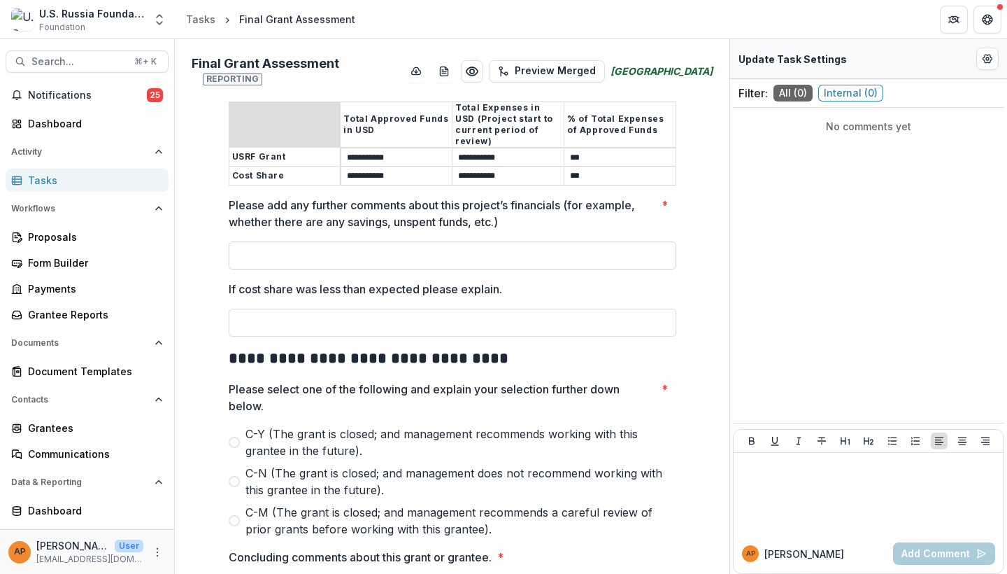
type input "***"
click at [569, 246] on input "Please add any further comments about this project’s financials (for example, w…" at bounding box center [453, 255] width 448 height 28
type input "***"
click at [588, 311] on input "If cost share was less than expected please explain." at bounding box center [453, 323] width 448 height 28
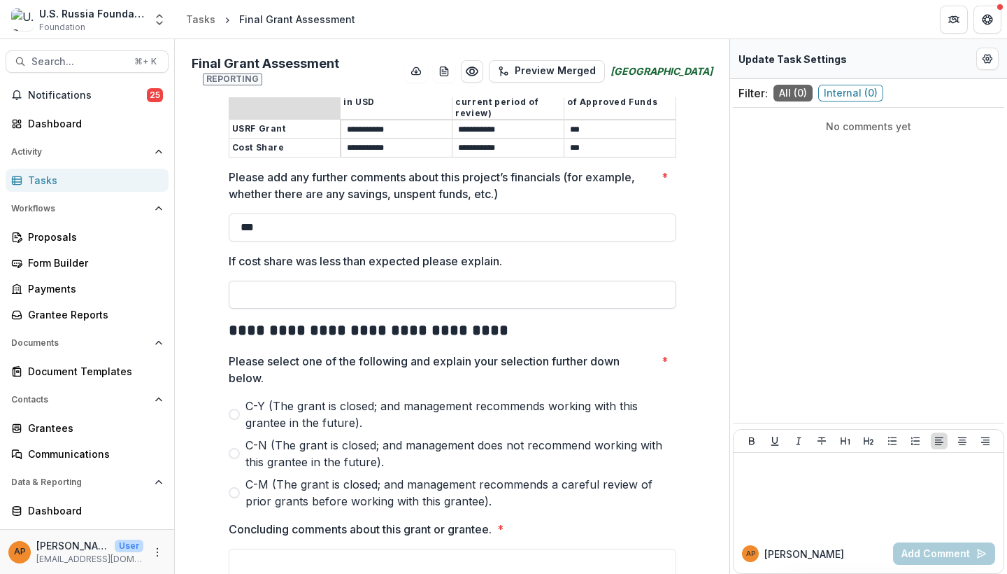
scroll to position [1776, 0]
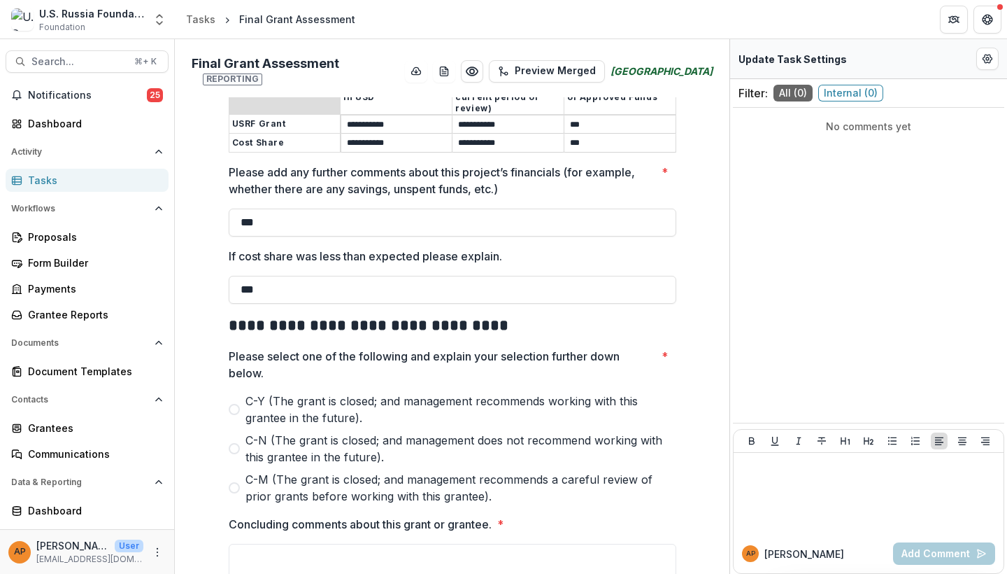
type input "***"
click at [588, 315] on h2 "**********" at bounding box center [453, 326] width 448 height 22
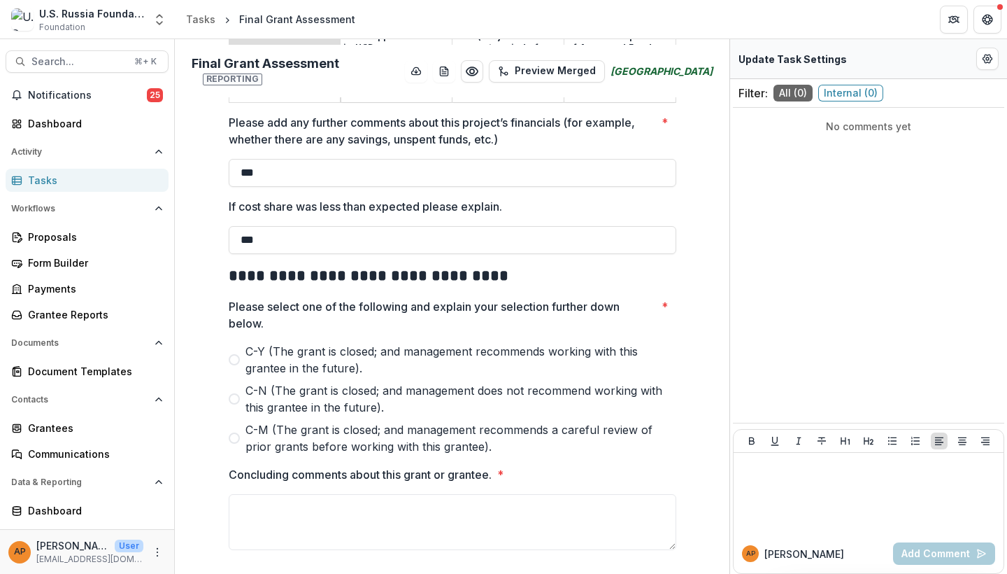
scroll to position [1824, 0]
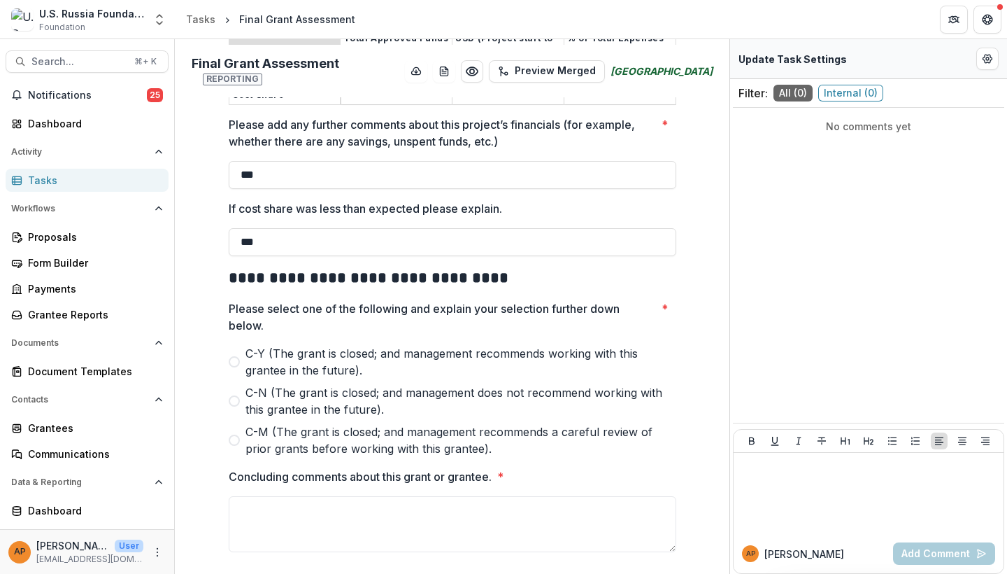
click at [484, 345] on span "​C-Y (The grant is closed; and management recommends working with this grantee …" at bounding box center [461, 362] width 431 height 34
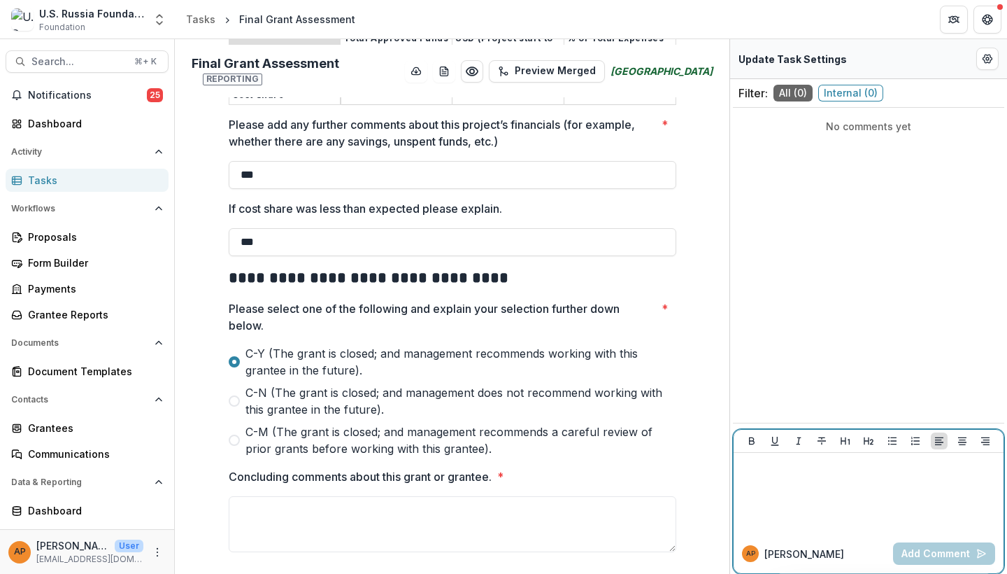
click at [781, 468] on p at bounding box center [869, 465] width 259 height 15
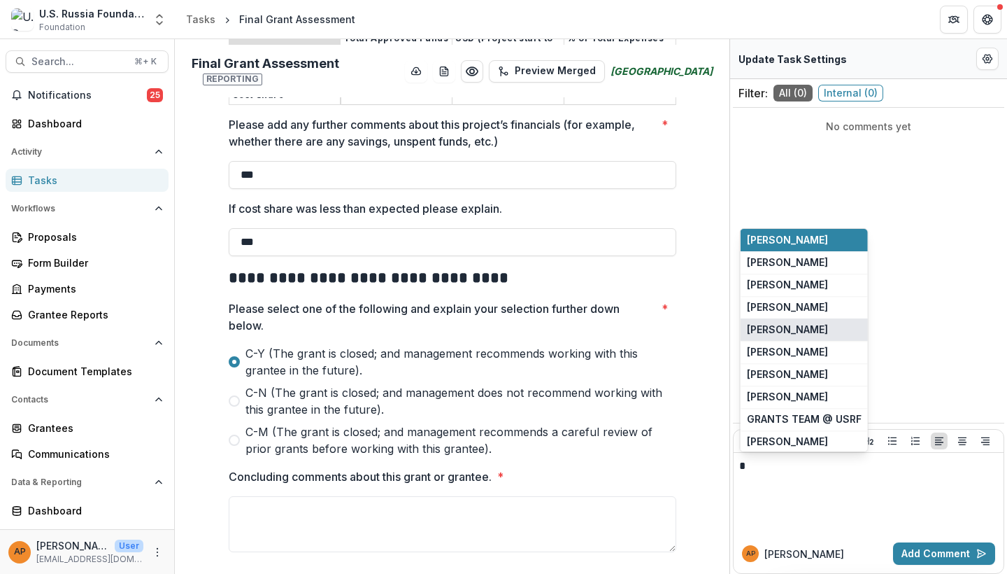
click at [789, 323] on button "[PERSON_NAME]" at bounding box center [804, 329] width 127 height 22
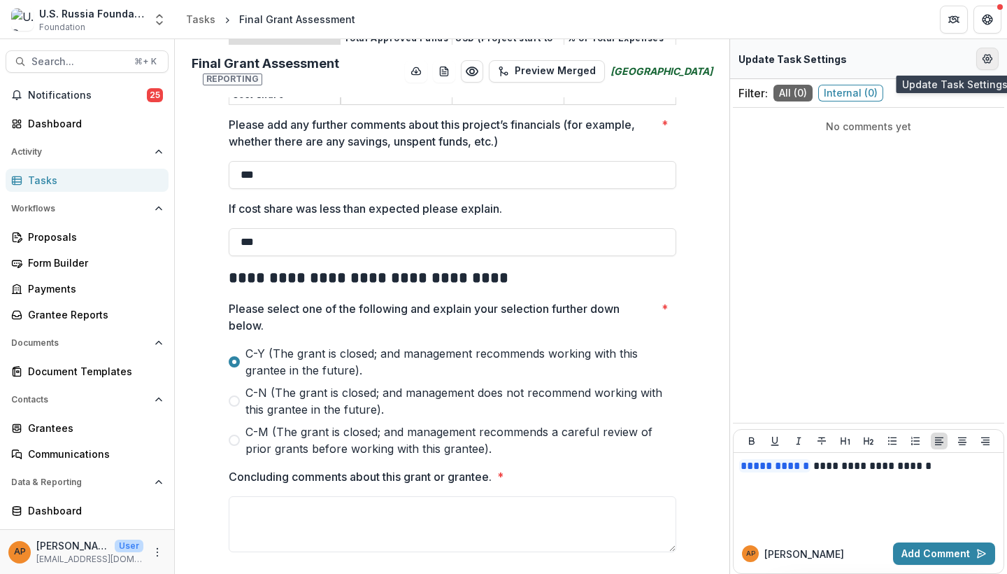
click at [992, 66] on button "Edit Form Settings" at bounding box center [988, 59] width 22 height 22
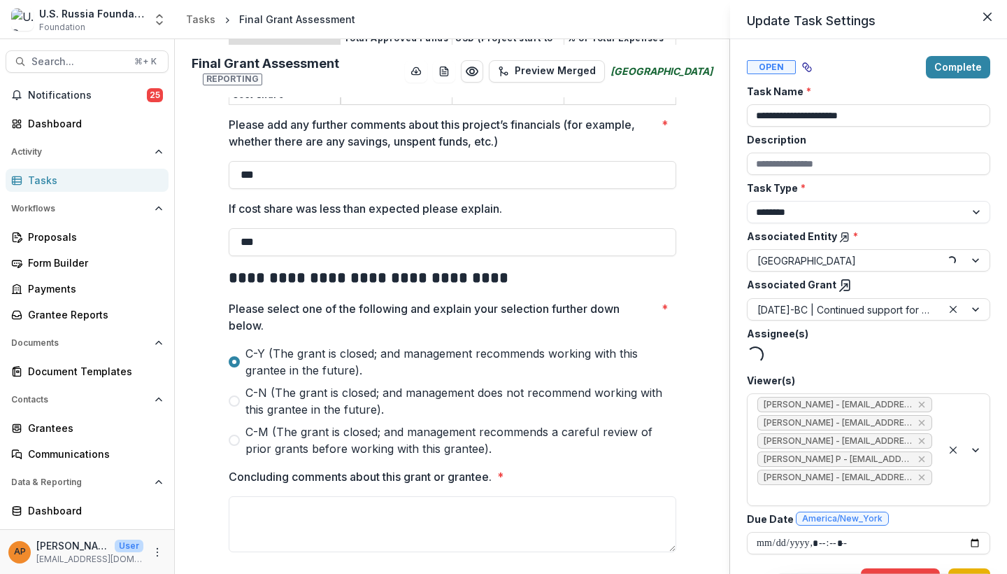
click at [975, 568] on button "Save" at bounding box center [970, 579] width 42 height 22
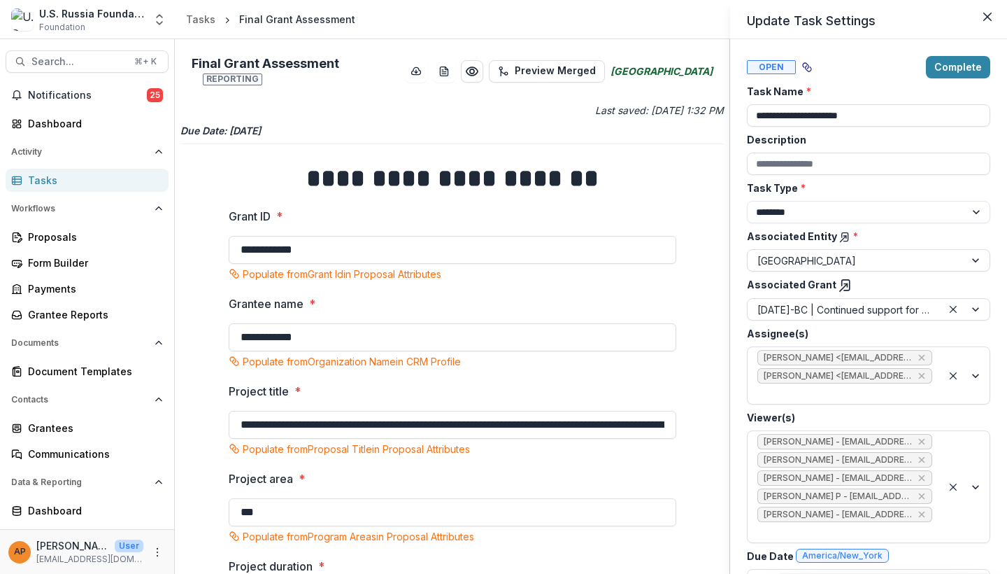
click at [679, 206] on div "**********" at bounding box center [503, 287] width 1007 height 574
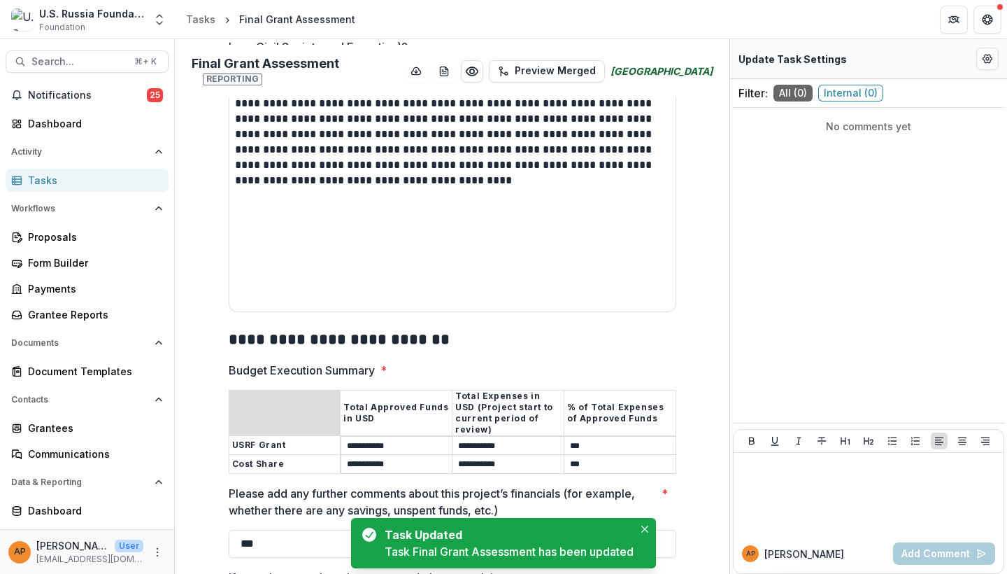
scroll to position [1648, 0]
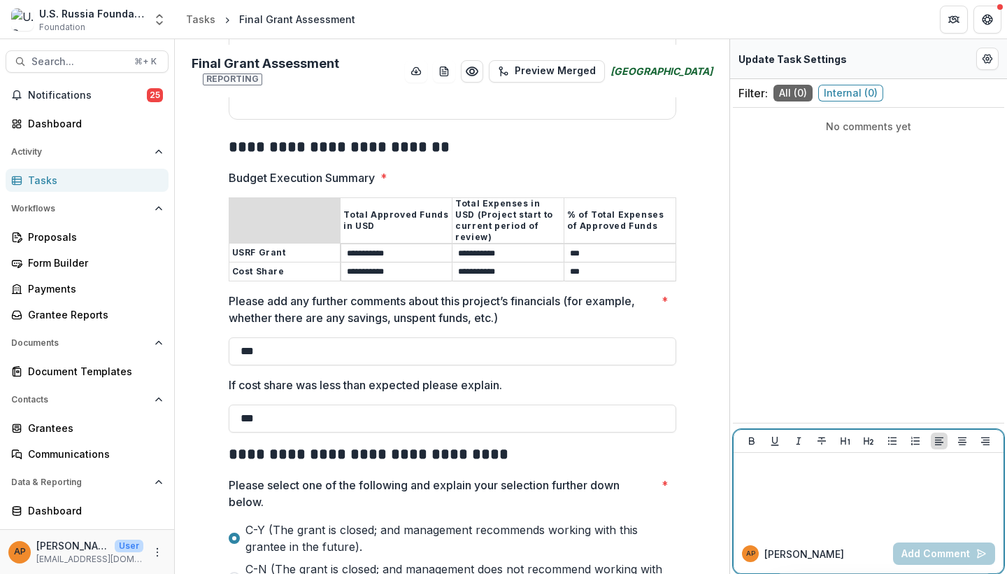
click at [791, 476] on div at bounding box center [869, 493] width 259 height 70
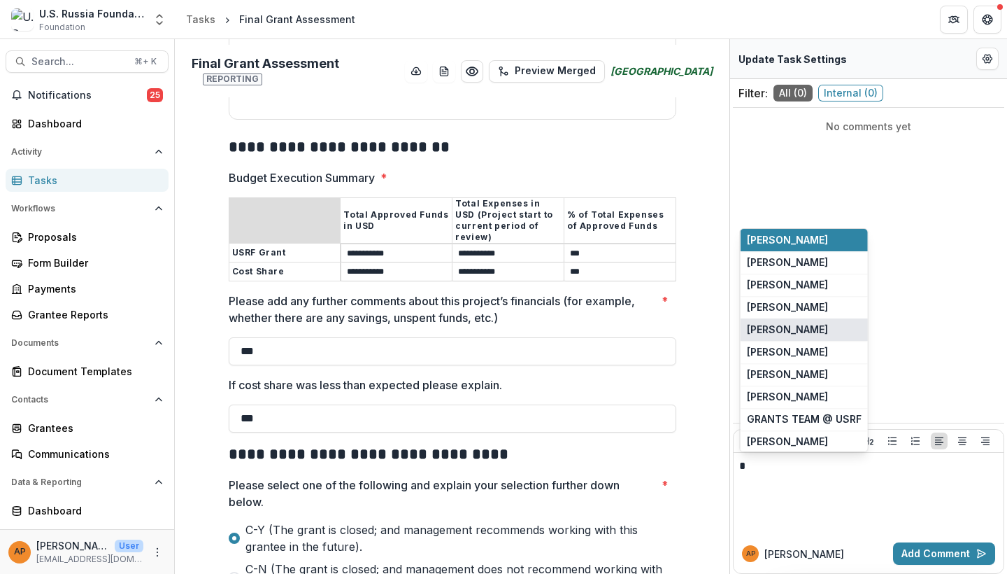
click at [801, 323] on button "[PERSON_NAME]" at bounding box center [804, 329] width 127 height 22
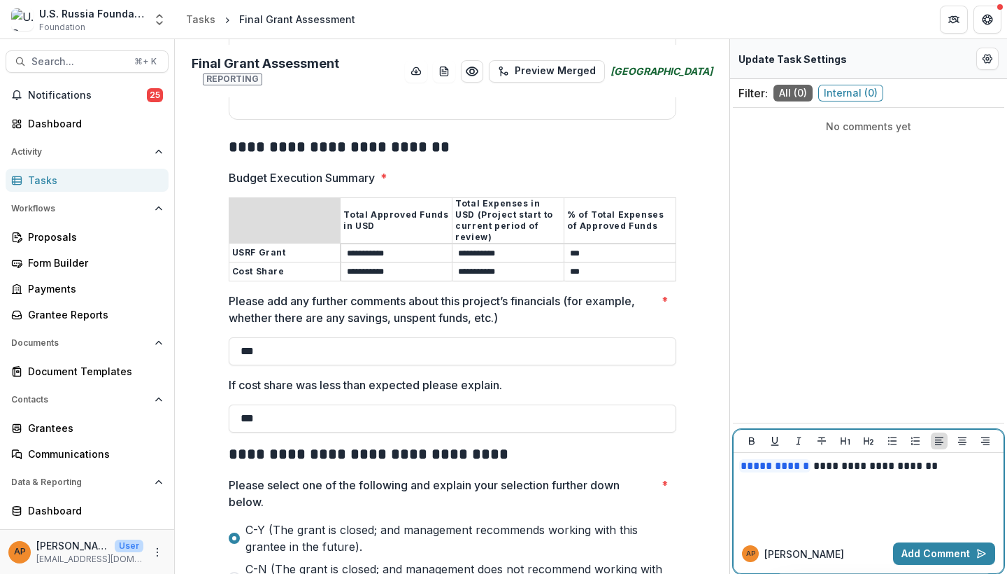
click at [892, 467] on p "**********" at bounding box center [869, 465] width 259 height 15
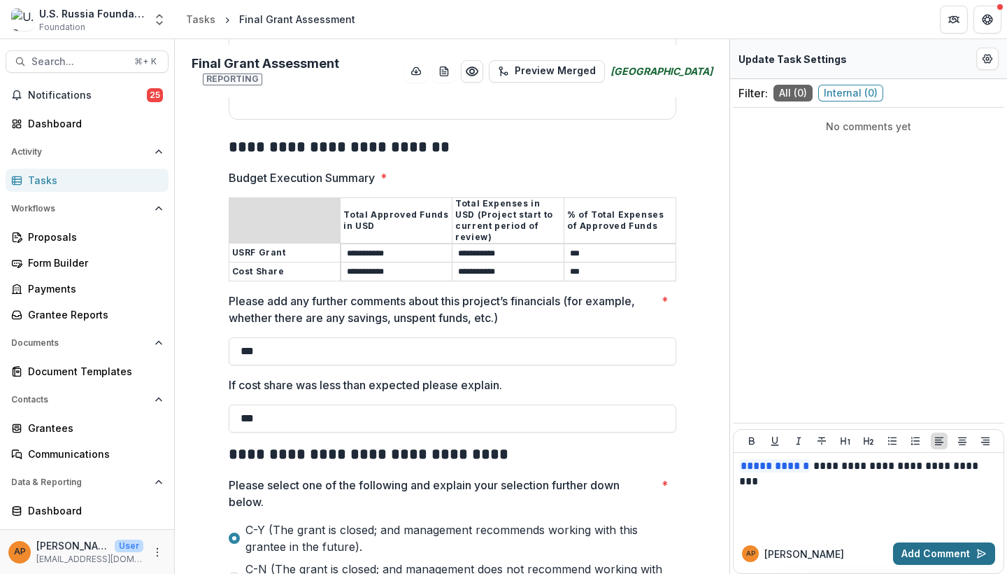
click at [921, 549] on button "Add Comment" at bounding box center [944, 553] width 102 height 22
